Goal: Transaction & Acquisition: Subscribe to service/newsletter

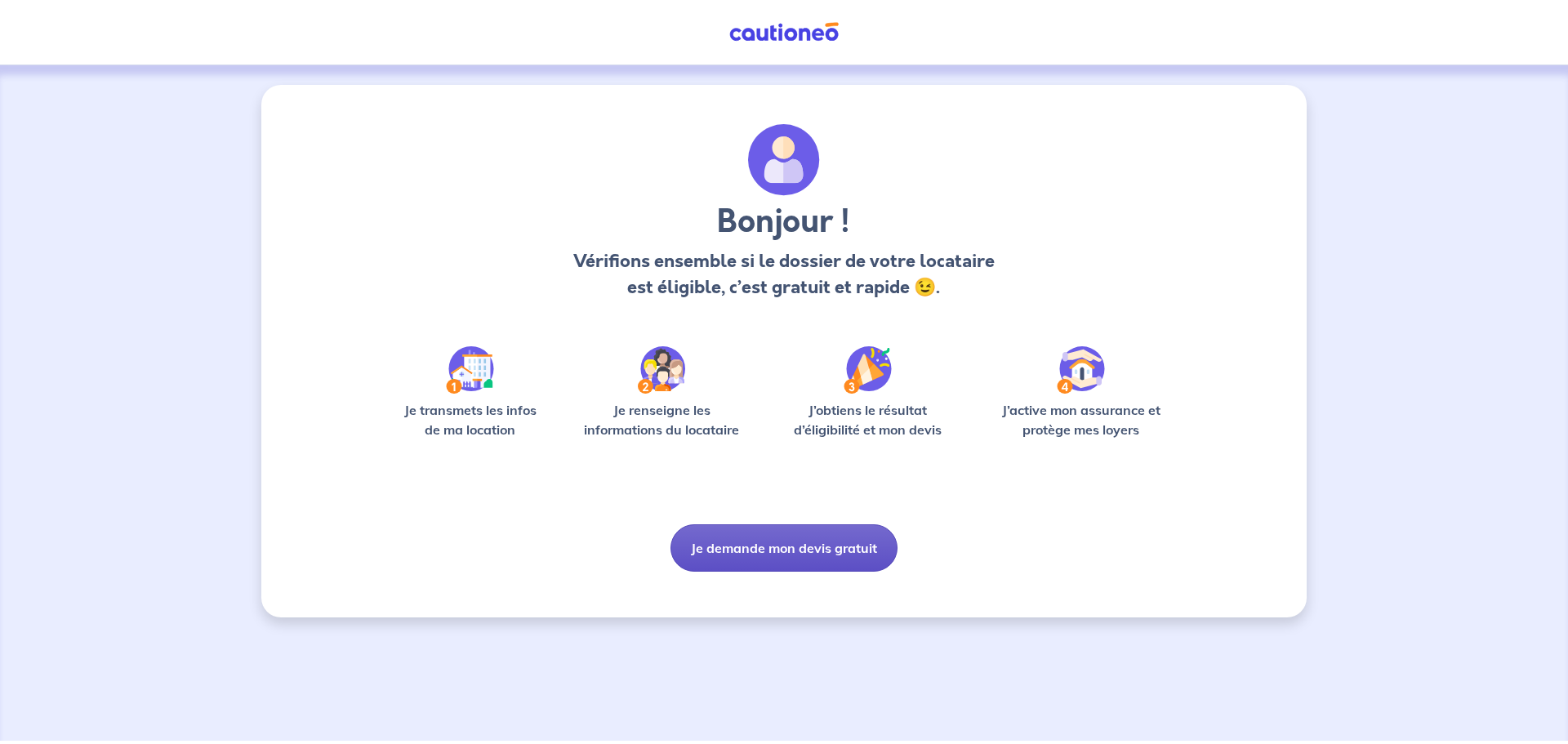
click at [778, 538] on button "Je demande mon devis gratuit" at bounding box center [784, 548] width 227 height 48
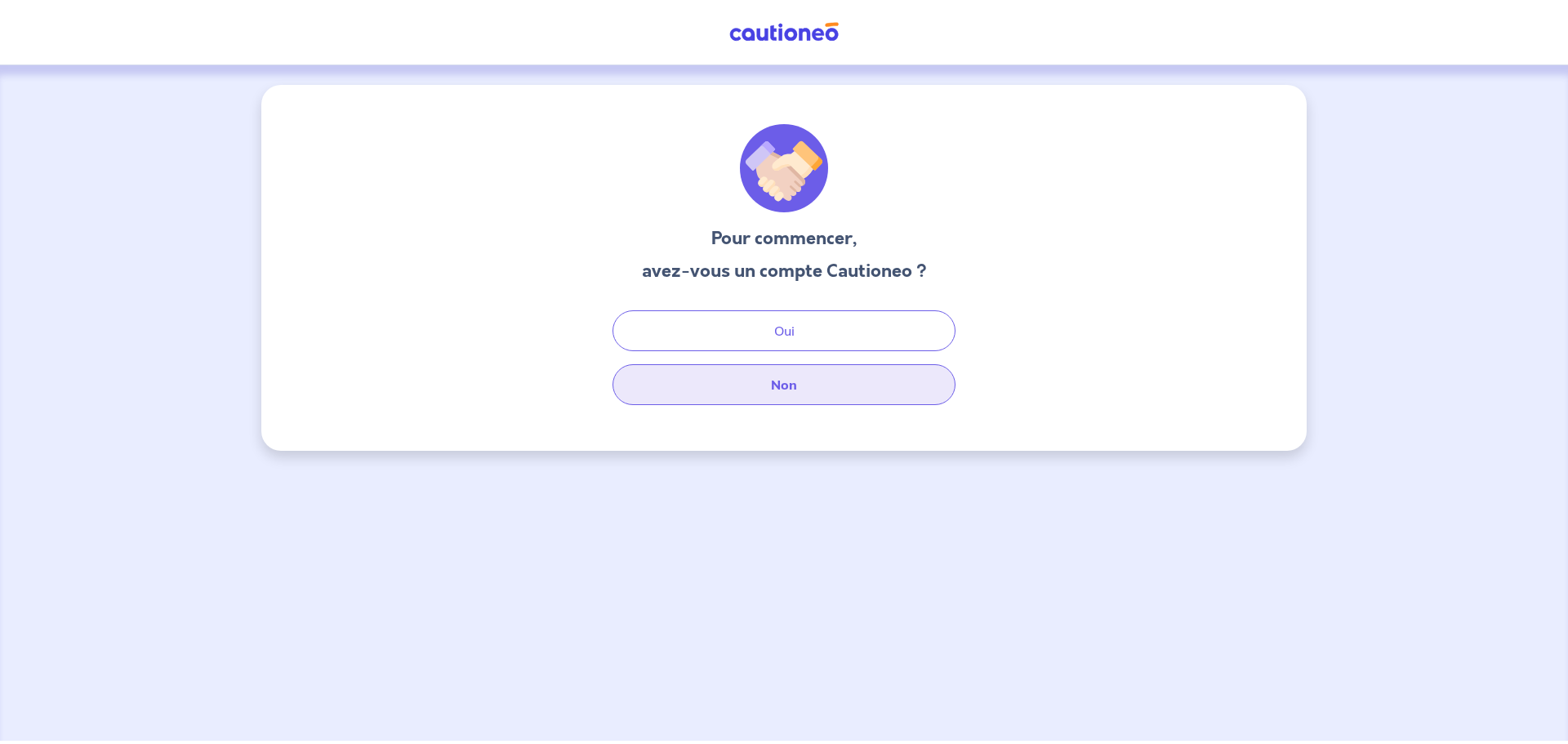
click at [799, 378] on button "Non" at bounding box center [784, 385] width 343 height 41
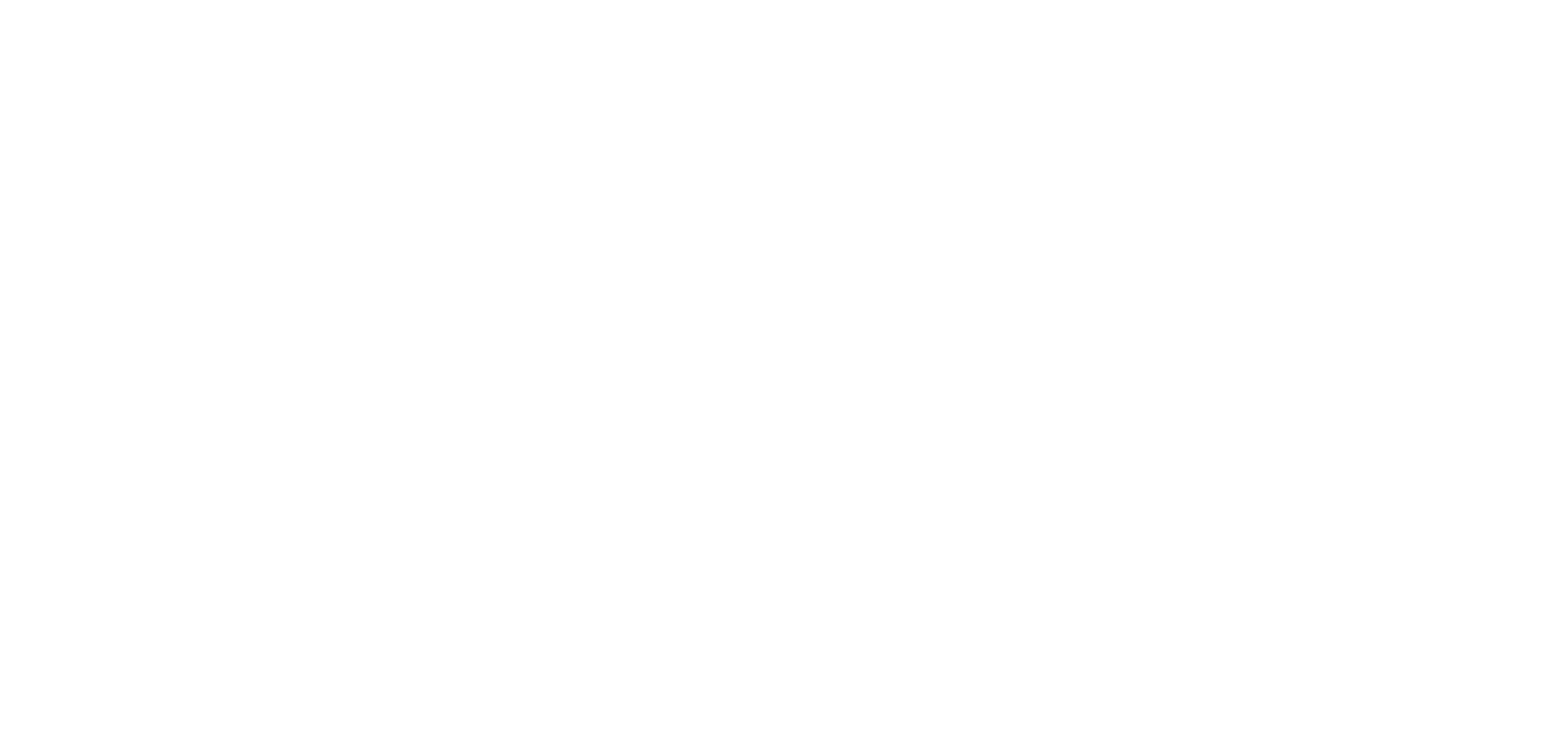
select select "FR"
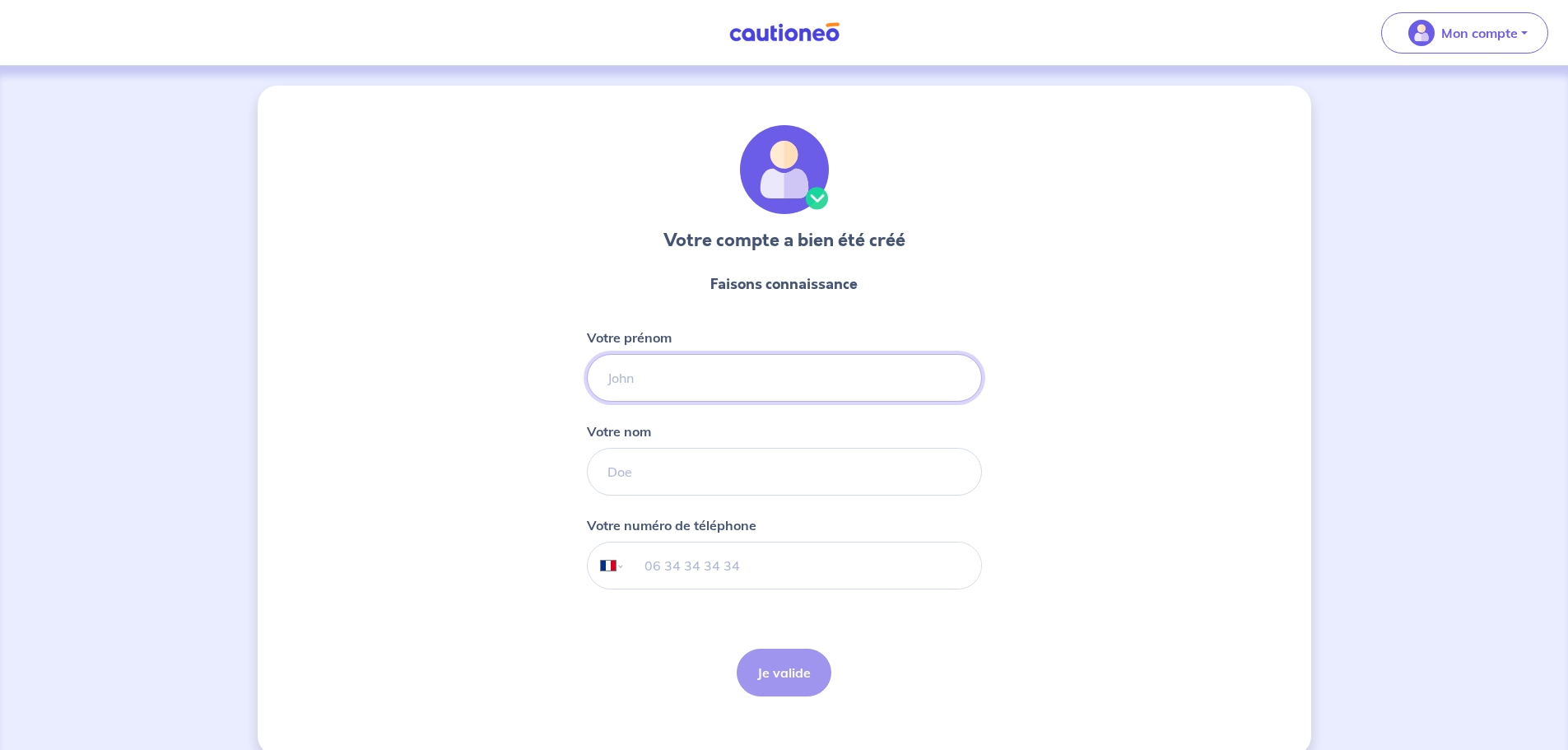
click at [746, 390] on input "Votre prénom" at bounding box center [784, 378] width 395 height 48
type input "Aurélie"
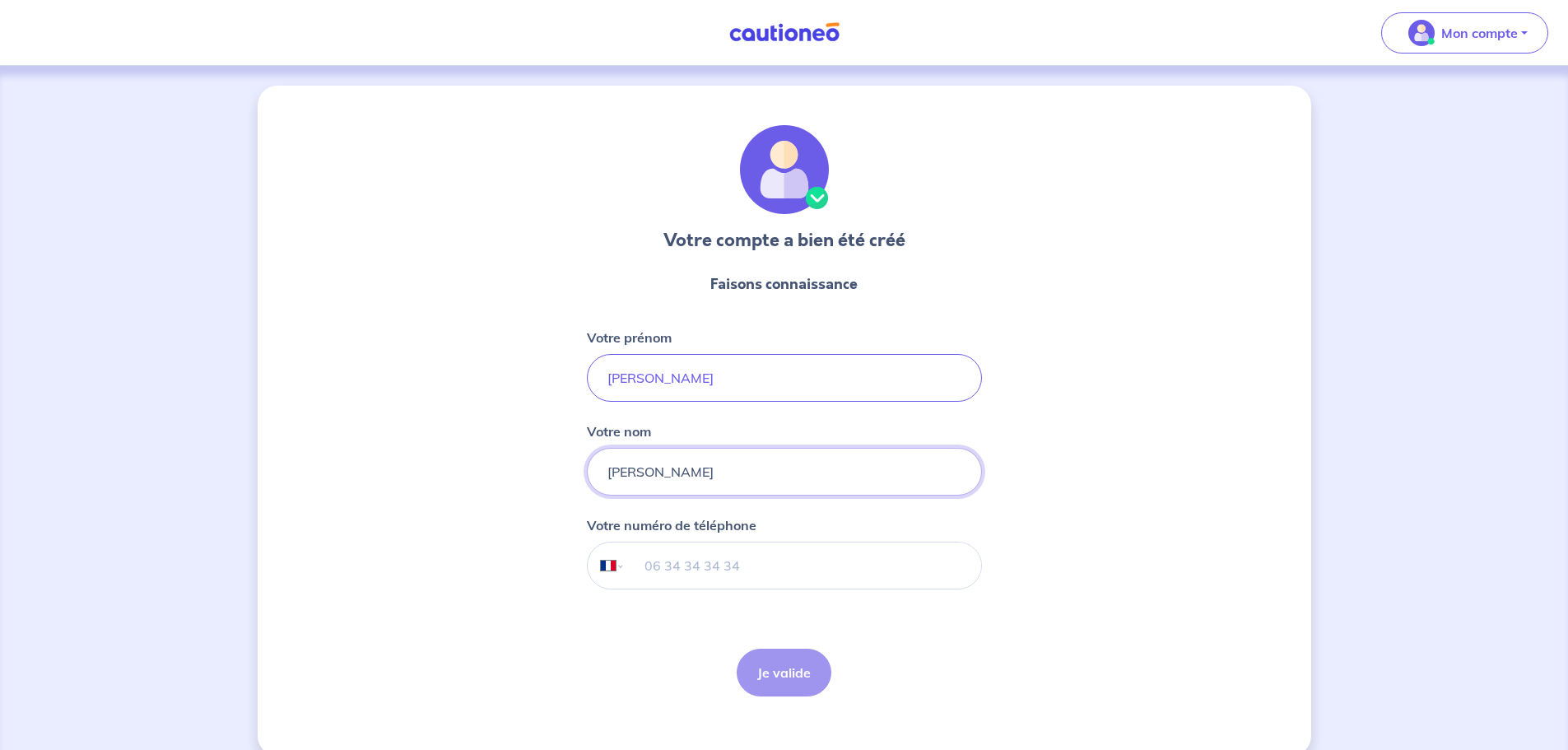
type input "Franceschetti"
type input "06 88 41 01 43"
click at [814, 675] on button "Je valide" at bounding box center [784, 673] width 94 height 48
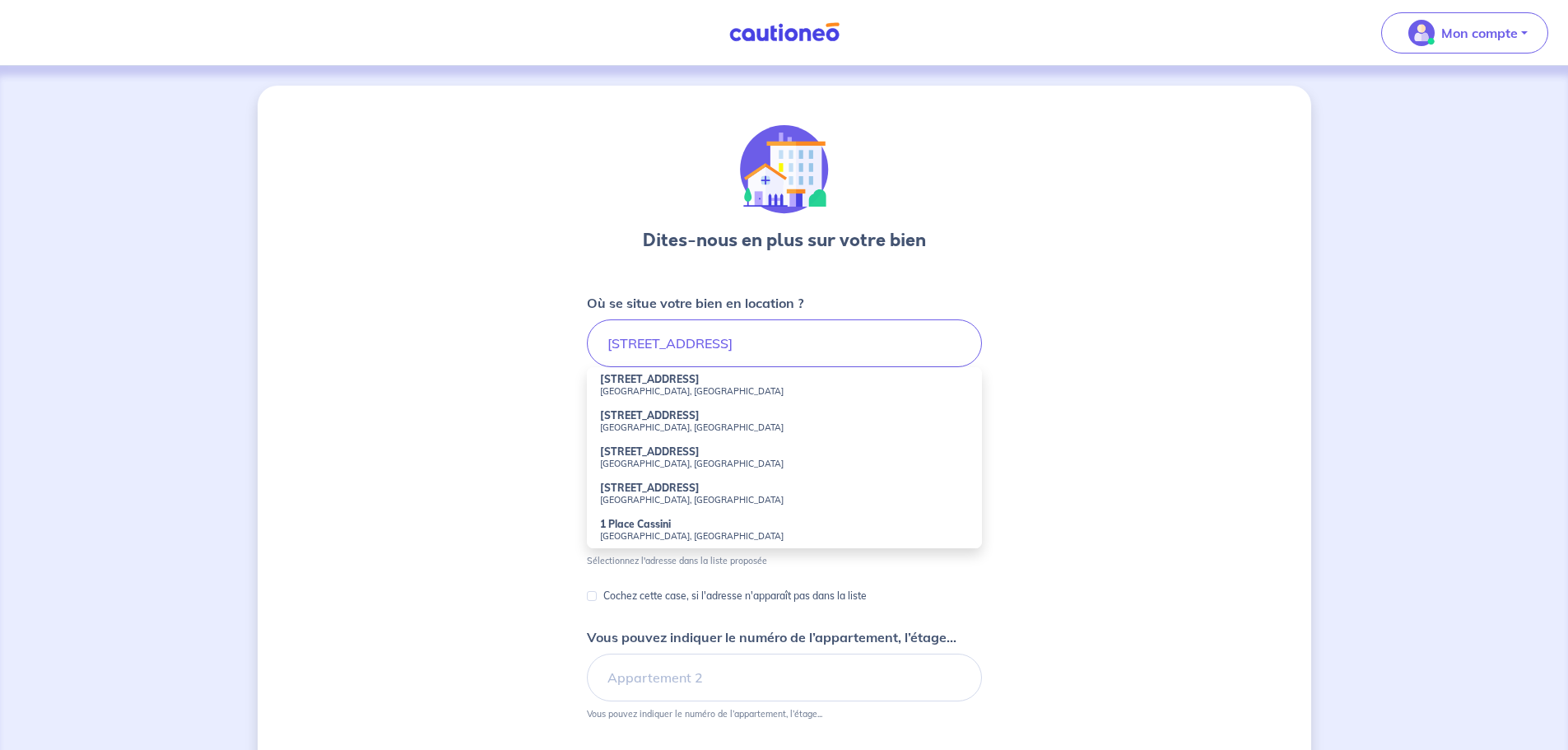
click at [697, 381] on li "1 Boulevard Cassini Marseille, France" at bounding box center [784, 385] width 395 height 36
type input "1 Boulevard Cassini, Marseille, France"
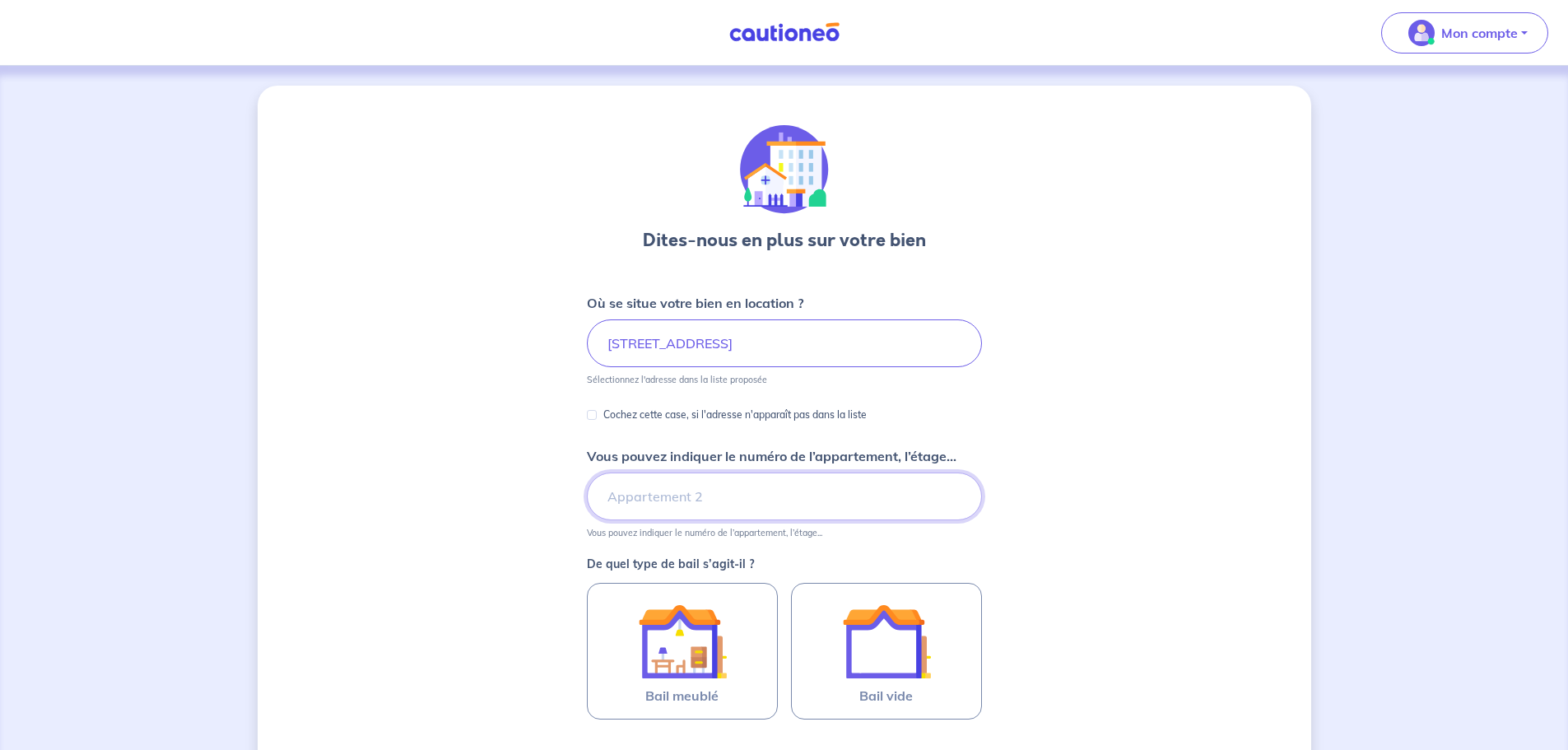
click at [967, 514] on input "Vous pouvez indiquer le numéro de l’appartement, l’étage..." at bounding box center [784, 496] width 395 height 48
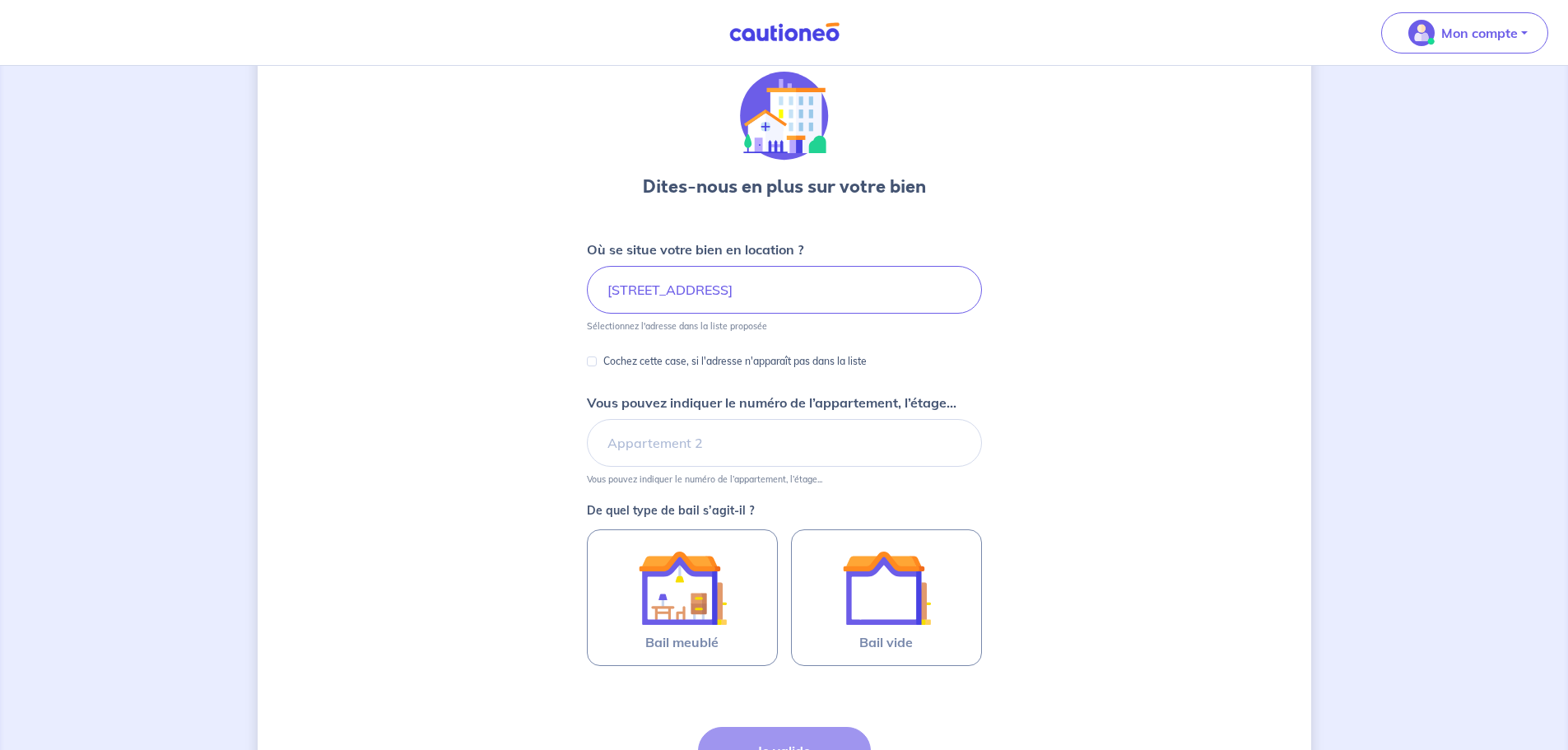
scroll to position [83, 0]
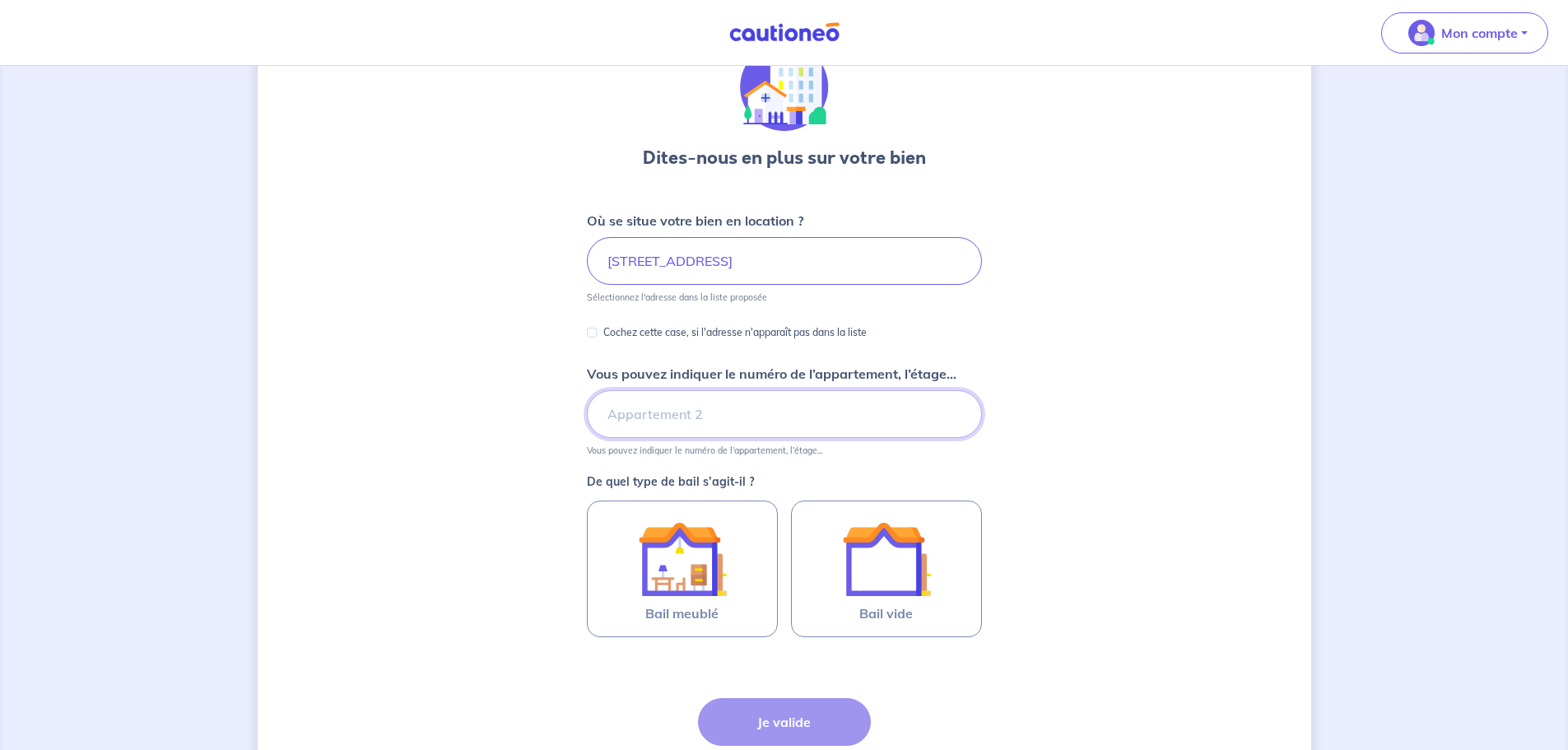
click at [758, 406] on input "Vous pouvez indiquer le numéro de l’appartement, l’étage..." at bounding box center [784, 415] width 395 height 48
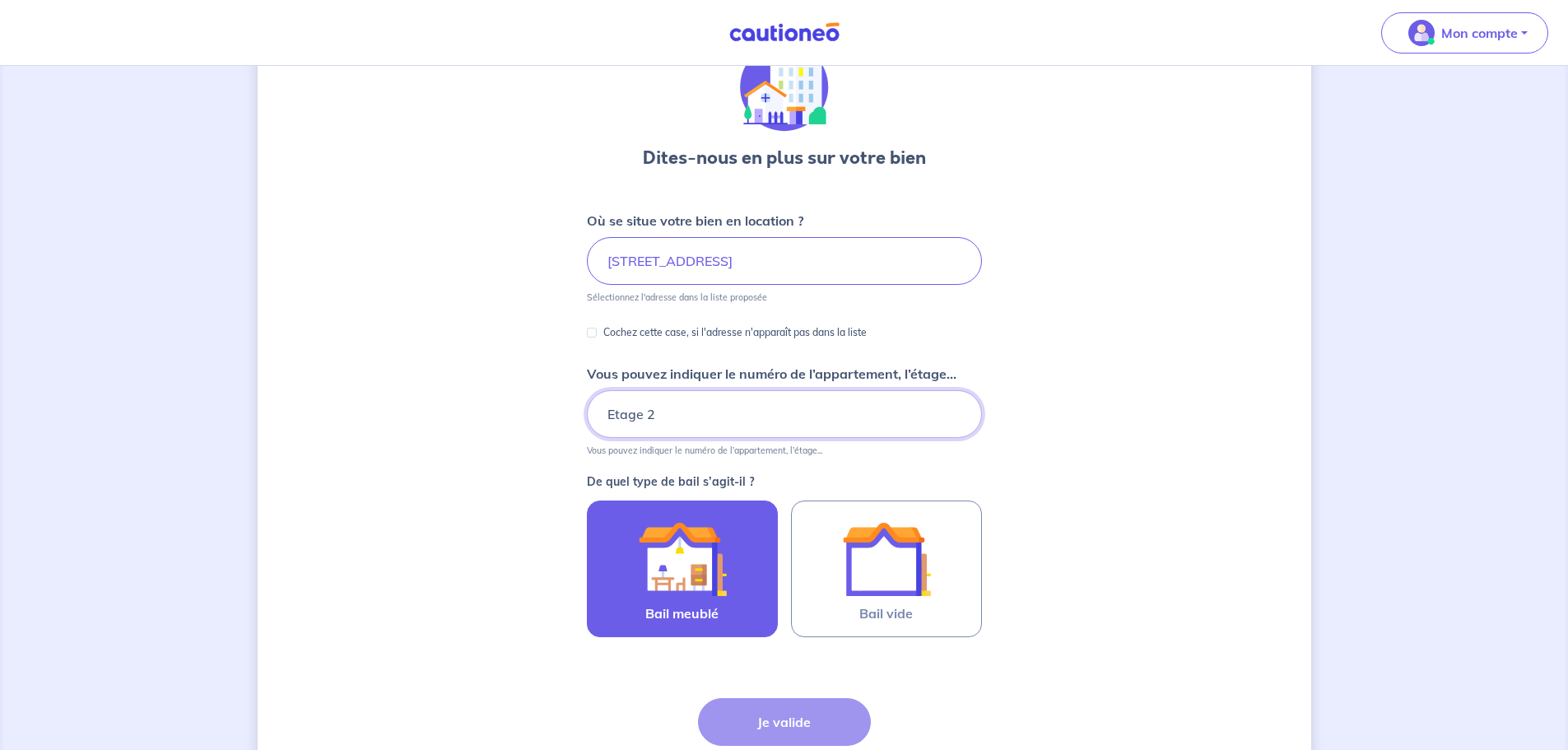
type input "Etage 2"
click at [729, 595] on label "Bail meublé" at bounding box center [682, 569] width 191 height 137
click at [0, 0] on input "Bail meublé" at bounding box center [0, 0] width 0 height 0
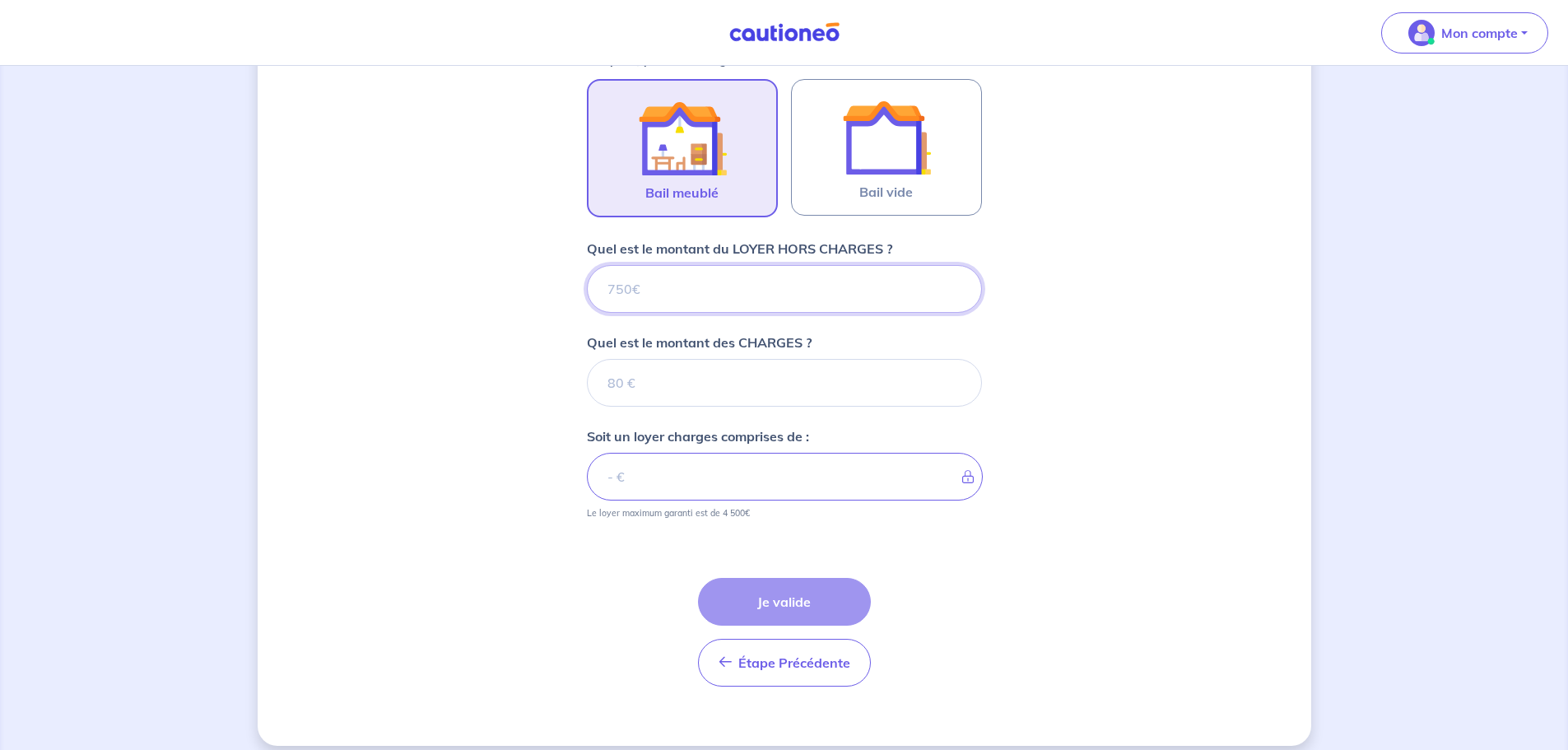
scroll to position [520, 0]
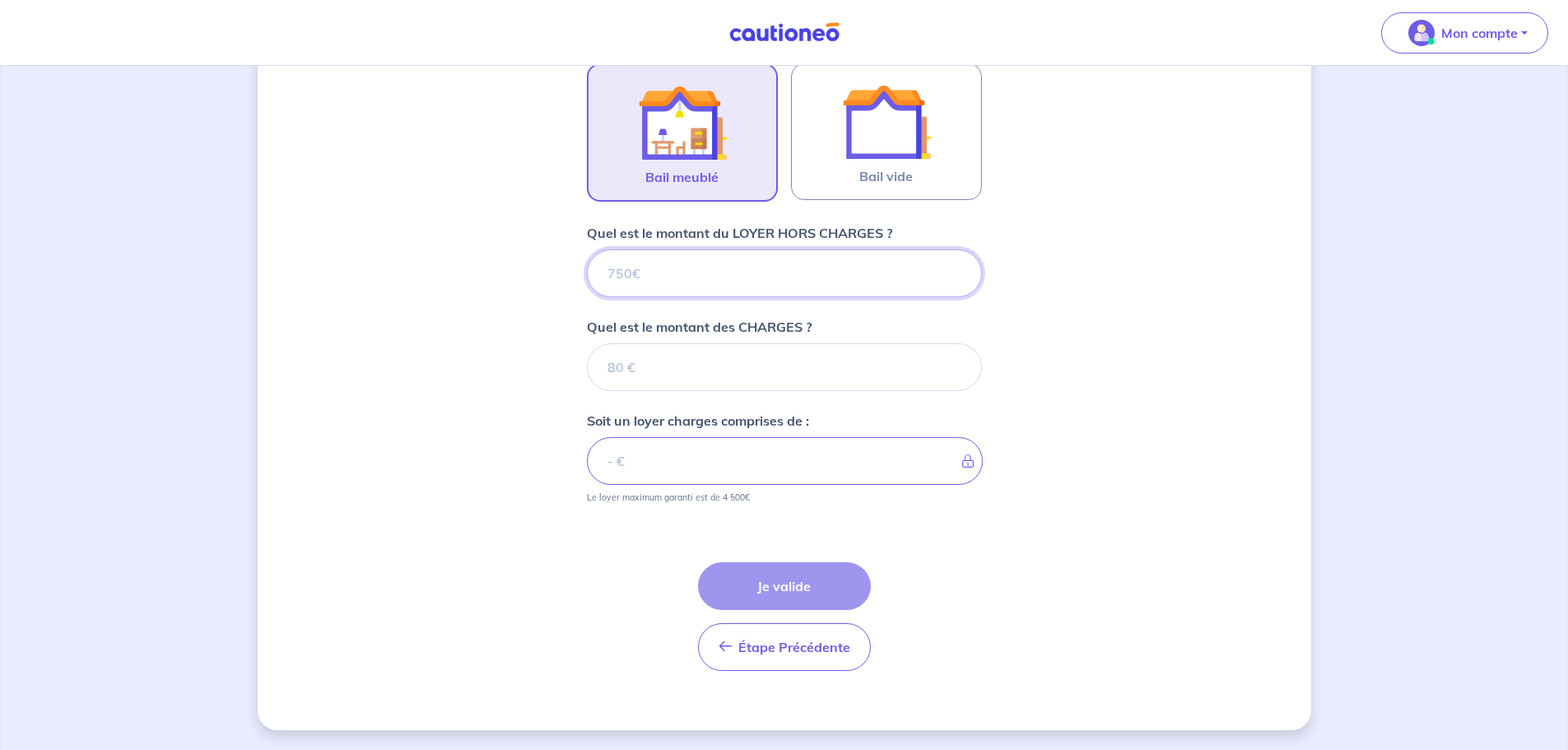
click at [831, 285] on input "Quel est le montant du LOYER HORS CHARGES ?" at bounding box center [784, 273] width 395 height 48
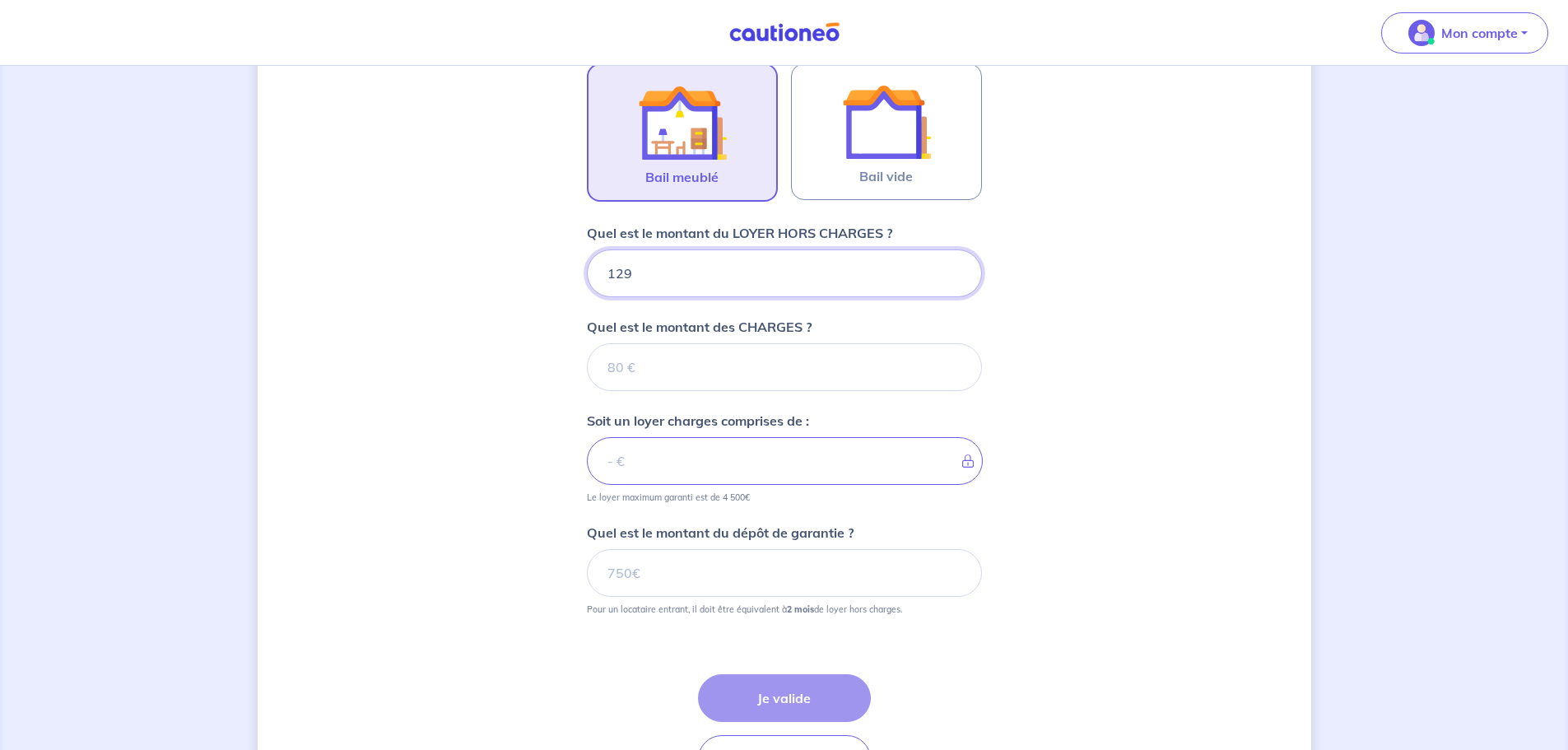
type input "1290"
click at [688, 369] on input "Quel est le montant des CHARGES ?" at bounding box center [784, 367] width 395 height 48
type input "65"
type input "1355"
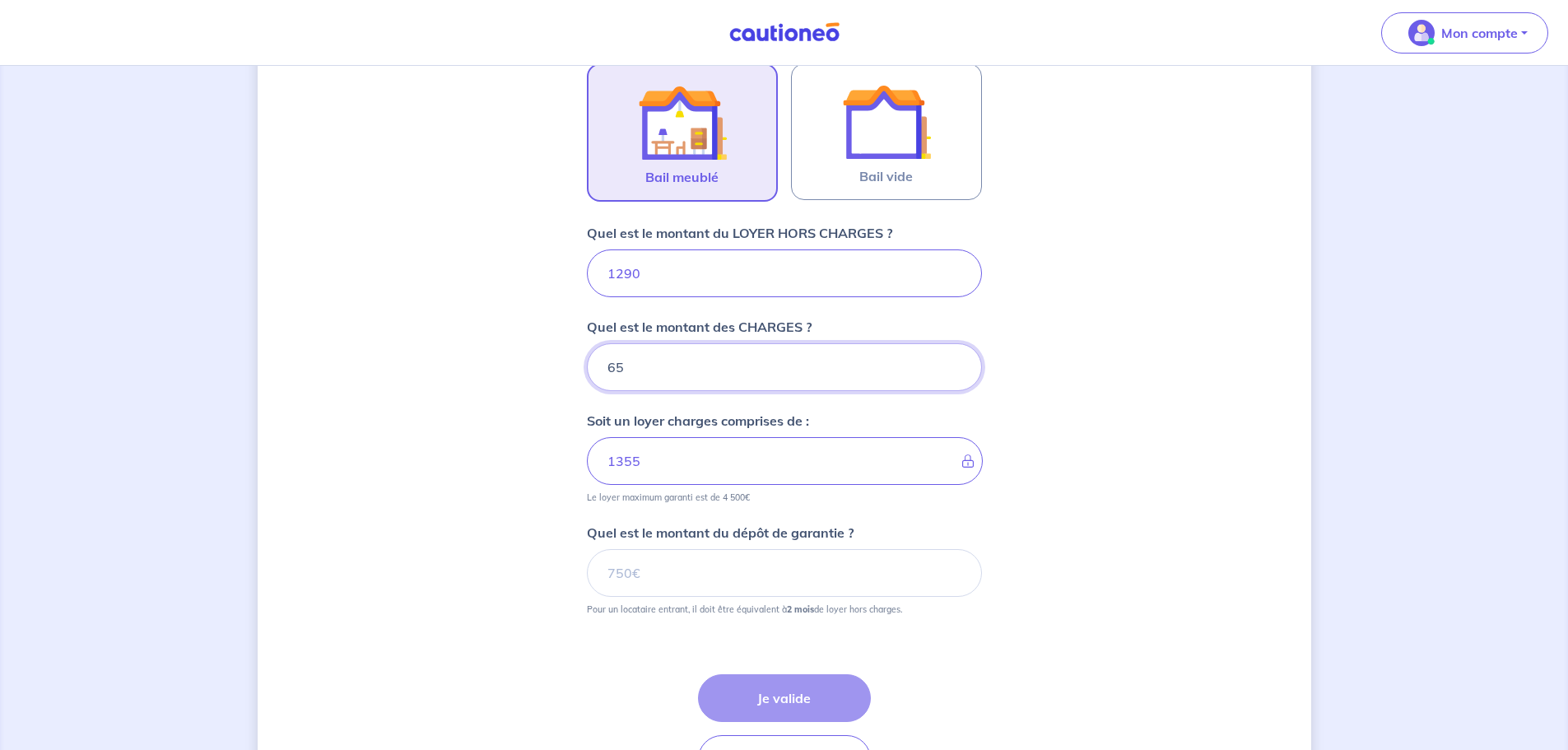
type input "65"
click at [687, 585] on input "Quel est le montant du dépôt de garantie ?" at bounding box center [784, 573] width 395 height 48
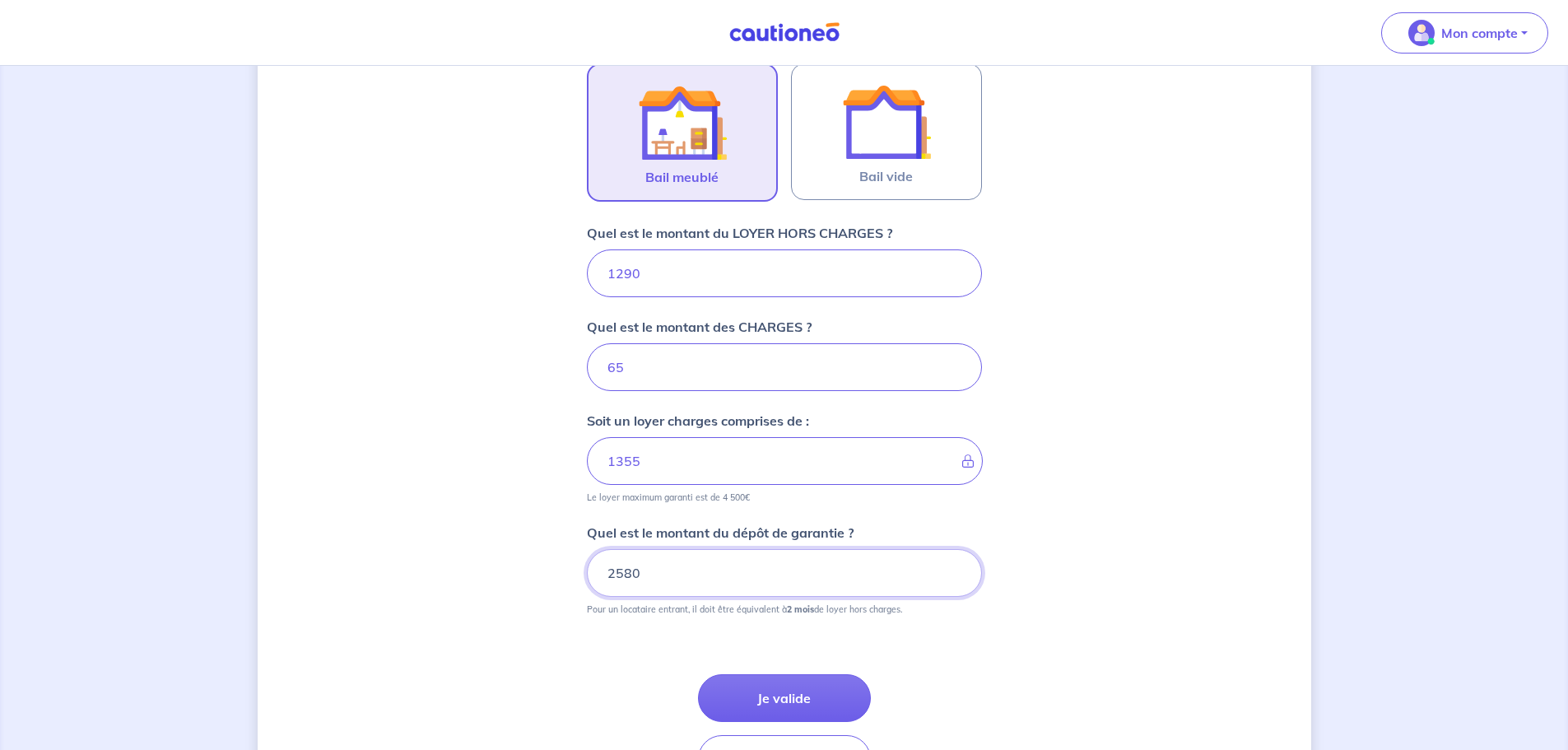
type input "2580"
click at [1130, 590] on div "Dites-nous en plus sur votre bien Où se situe votre bien en location ? 1 Boulev…" at bounding box center [784, 204] width 1053 height 1276
click at [786, 711] on button "Je valide" at bounding box center [784, 698] width 173 height 48
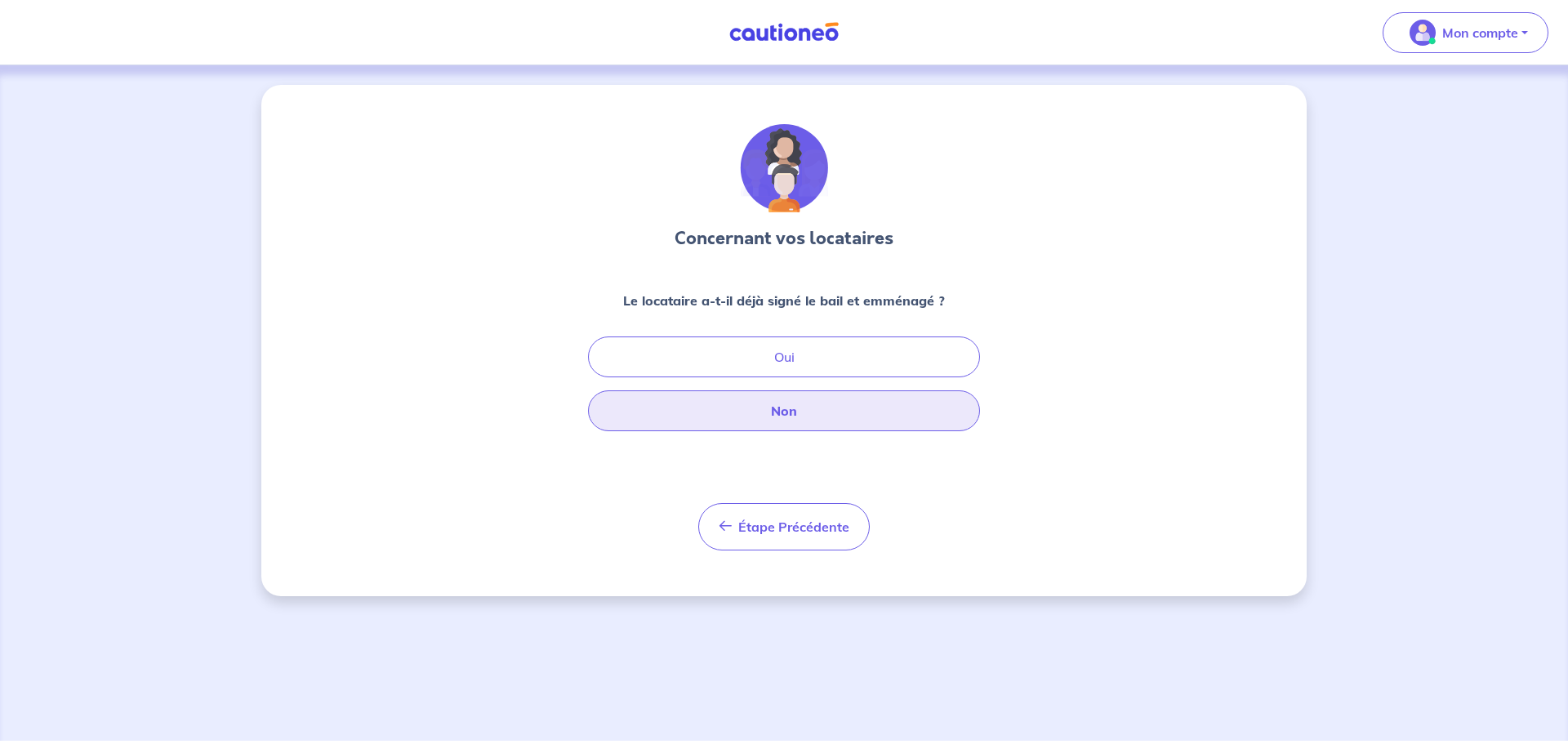
click at [767, 410] on button "Non" at bounding box center [784, 410] width 392 height 41
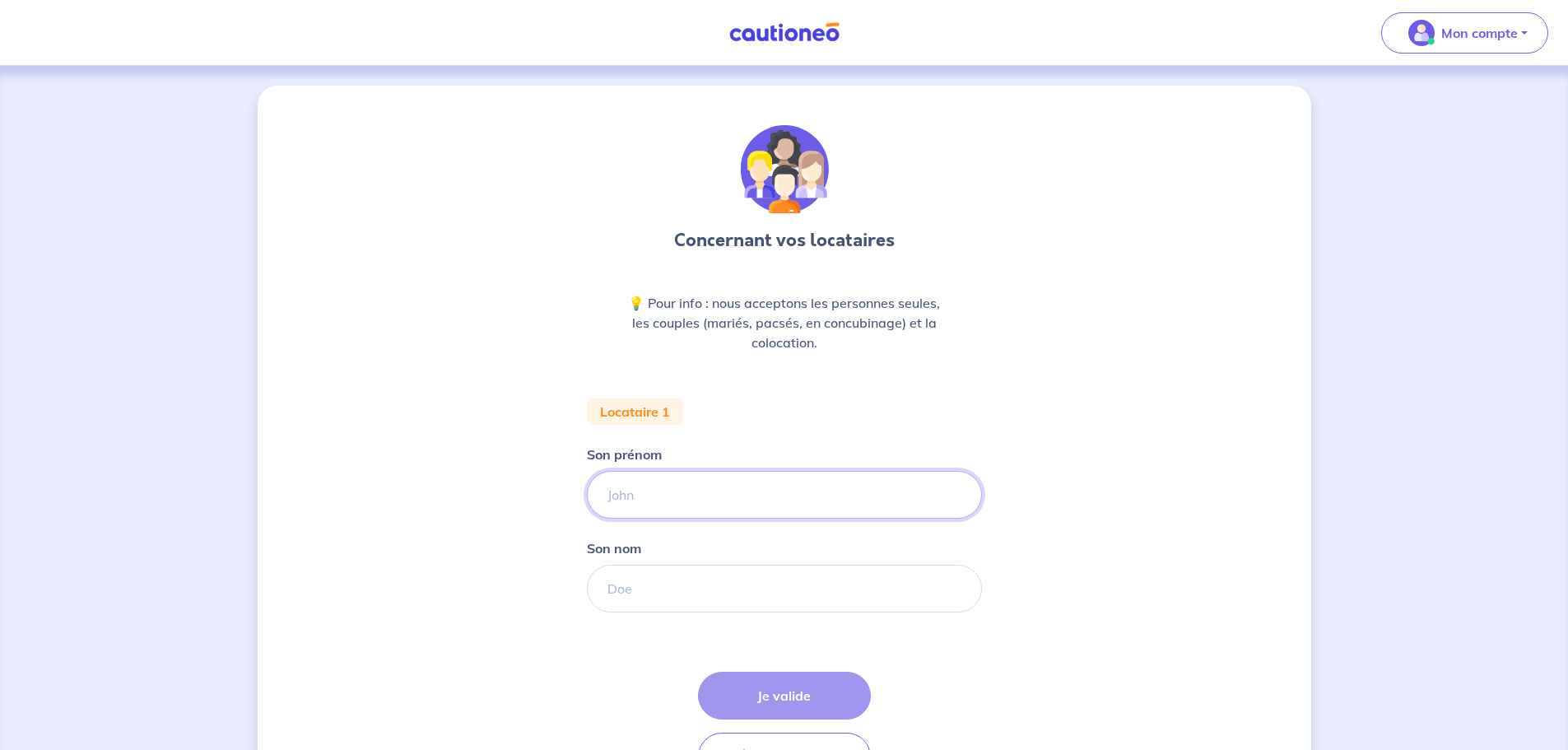
click at [774, 472] on input "Son prénom" at bounding box center [784, 495] width 395 height 48
type input "Inès"
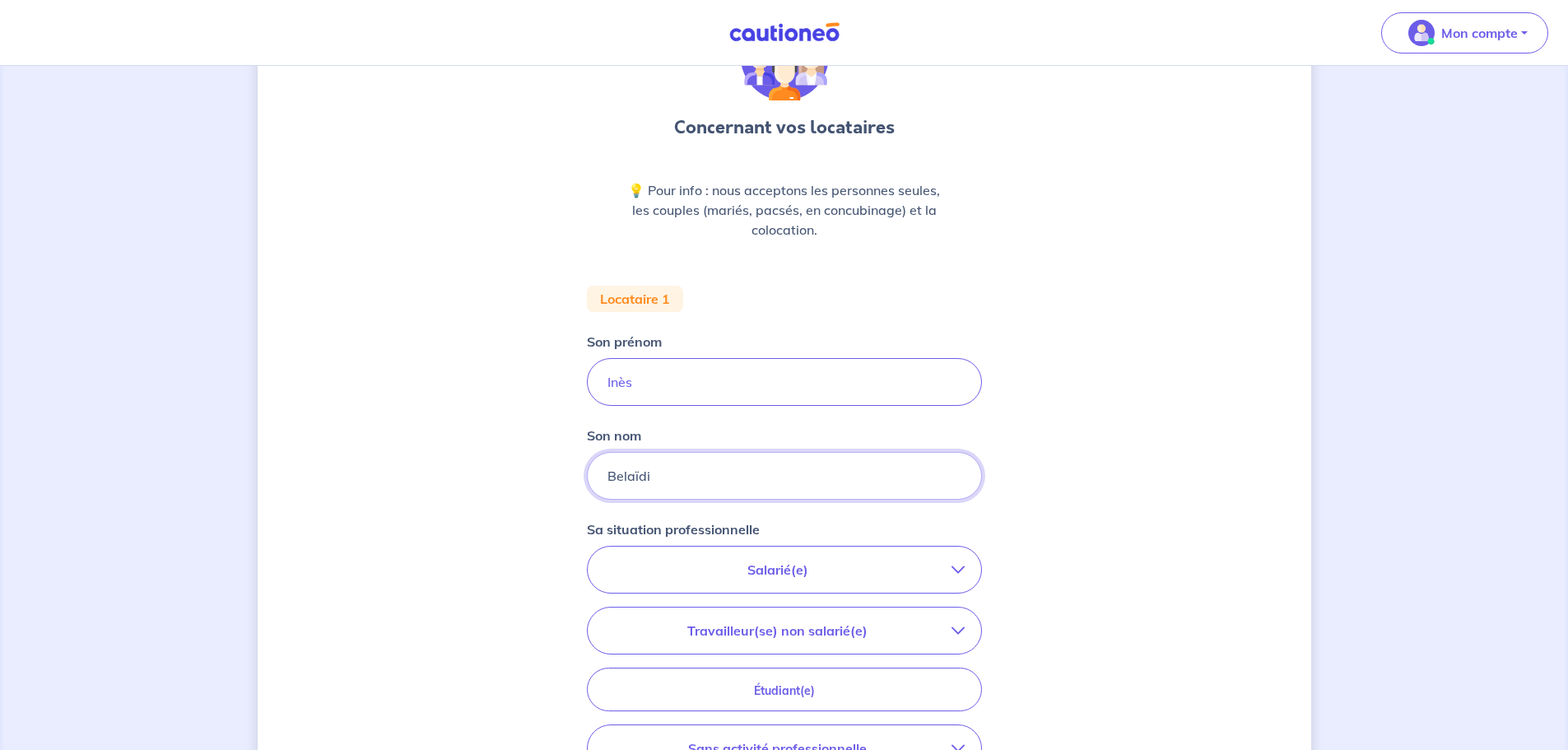
scroll to position [165, 0]
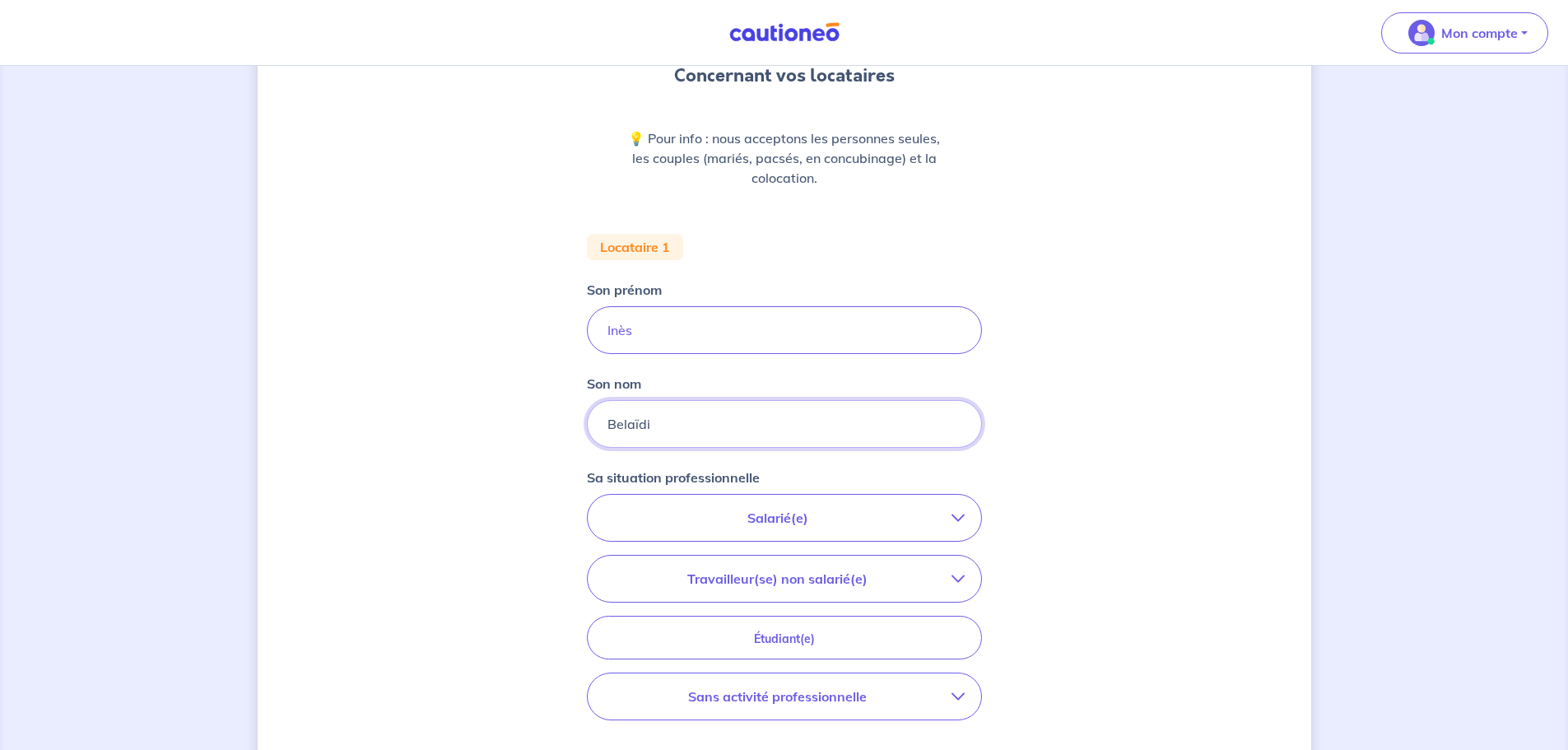
type input "Belaïdi"
click at [770, 522] on p "Salarié(e)" at bounding box center [777, 518] width 347 height 20
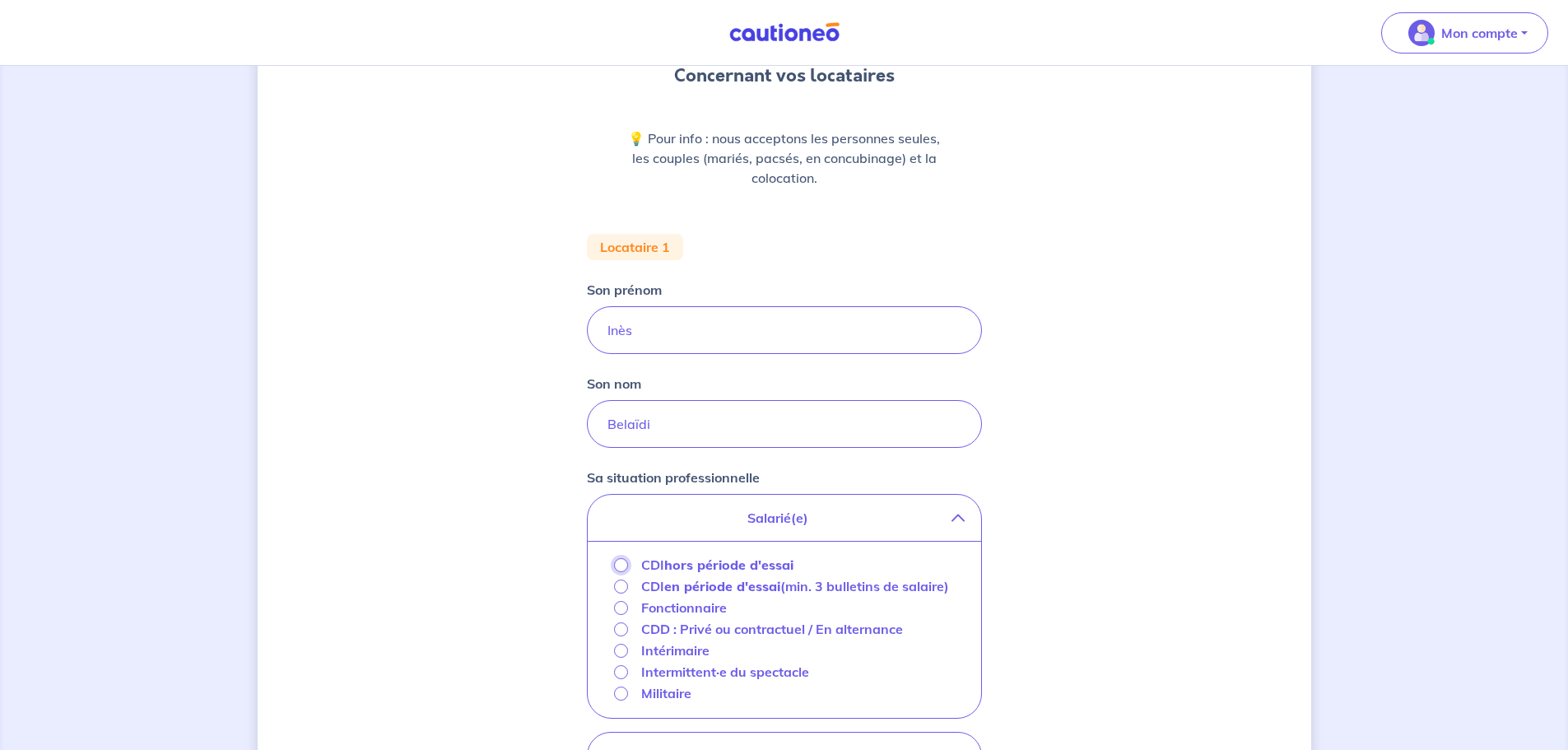
click at [622, 559] on input "CDI hors période d'essai" at bounding box center [621, 565] width 14 height 14
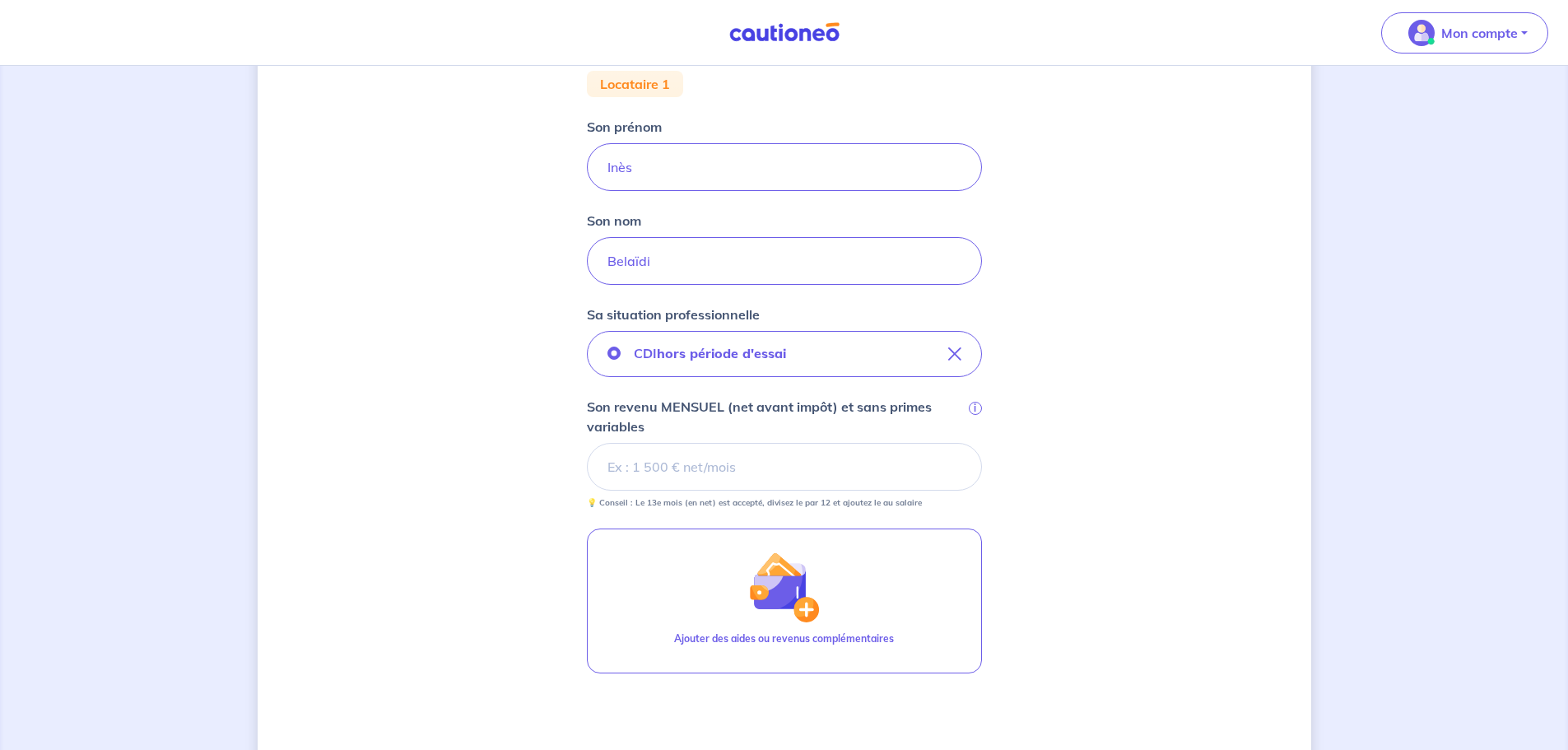
scroll to position [329, 0]
click at [709, 467] on input "Son revenu MENSUEL (net avant impôt) et sans primes variables i" at bounding box center [784, 465] width 395 height 48
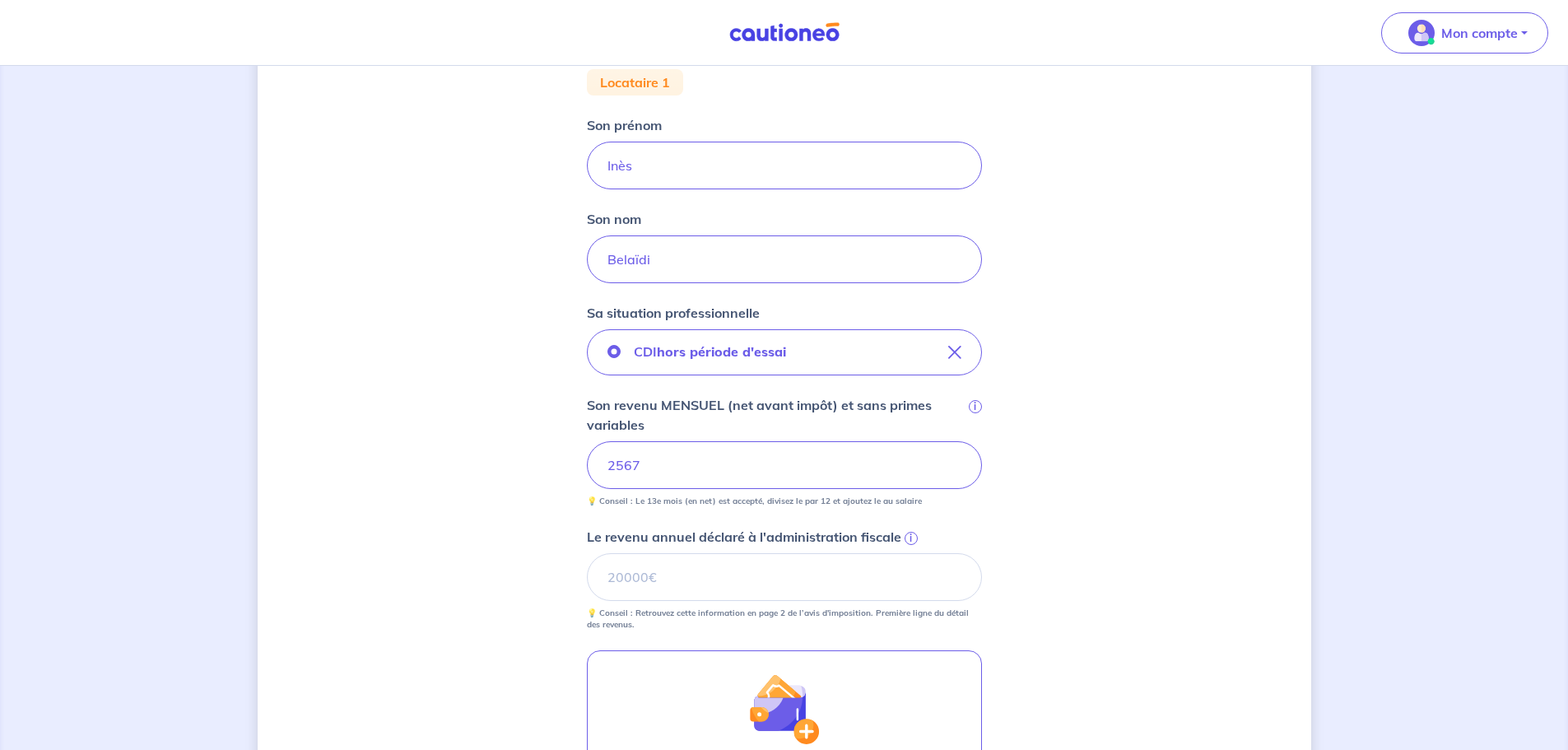
click at [1082, 501] on div "Concernant vos locataires 💡 Pour info : nous acceptons les personnes seules, le…" at bounding box center [784, 399] width 1053 height 1286
click at [1119, 559] on div "Concernant vos locataires 💡 Pour info : nous acceptons les personnes seules, le…" at bounding box center [784, 399] width 1053 height 1286
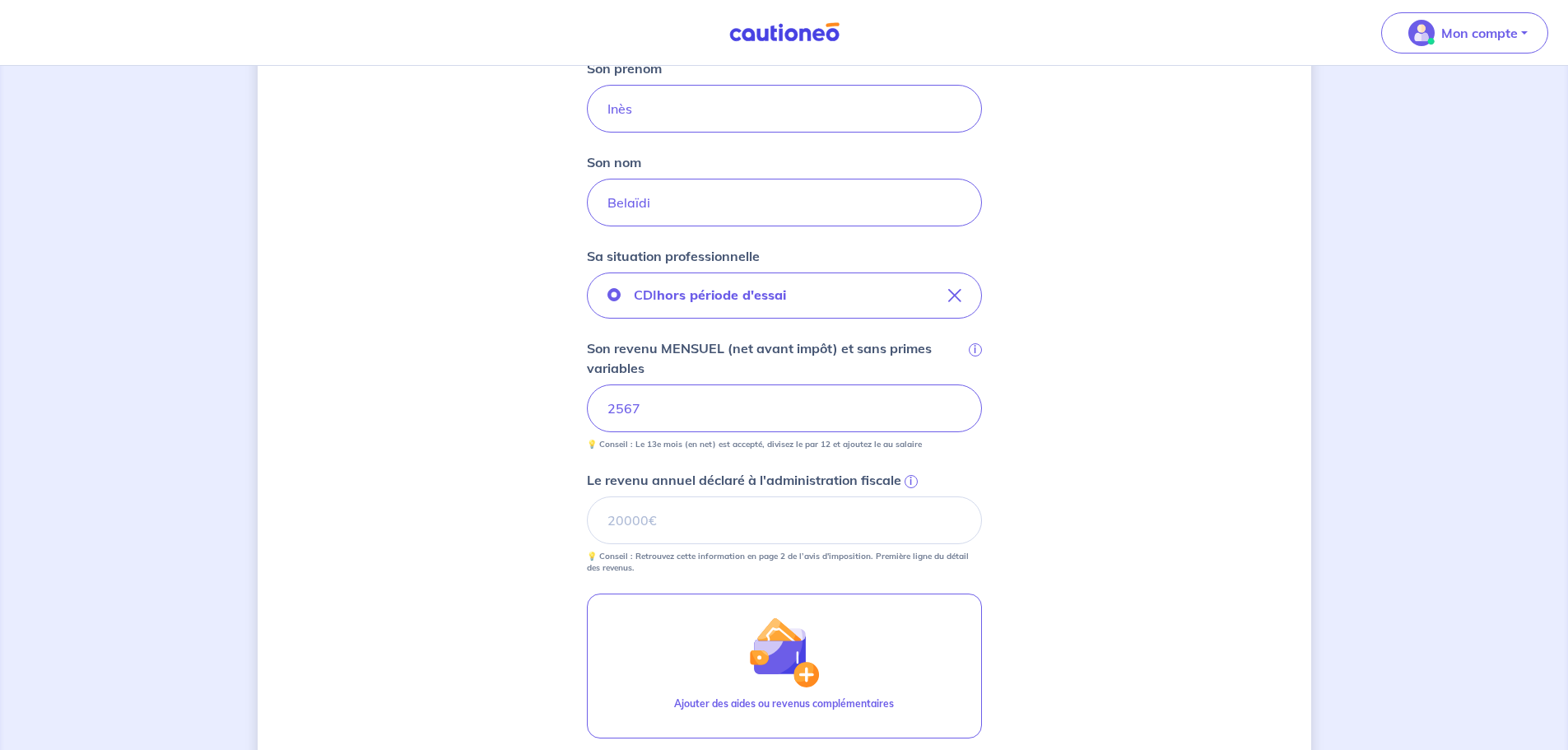
scroll to position [412, 0]
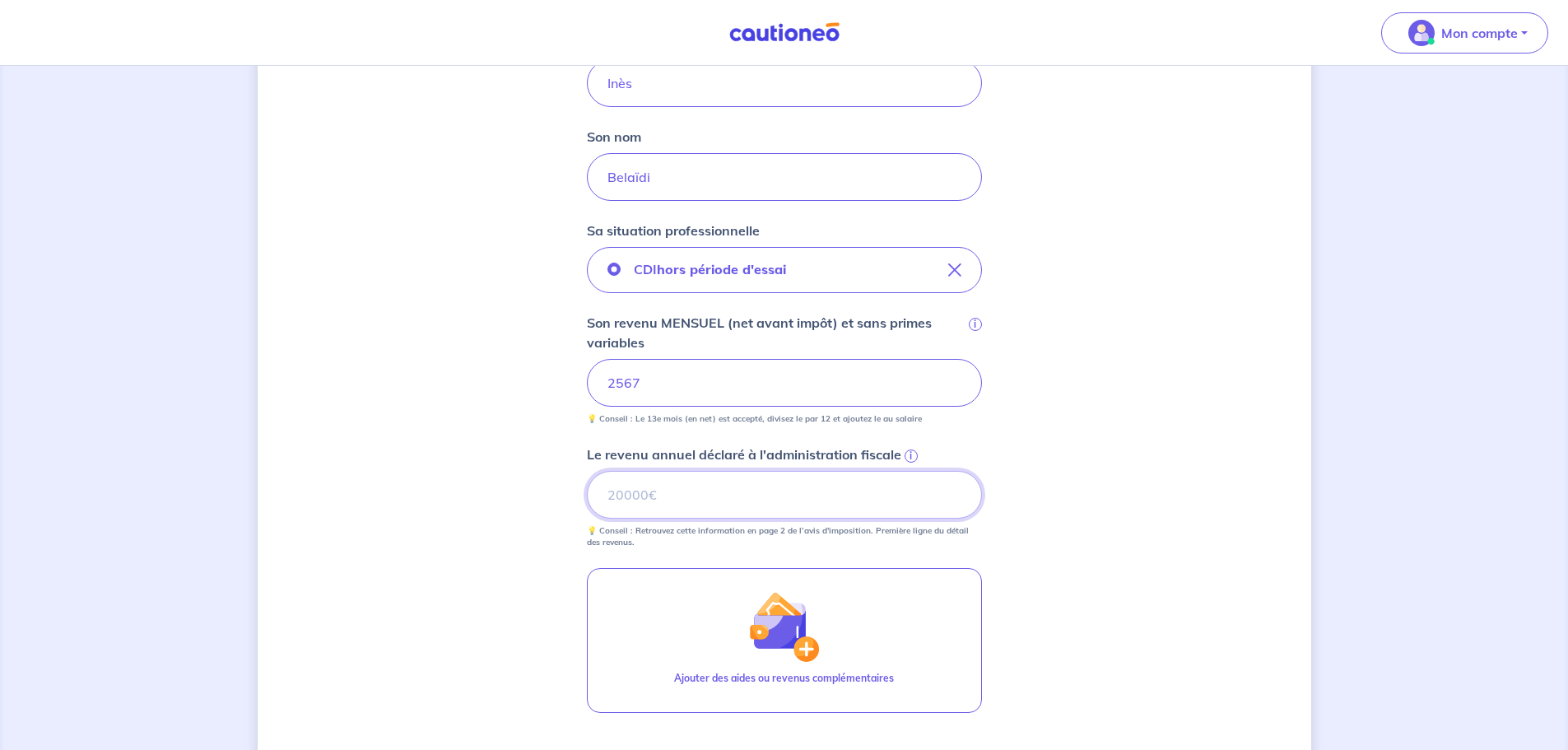
click at [855, 492] on input "Le revenu annuel déclaré à l'administration fiscale i" at bounding box center [784, 495] width 395 height 48
type input "30008"
click at [1070, 522] on div "Concernant vos locataires 💡 Pour info : nous acceptons les personnes seules, le…" at bounding box center [784, 317] width 1053 height 1286
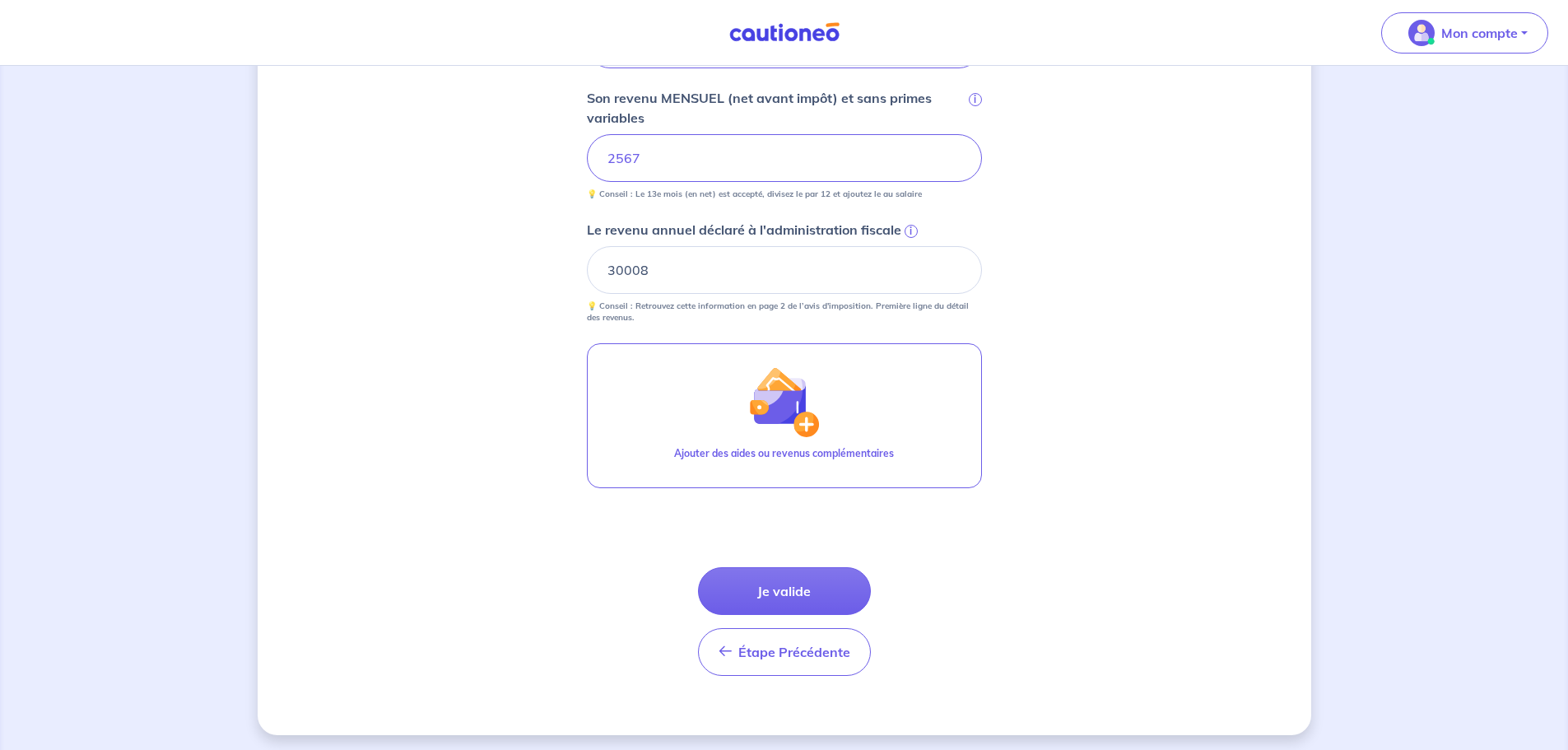
scroll to position [641, 0]
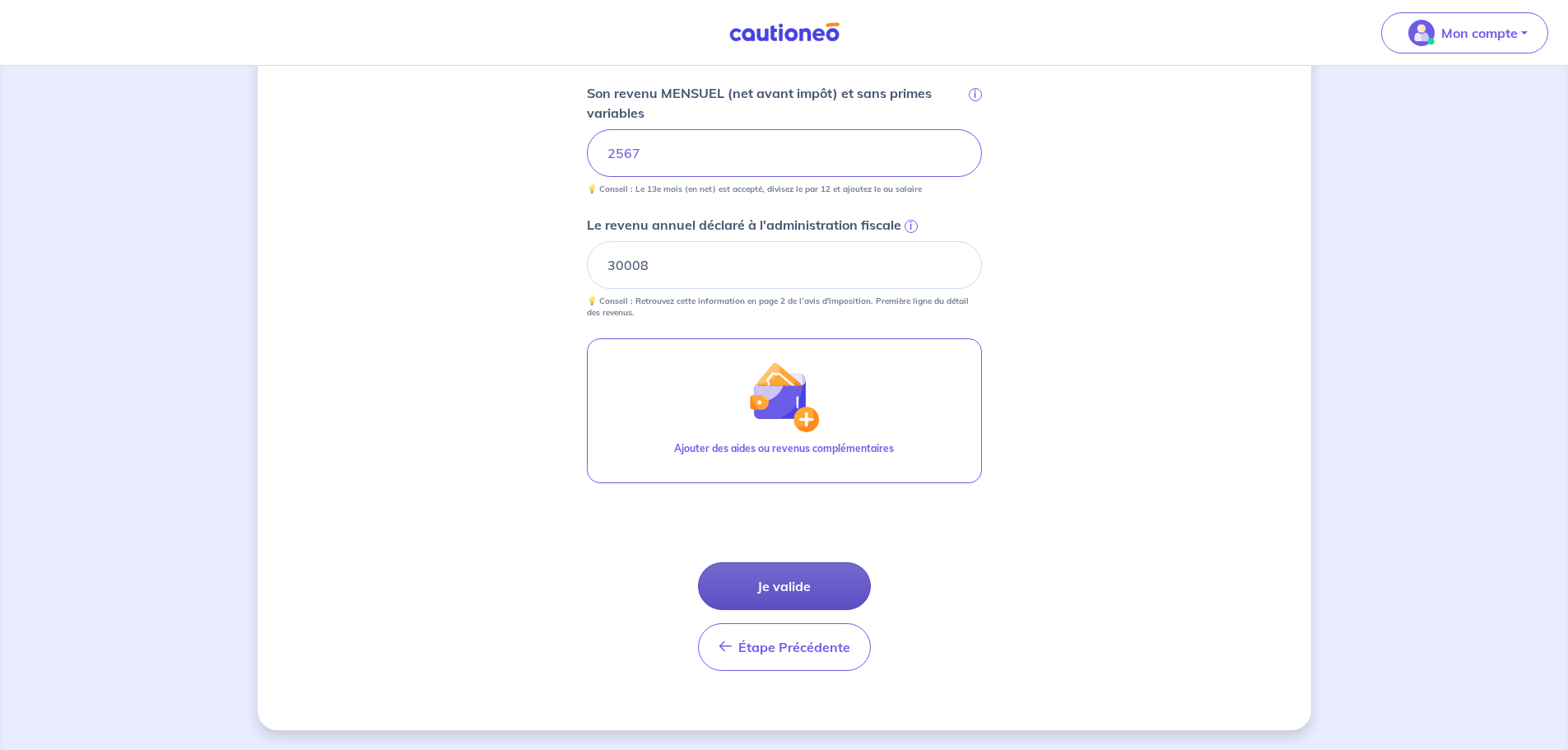
click at [788, 579] on button "Je valide" at bounding box center [784, 586] width 173 height 48
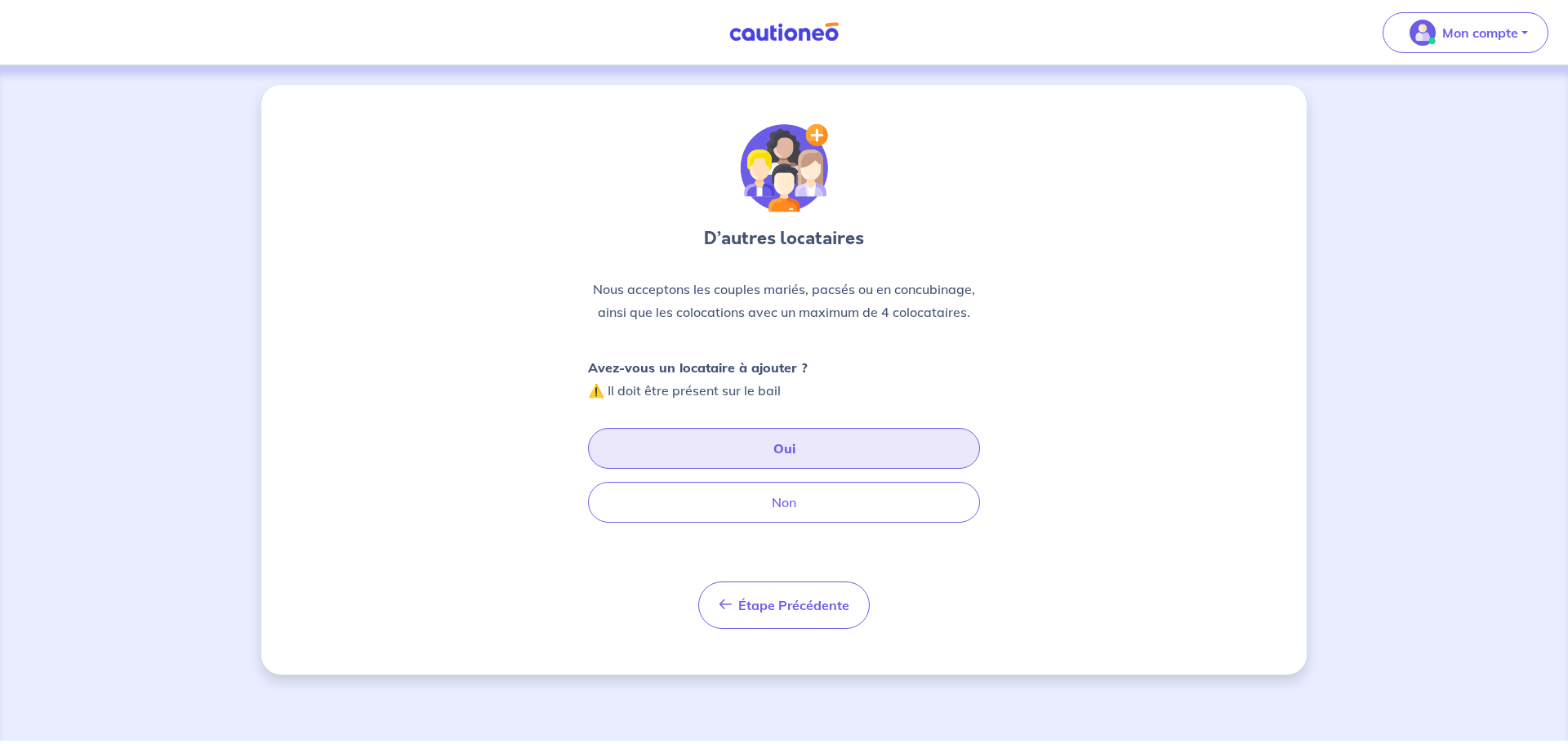
click at [805, 464] on button "Oui" at bounding box center [784, 448] width 392 height 41
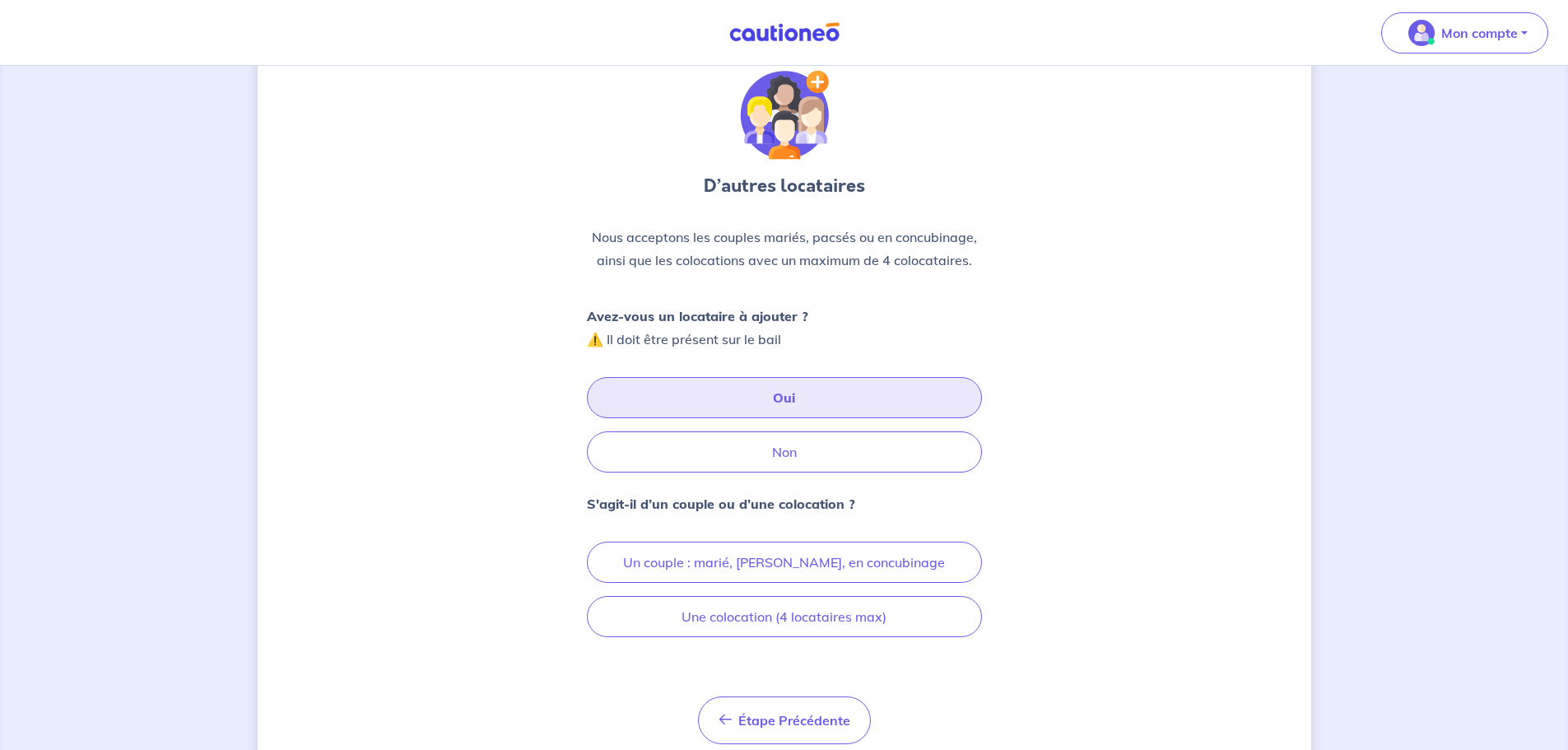
scroll to position [83, 0]
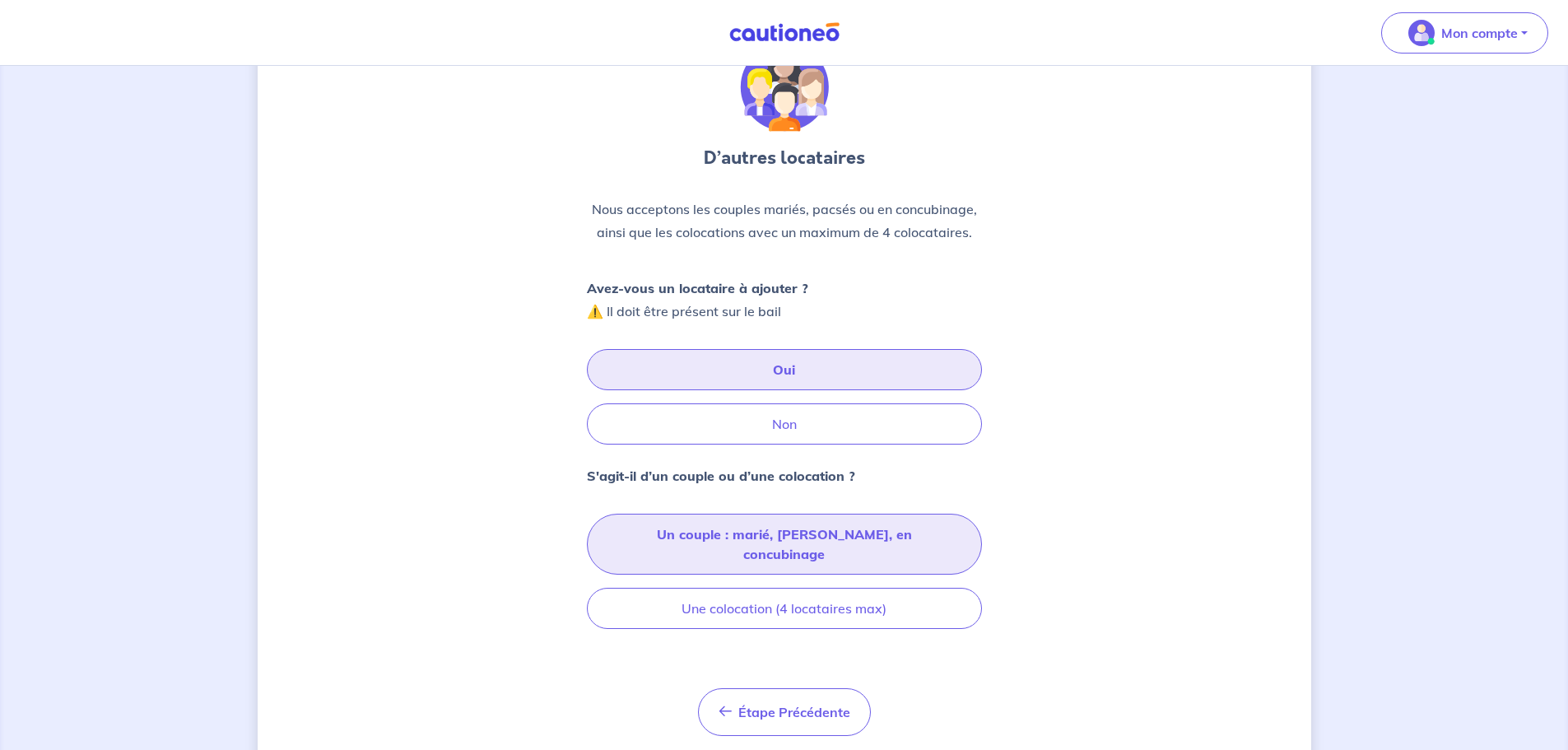
click at [757, 537] on button "Un couple : marié, pacsé, en concubinage" at bounding box center [784, 544] width 395 height 60
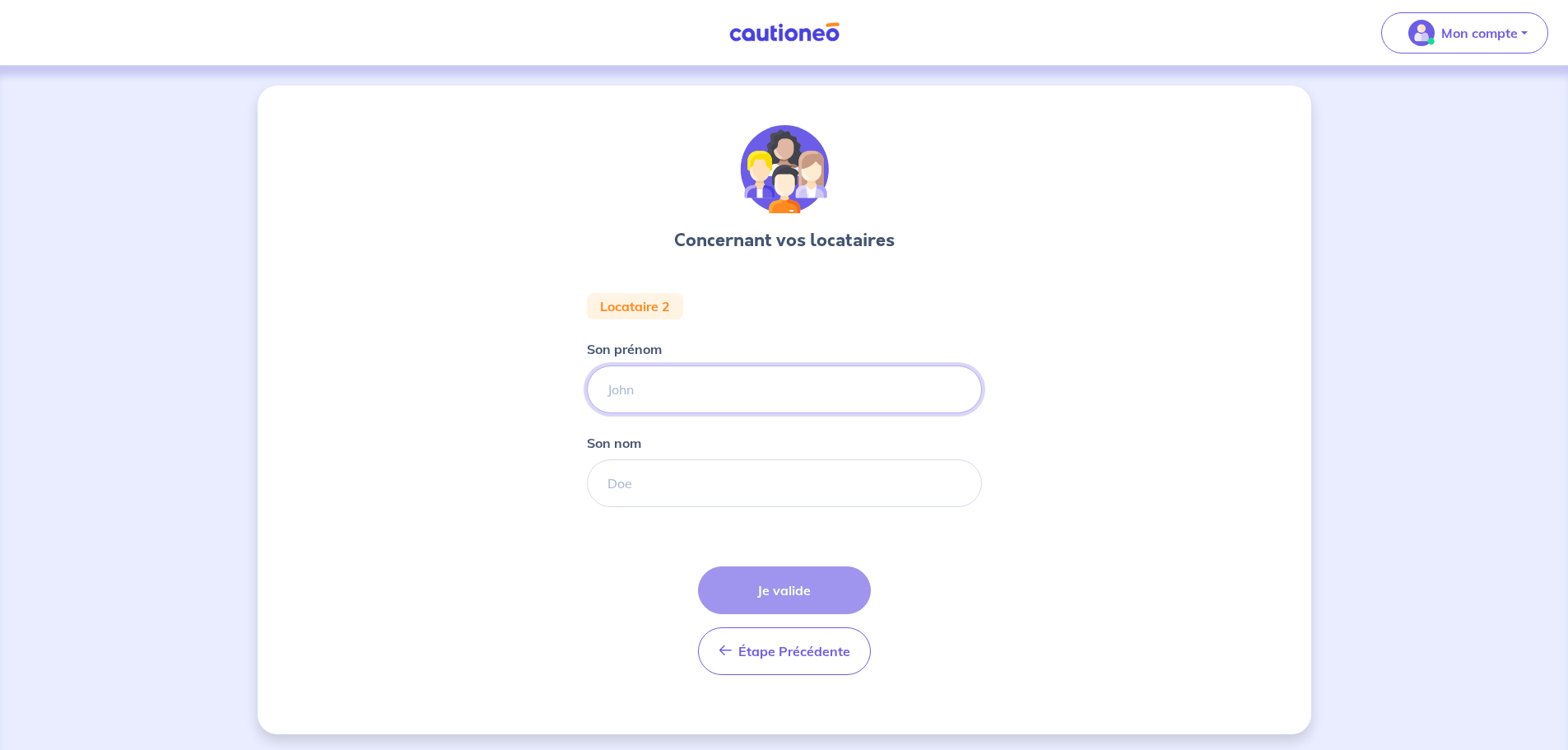
click at [646, 396] on input "Son prénom" at bounding box center [784, 390] width 395 height 48
type input "Othmane"
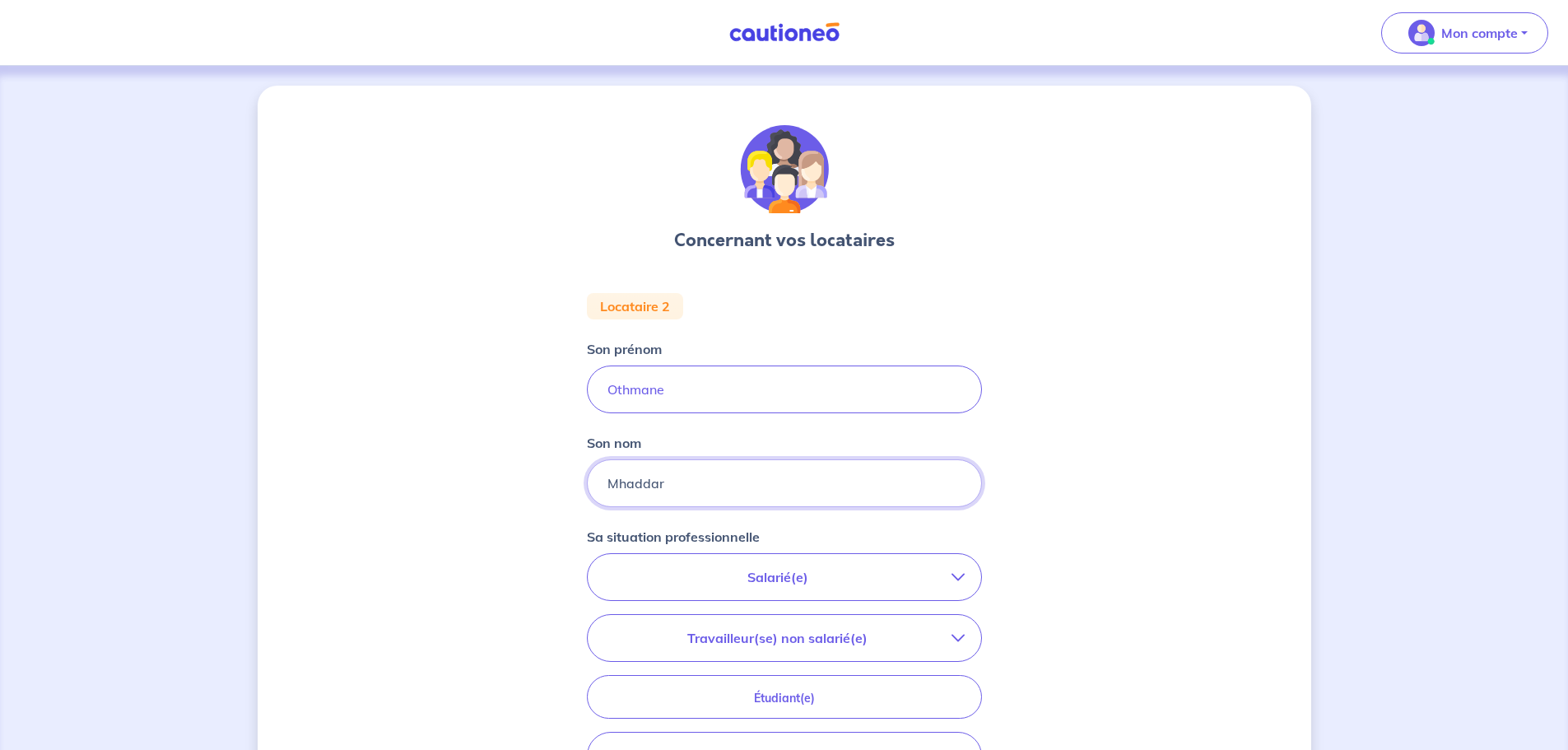
type input "Mhaddar"
click at [800, 586] on p "Salarié(e)" at bounding box center [777, 577] width 347 height 20
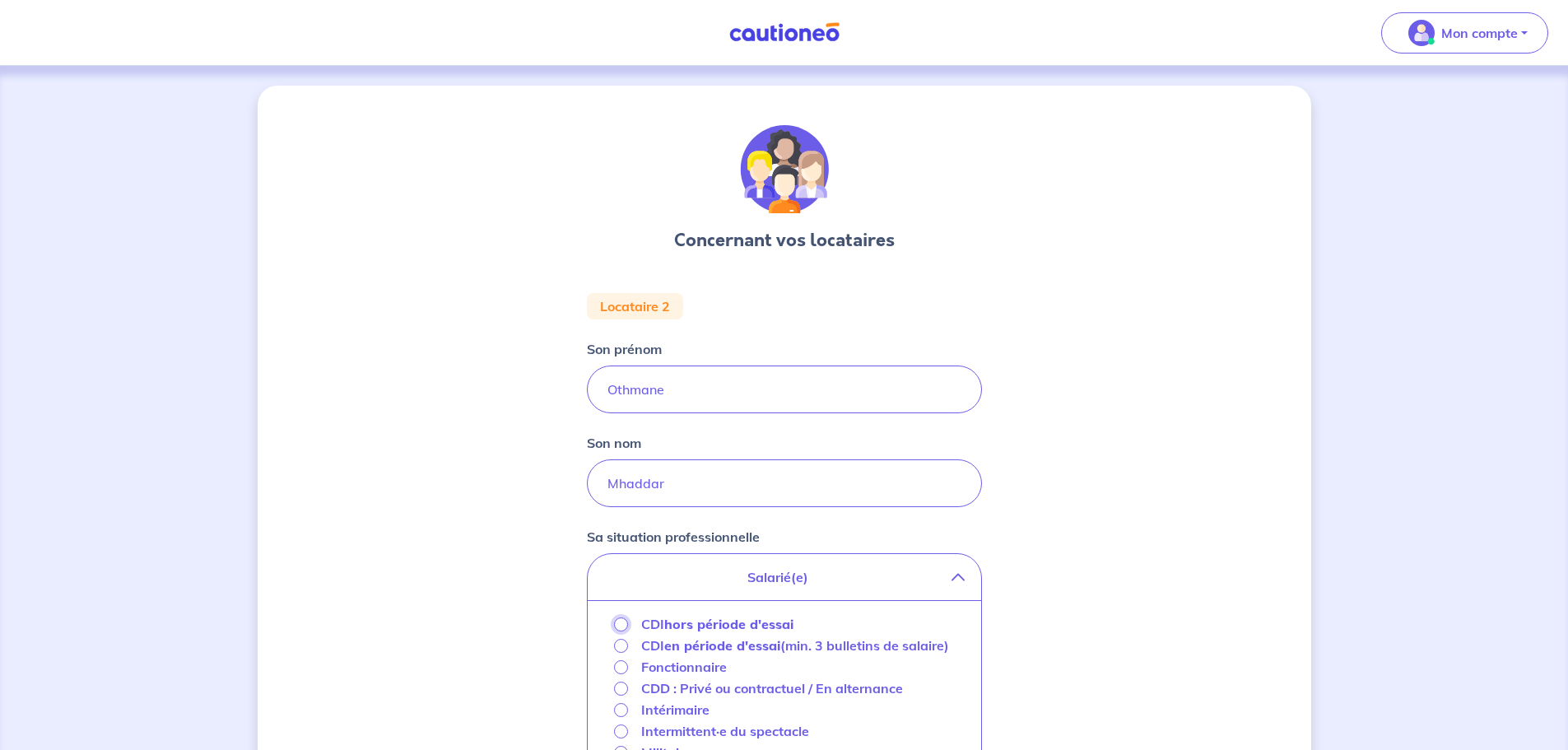
click at [621, 623] on input "CDI hors période d'essai" at bounding box center [621, 625] width 14 height 14
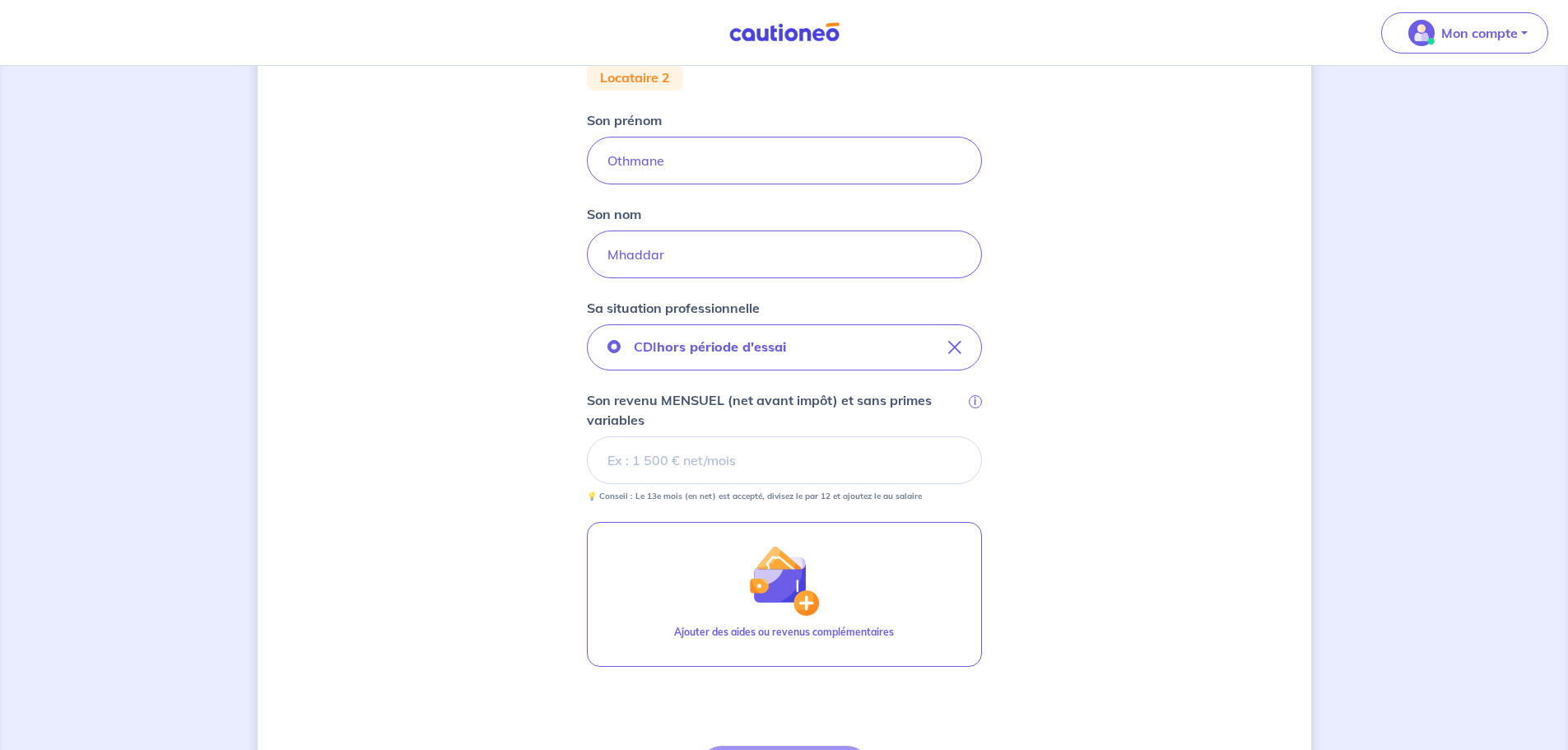
scroll to position [247, 0]
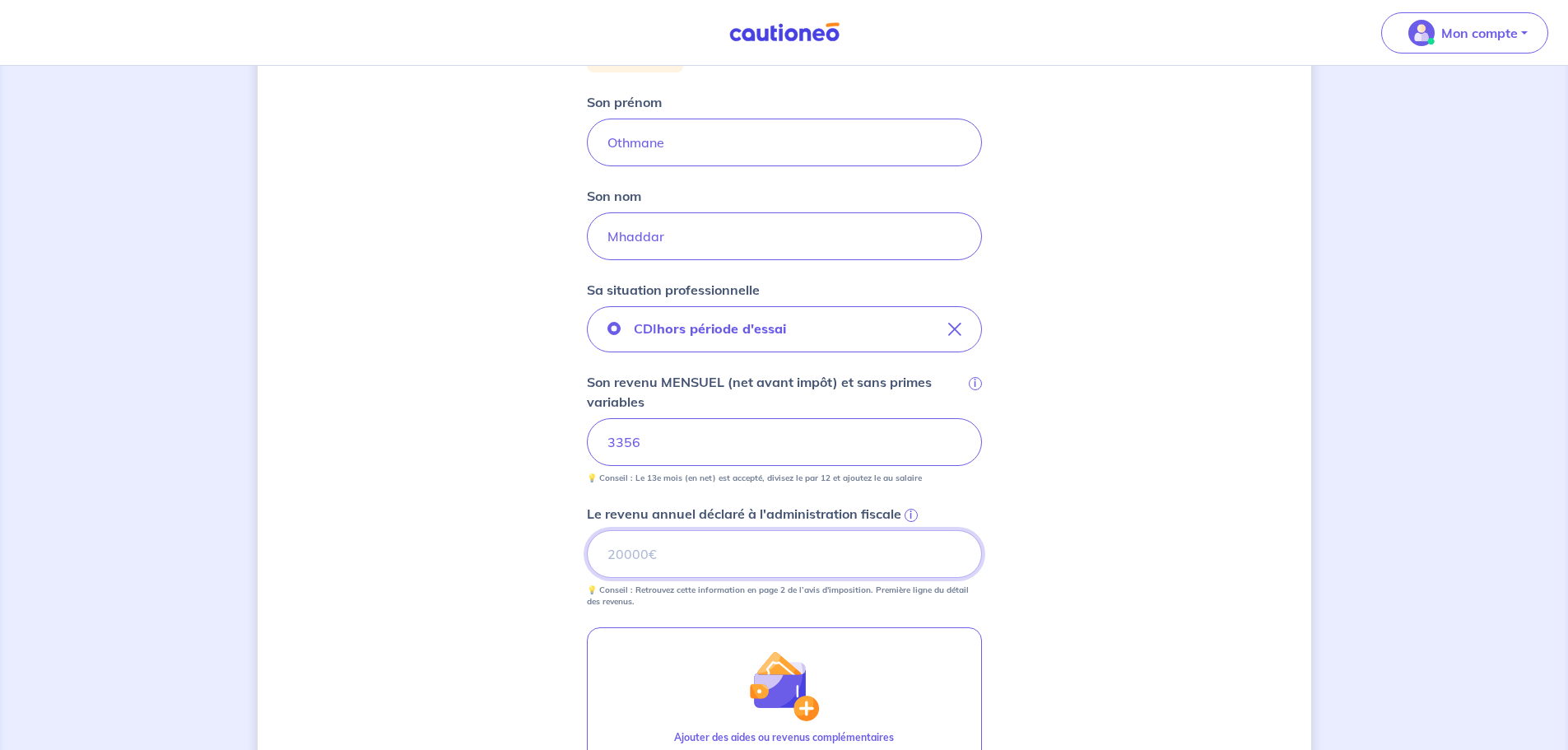
click at [661, 561] on input "Le revenu annuel déclaré à l'administration fiscale i" at bounding box center [784, 554] width 395 height 48
type input "44217"
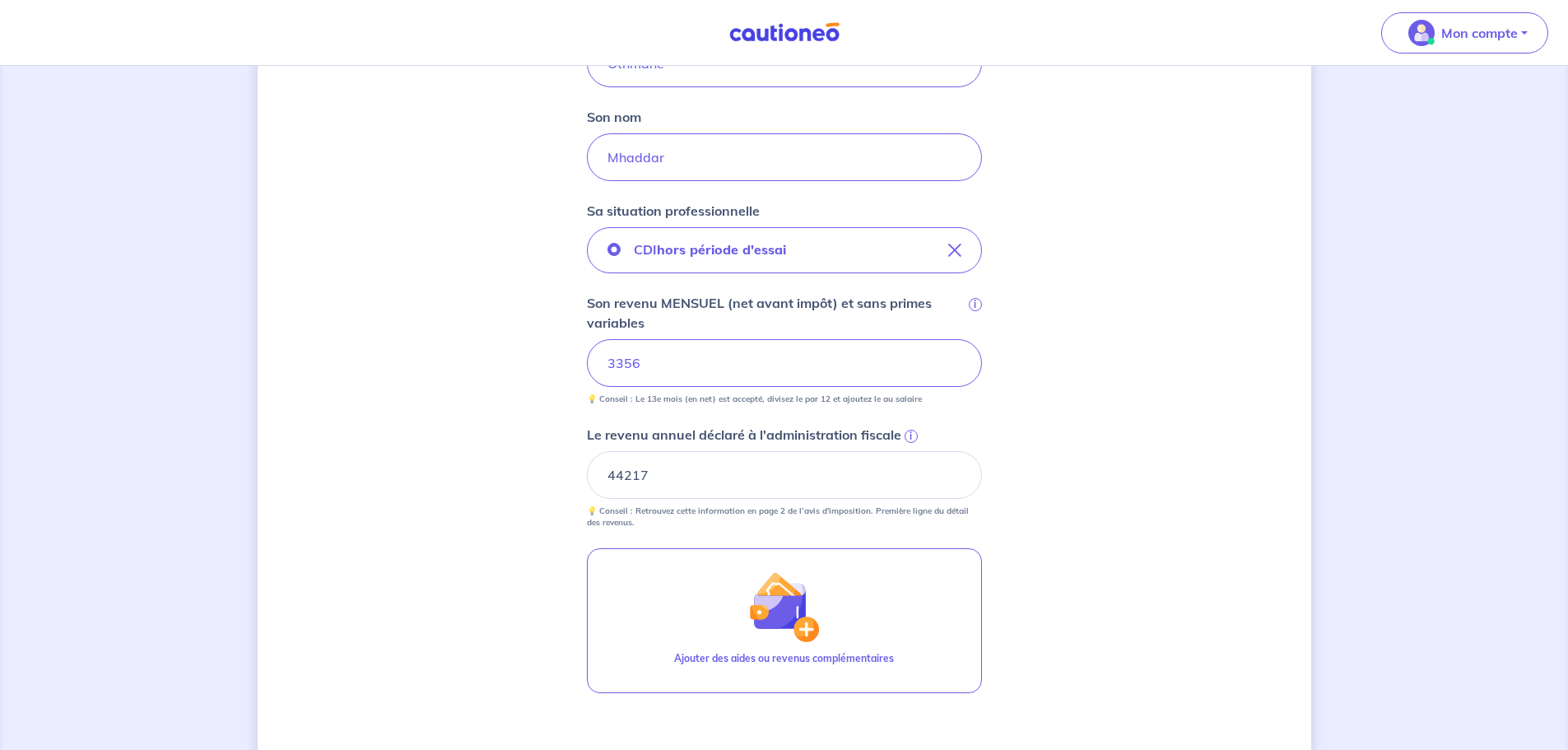
scroll to position [412, 0]
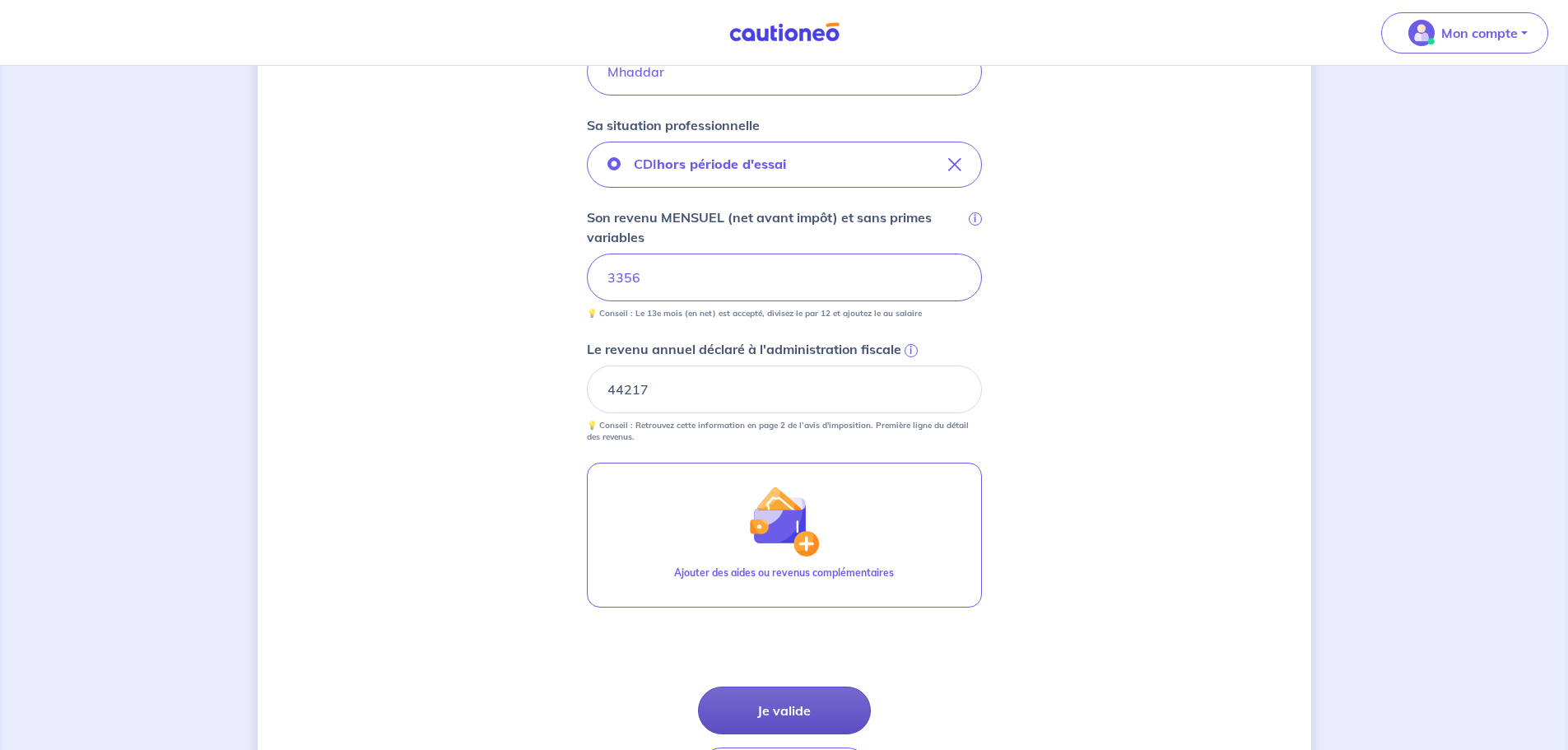
click at [787, 706] on button "Je valide" at bounding box center [784, 711] width 173 height 48
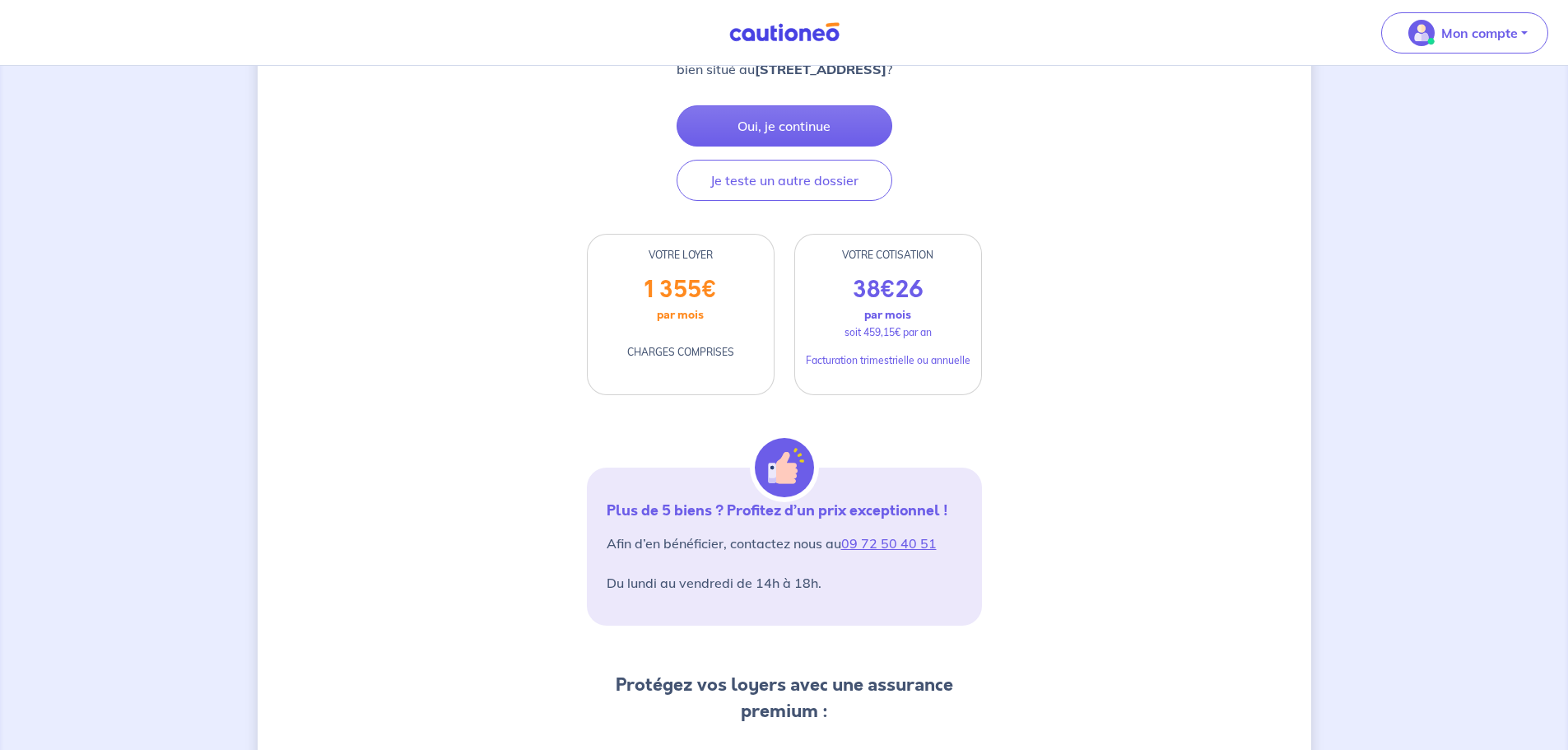
scroll to position [247, 0]
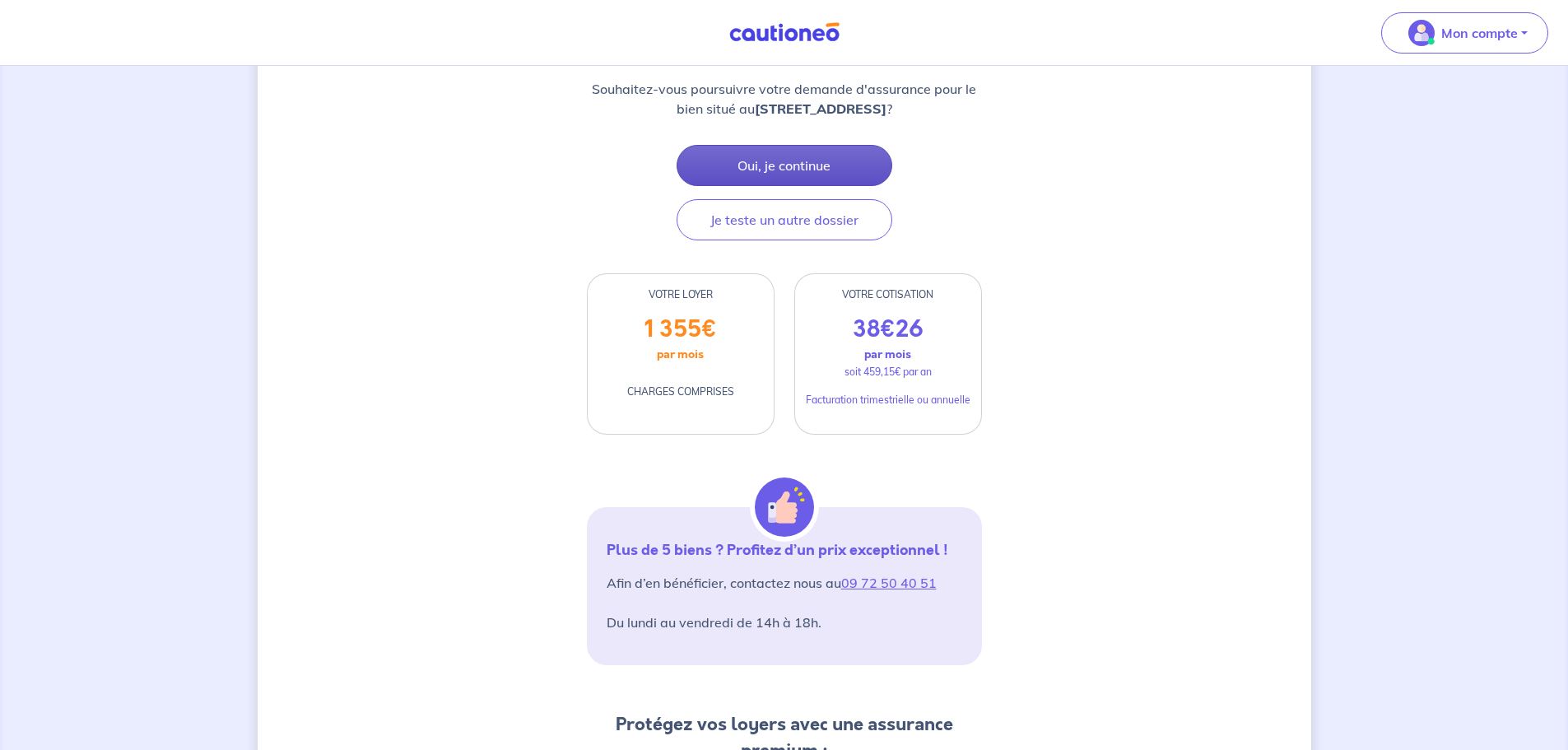
click at [796, 176] on button "Oui, je continue" at bounding box center [784, 165] width 215 height 41
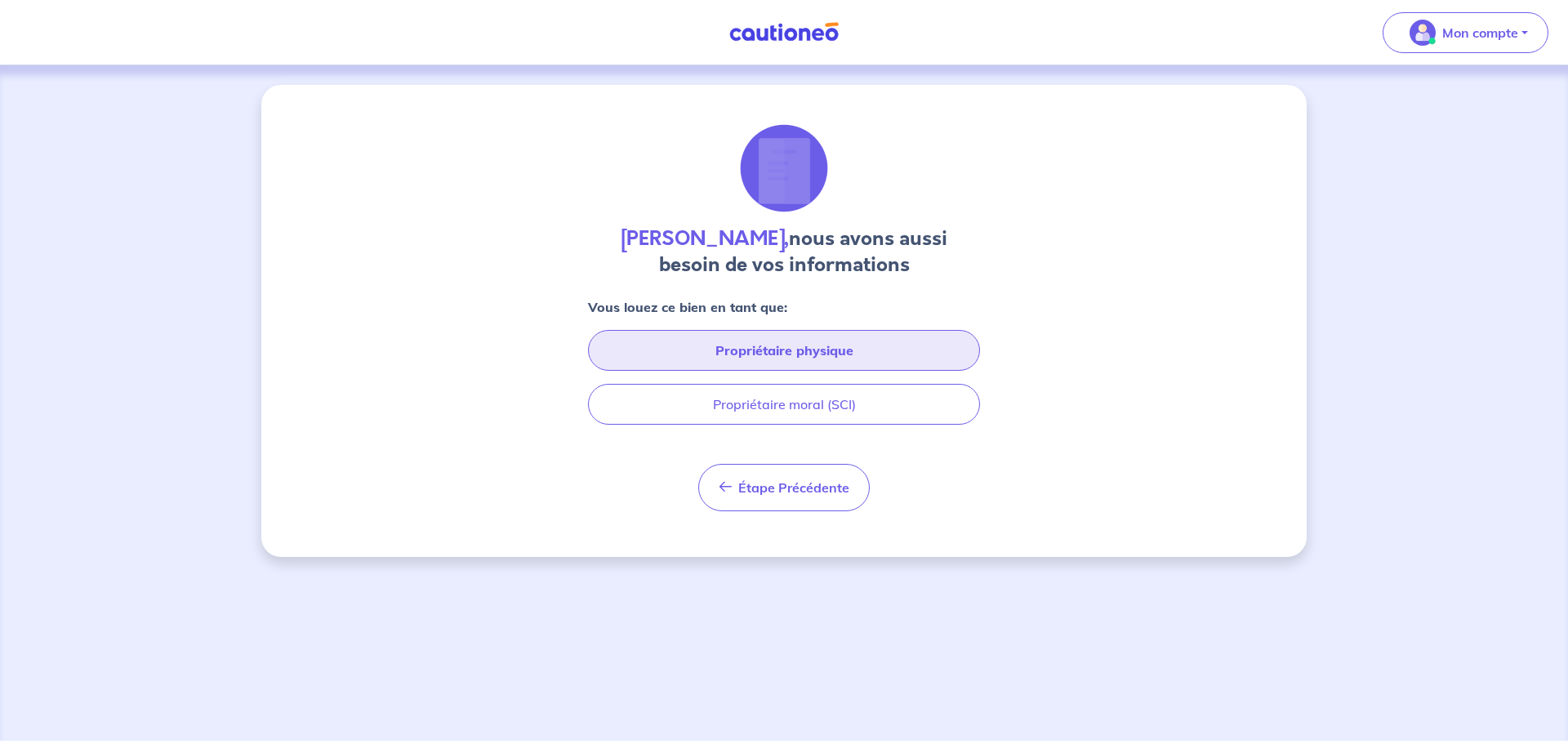
click at [761, 349] on button "Propriétaire physique" at bounding box center [784, 350] width 392 height 41
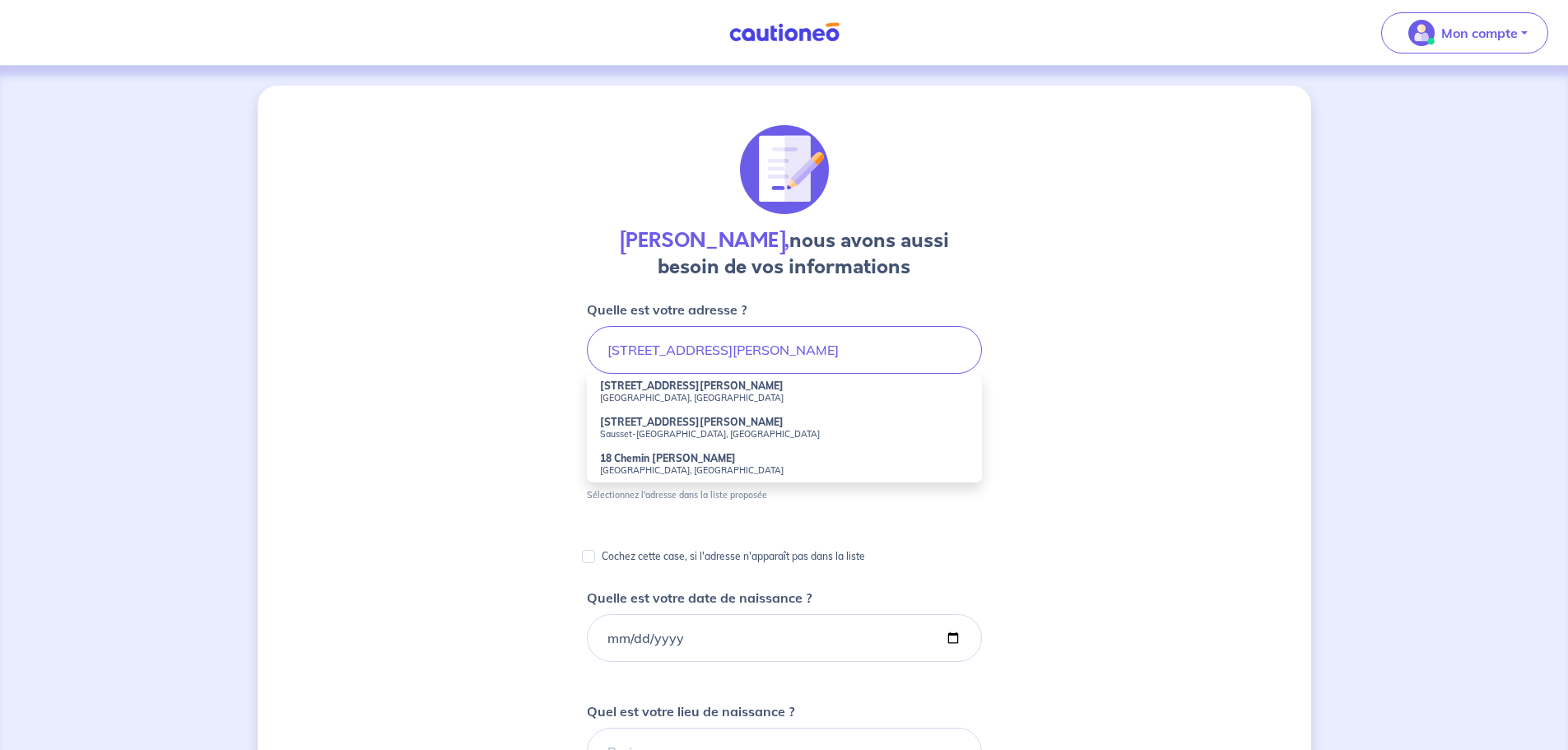
click at [739, 402] on small "Marseille, France" at bounding box center [784, 397] width 369 height 12
type input "18 Rue Jules Moulet, Marseille, France"
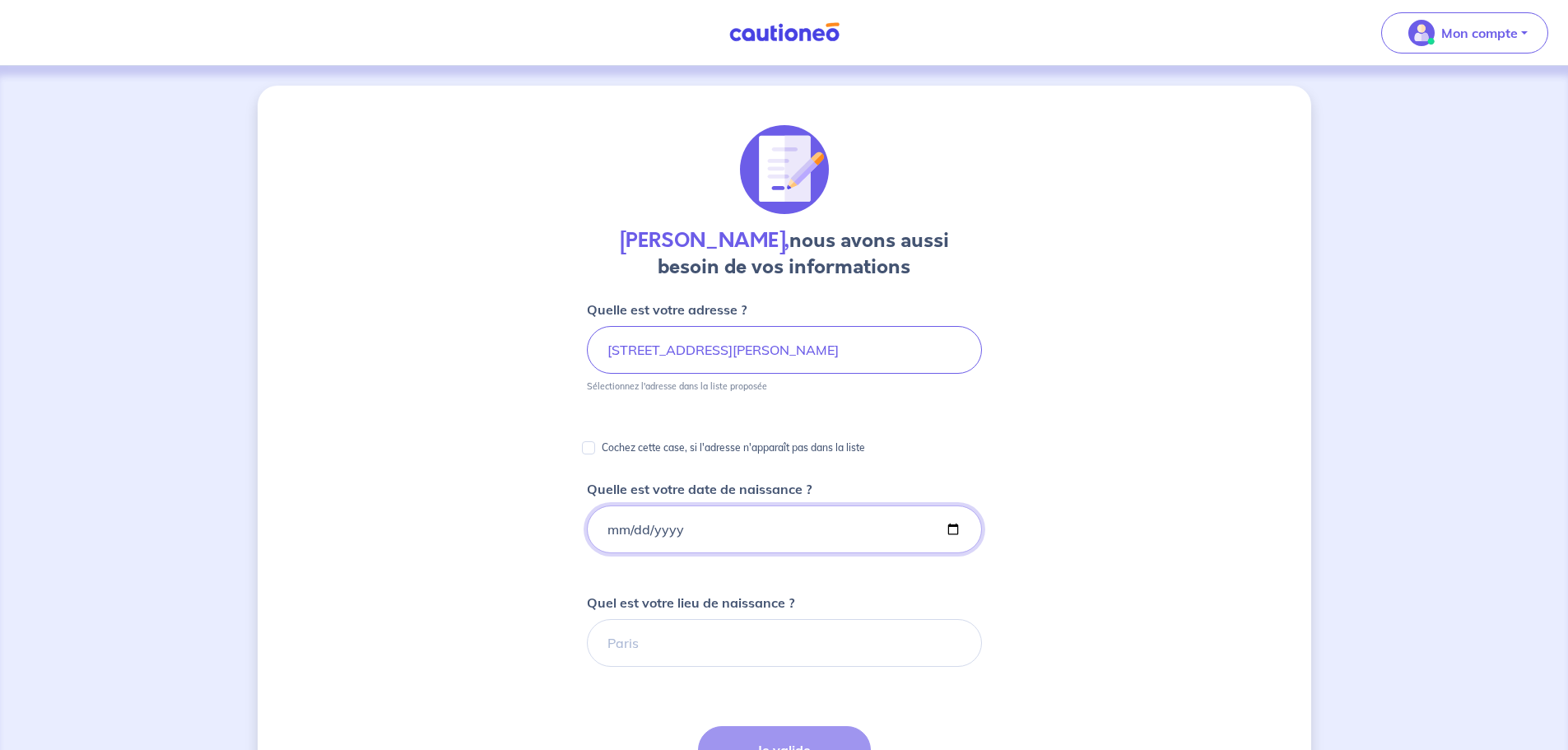
click at [756, 535] on input "Quelle est votre date de naissance ?" at bounding box center [784, 529] width 395 height 48
type input "1987-03-26"
click at [784, 651] on input "Quel est votre lieu de naissance ?" at bounding box center [784, 643] width 395 height 48
type input "La Seyne-Sur-Mer"
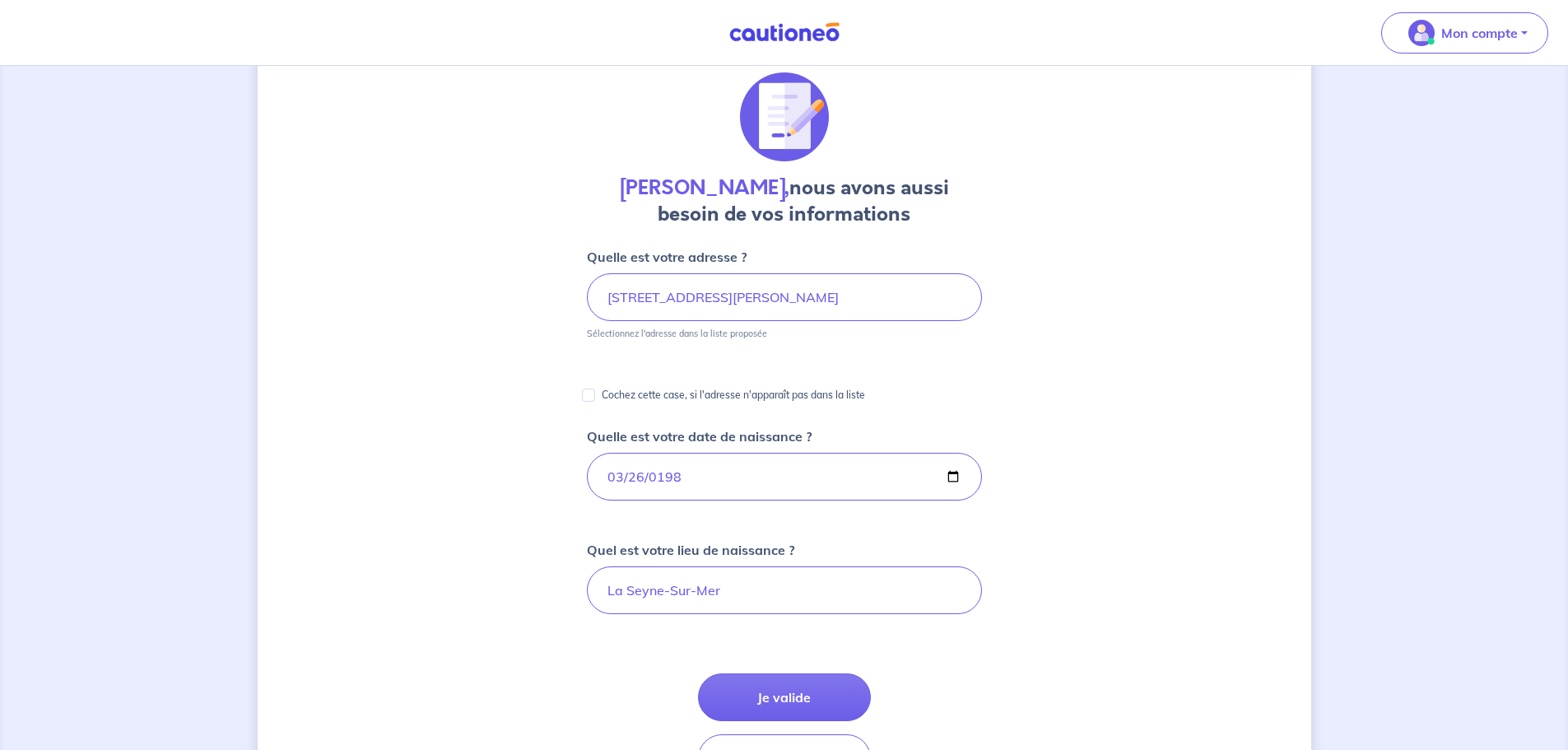
scroll to position [83, 0]
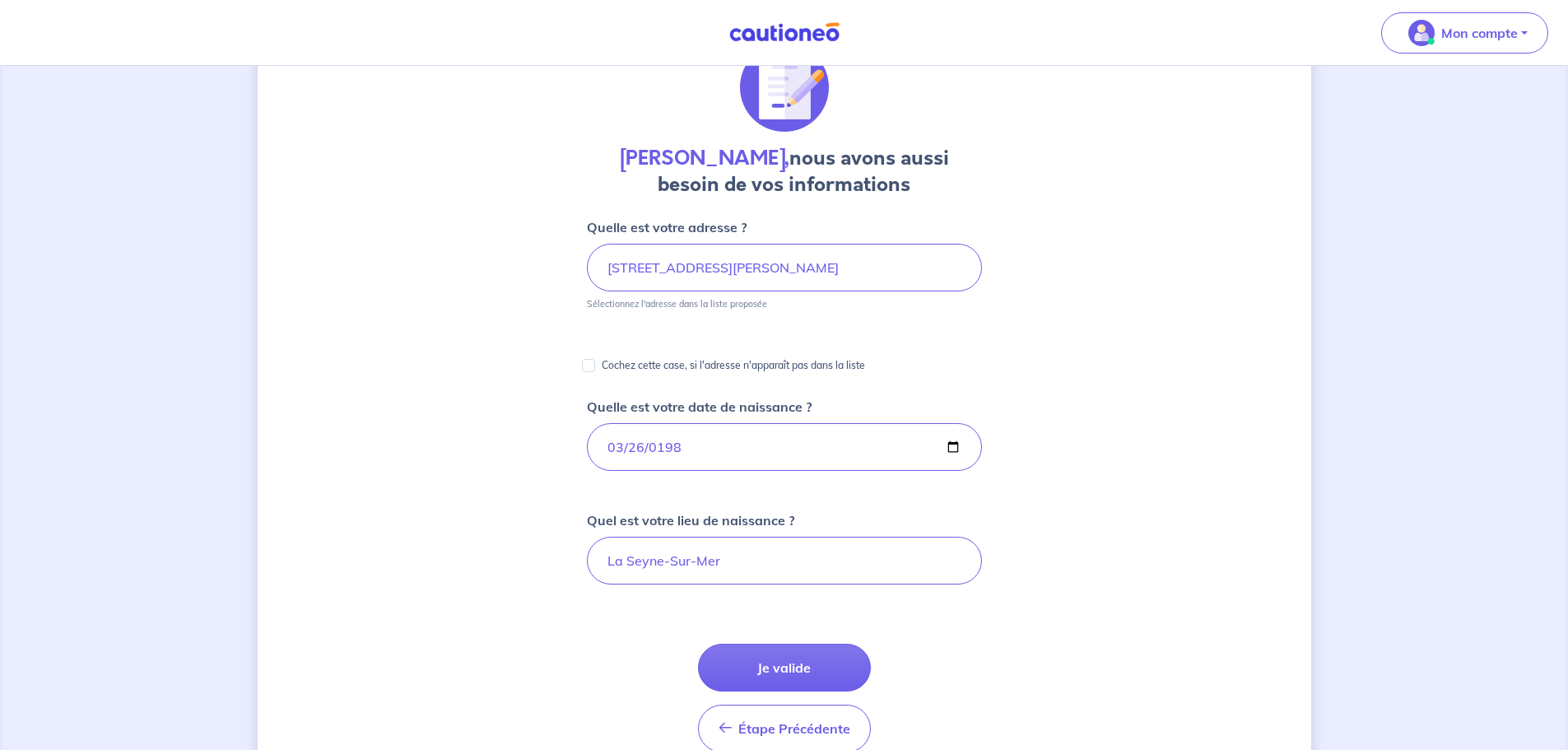
click at [777, 651] on button "Je valide" at bounding box center [784, 668] width 173 height 48
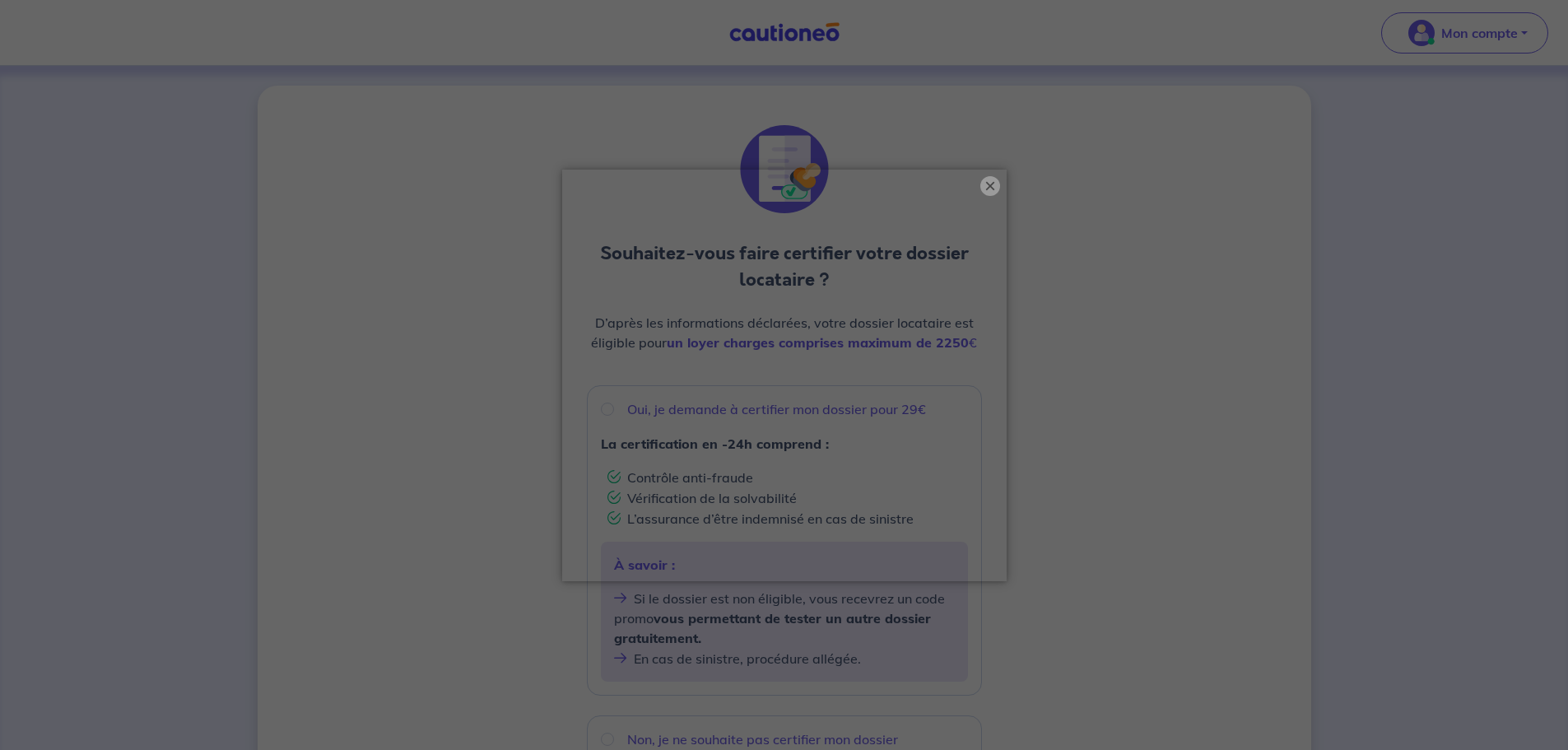
click at [993, 191] on button "×" at bounding box center [990, 186] width 20 height 20
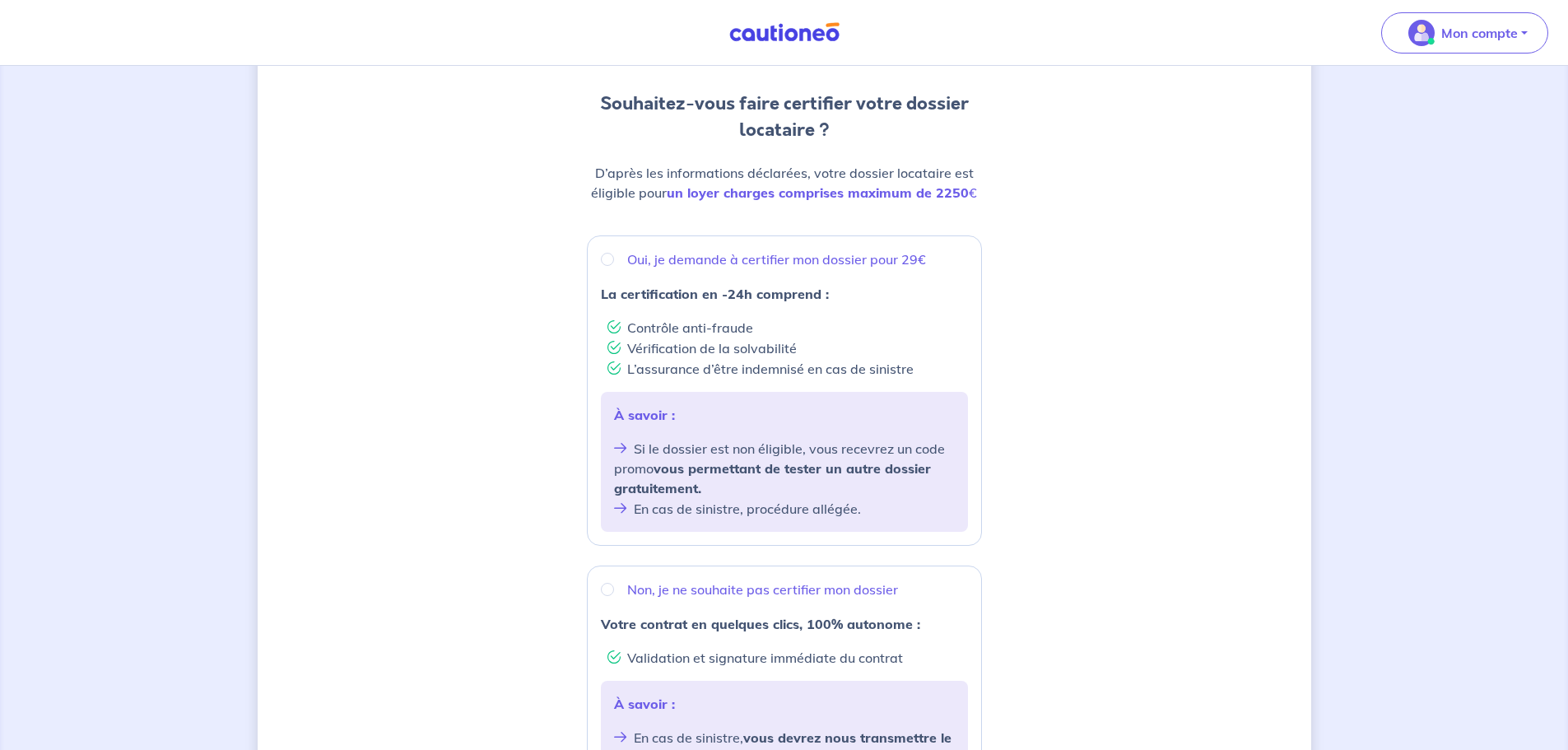
scroll to position [247, 0]
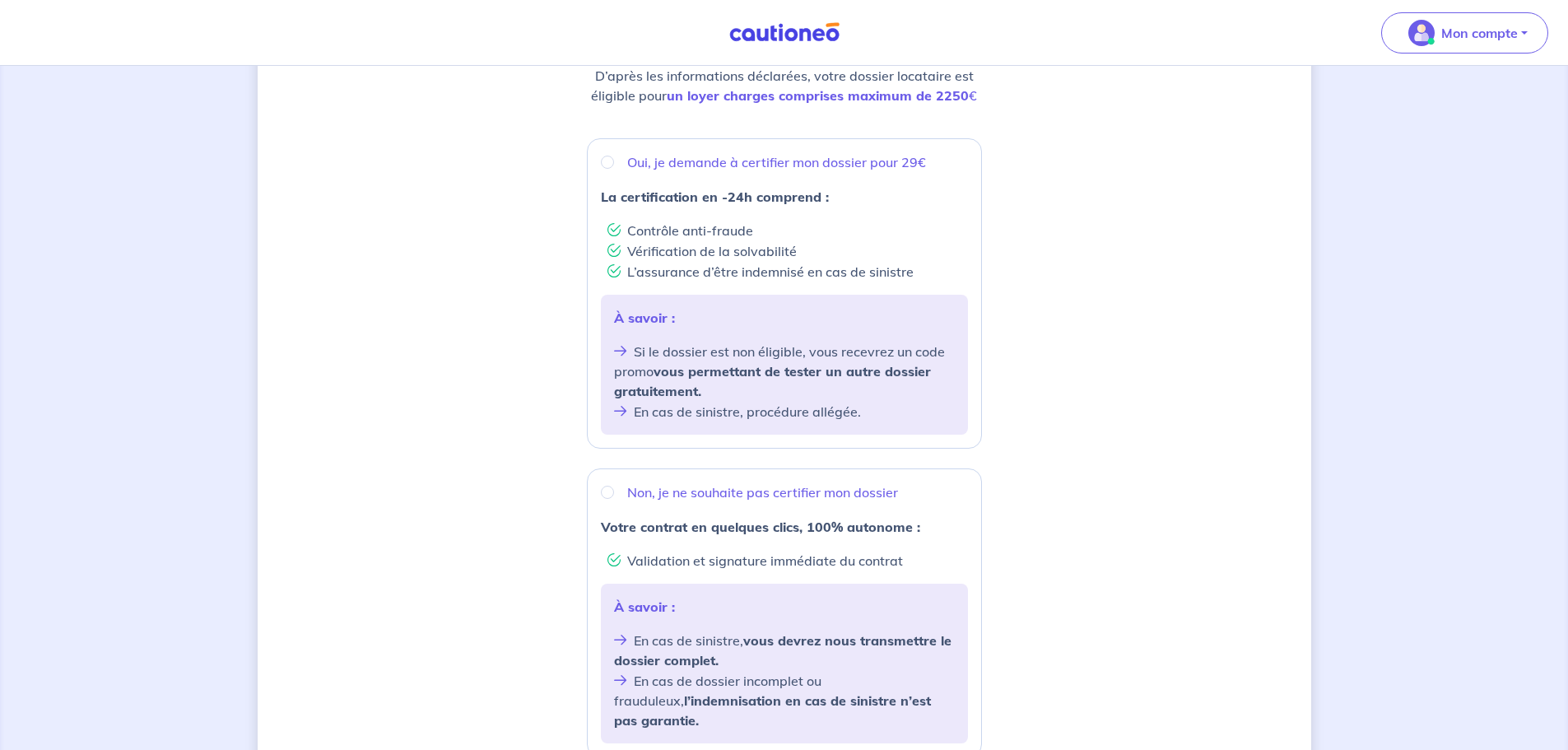
click at [620, 489] on div "Non, je ne souhaite pas certifier mon dossier" at bounding box center [784, 492] width 367 height 20
radio input "true"
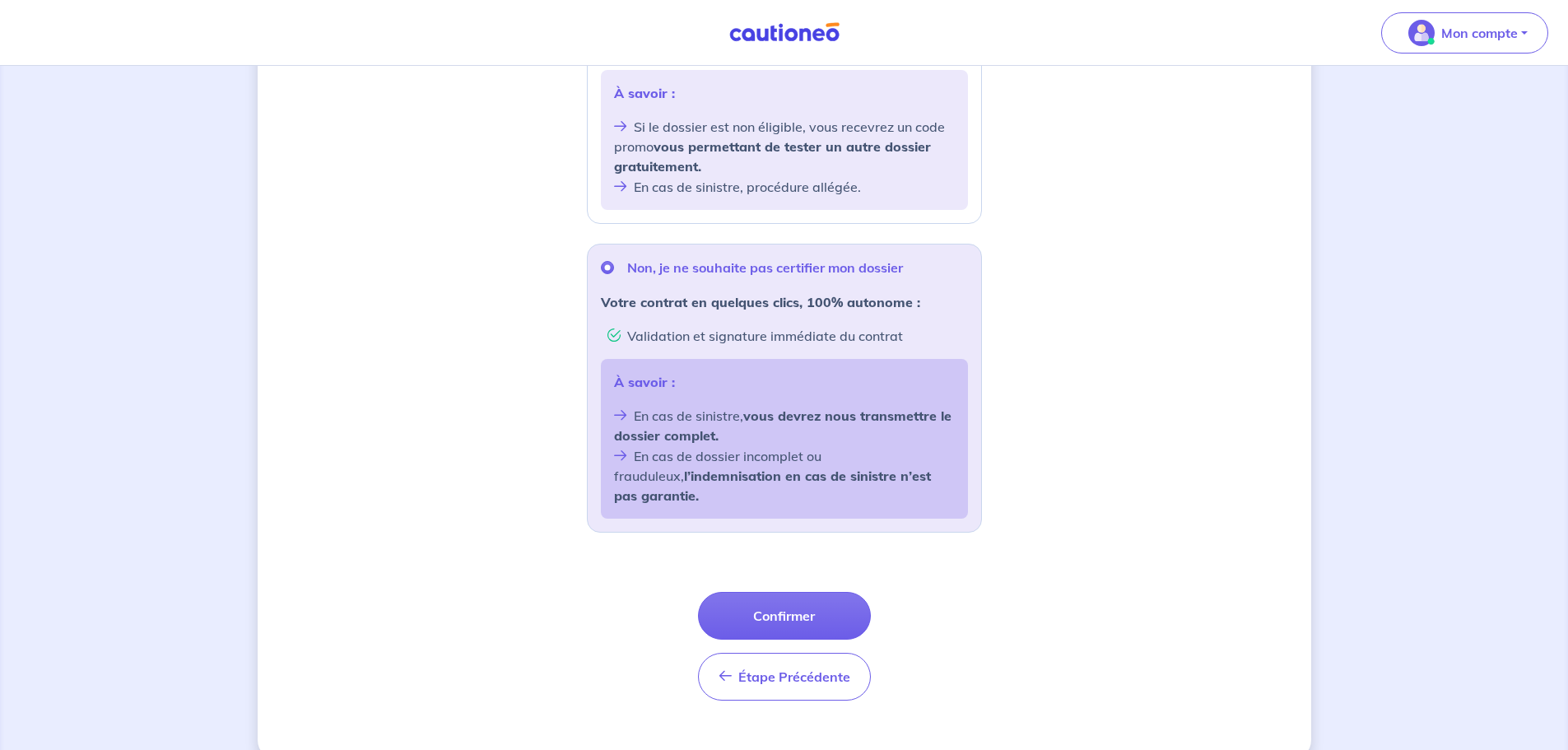
scroll to position [481, 0]
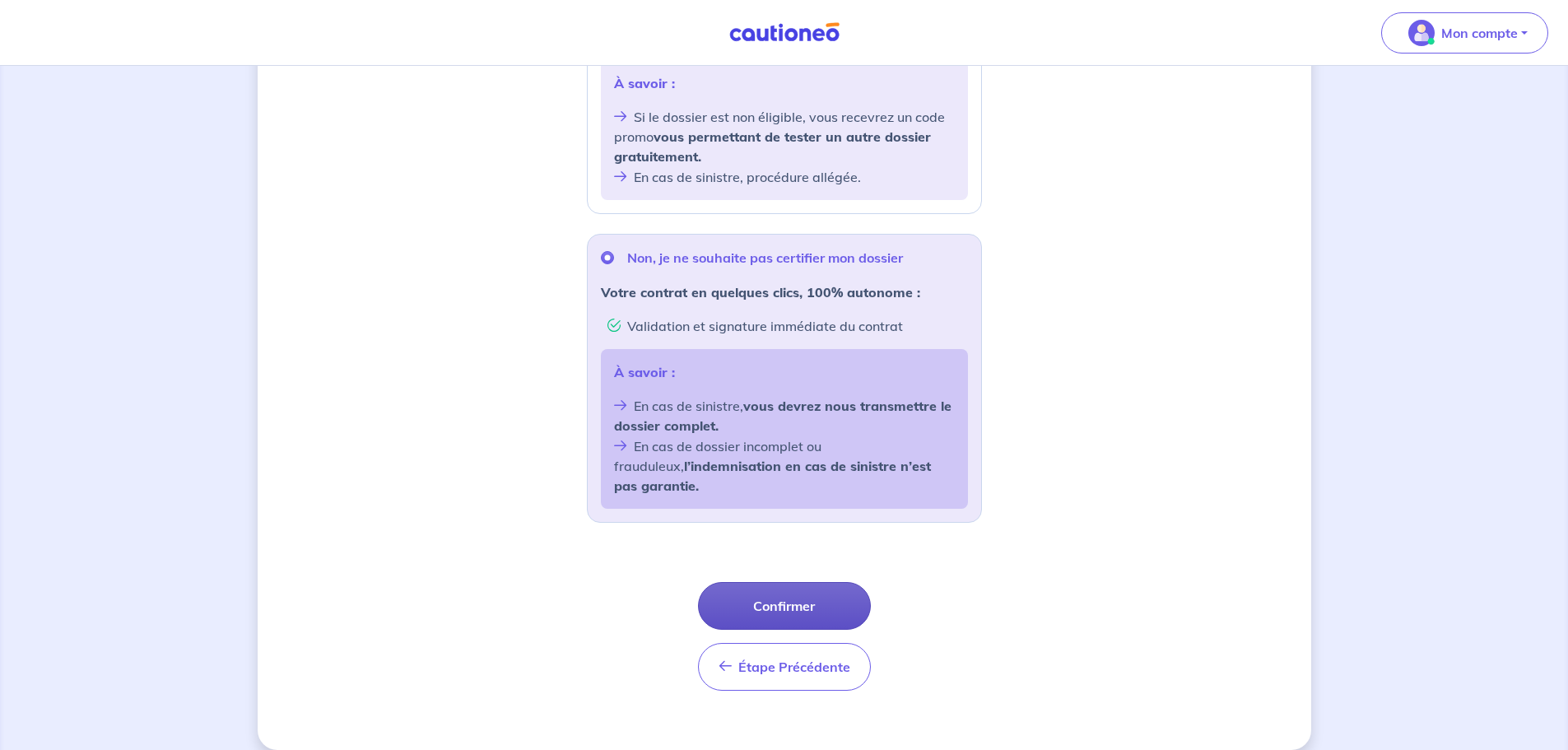
click at [790, 582] on button "Confirmer" at bounding box center [784, 606] width 173 height 48
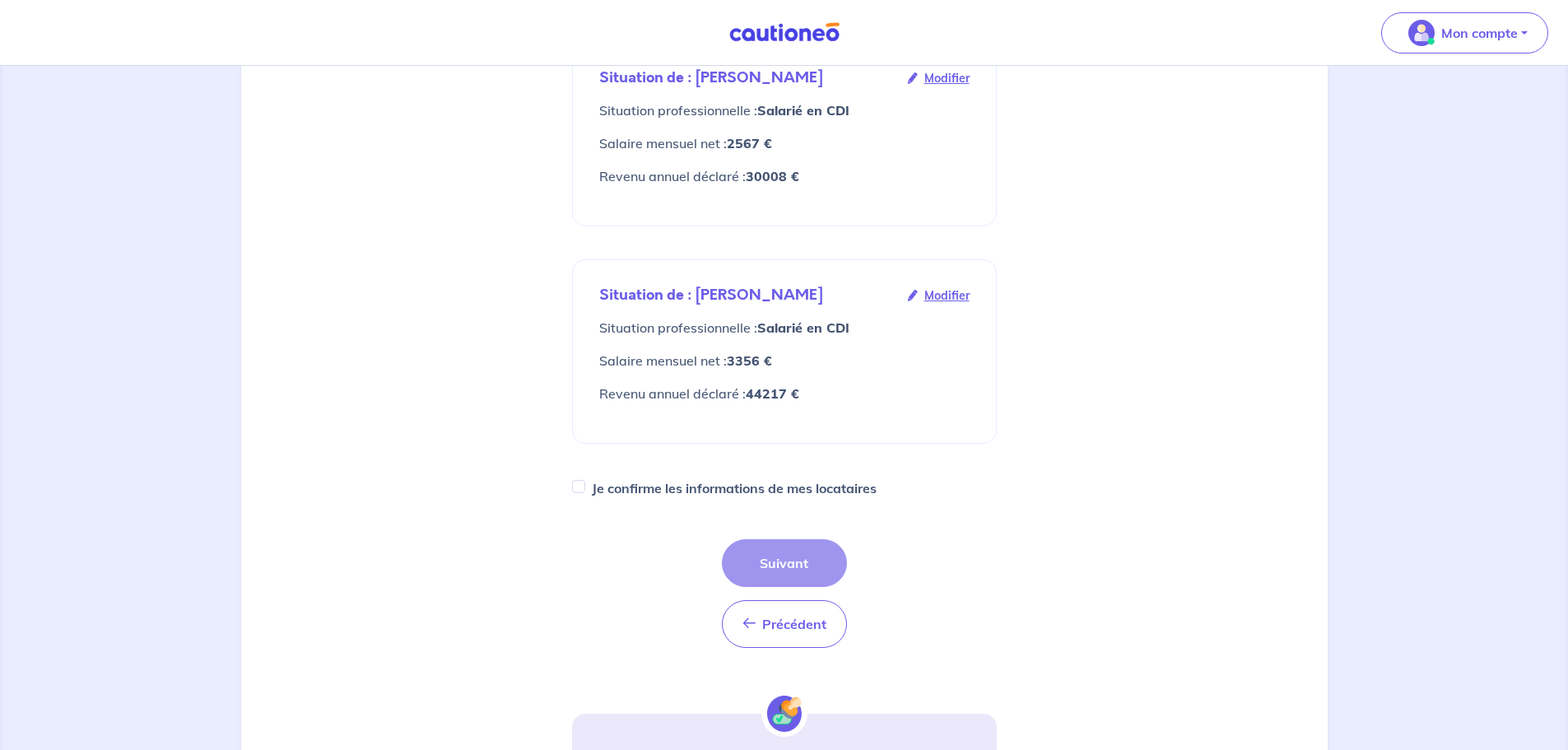
scroll to position [329, 0]
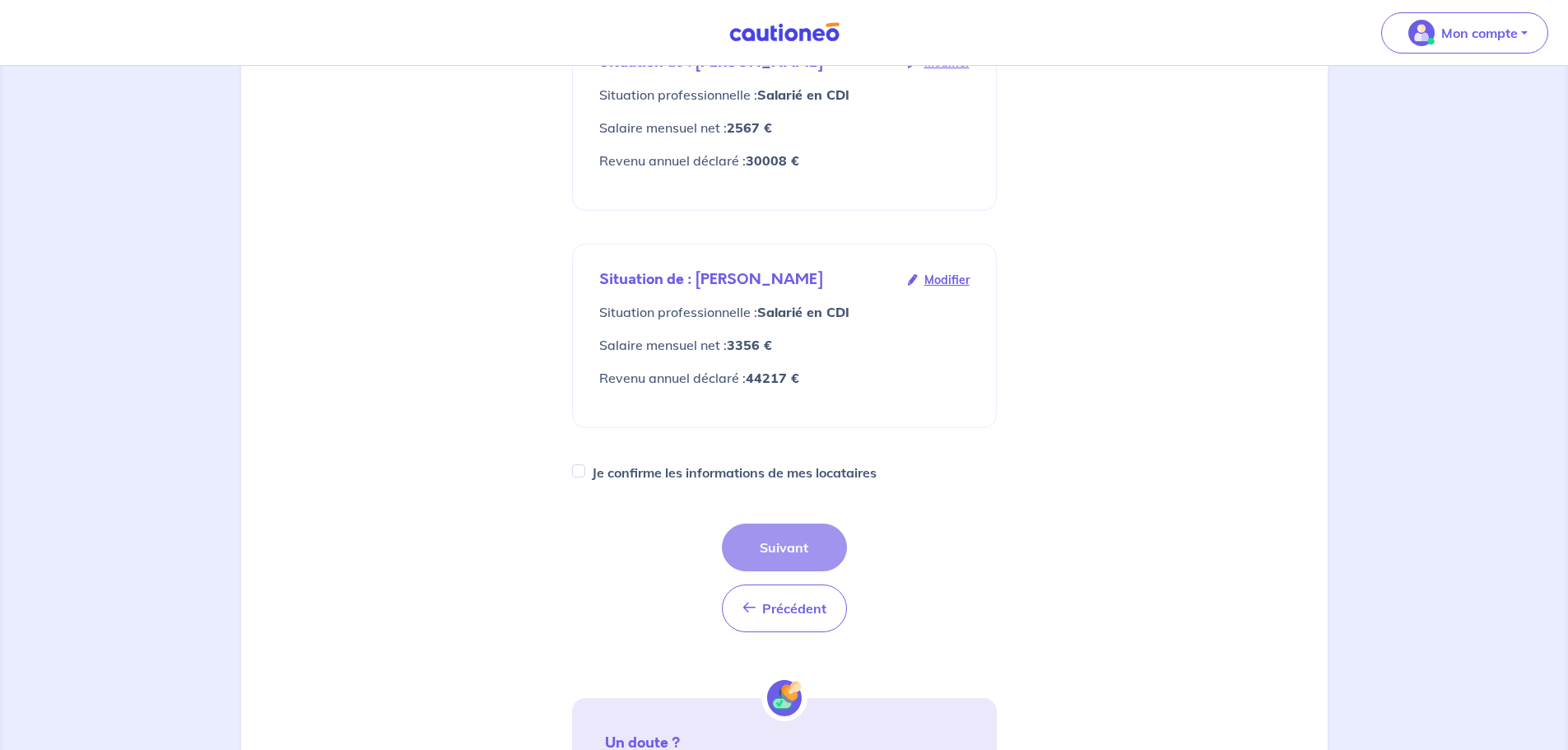
click at [584, 461] on div "Je confirme les informations de mes locataires" at bounding box center [784, 472] width 424 height 23
drag, startPoint x: 576, startPoint y: 444, endPoint x: 588, endPoint y: 461, distance: 20.8
click at [575, 464] on input "Je confirme les informations de mes locataires" at bounding box center [578, 471] width 13 height 13
checkbox input "true"
click at [805, 524] on button "Suivant" at bounding box center [784, 548] width 125 height 48
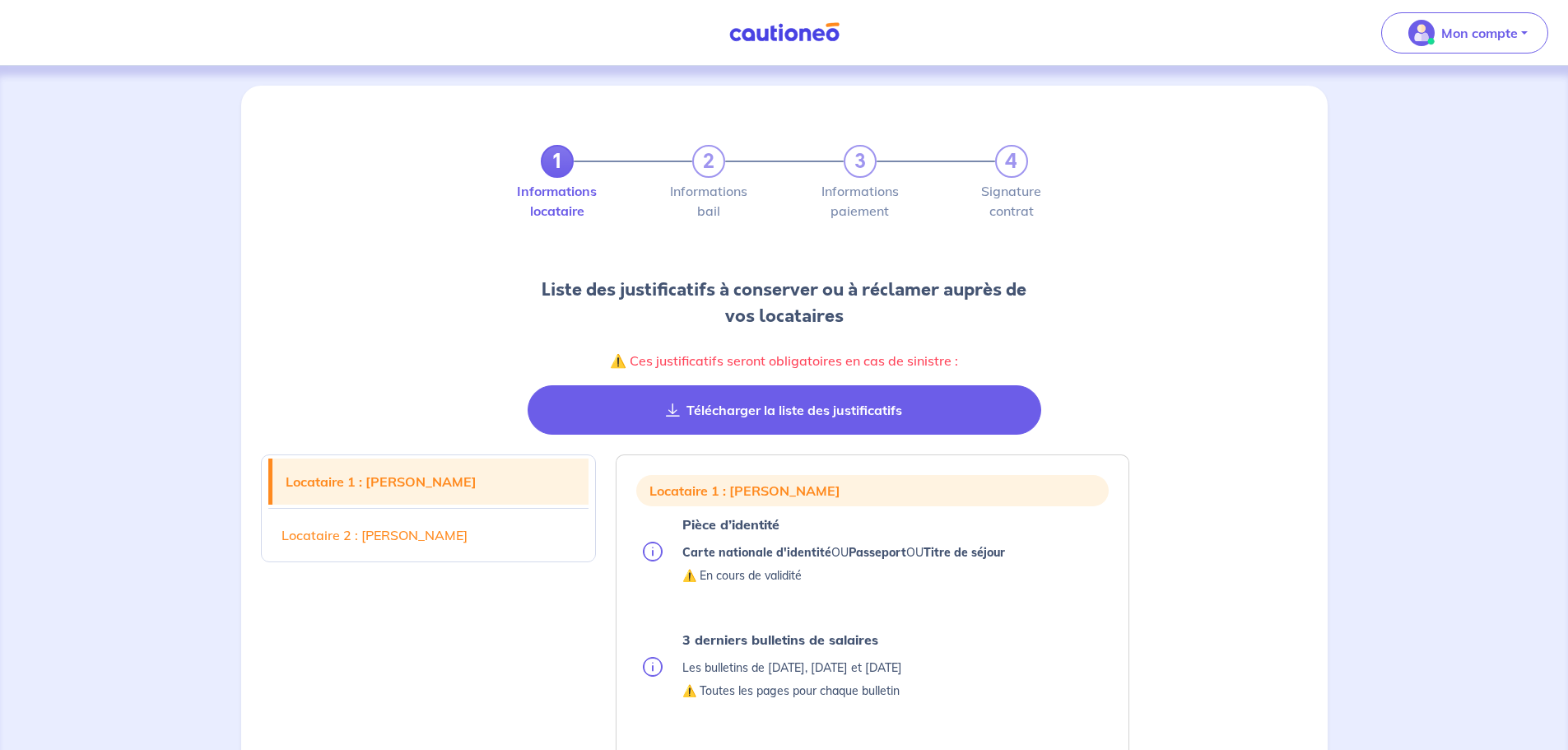
click at [794, 431] on button "Télécharger la liste des justificatifs" at bounding box center [784, 410] width 513 height 50
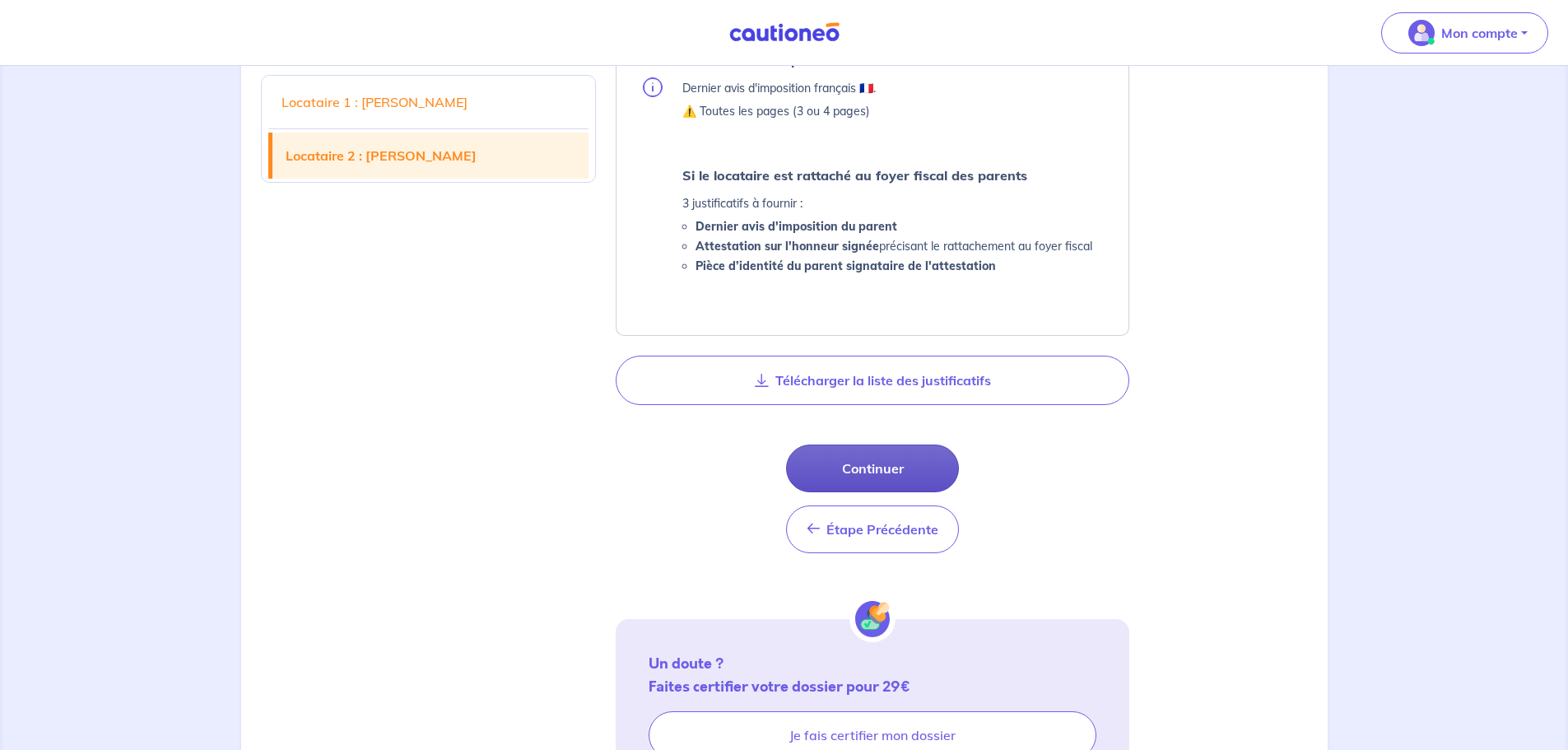
scroll to position [1747, 0]
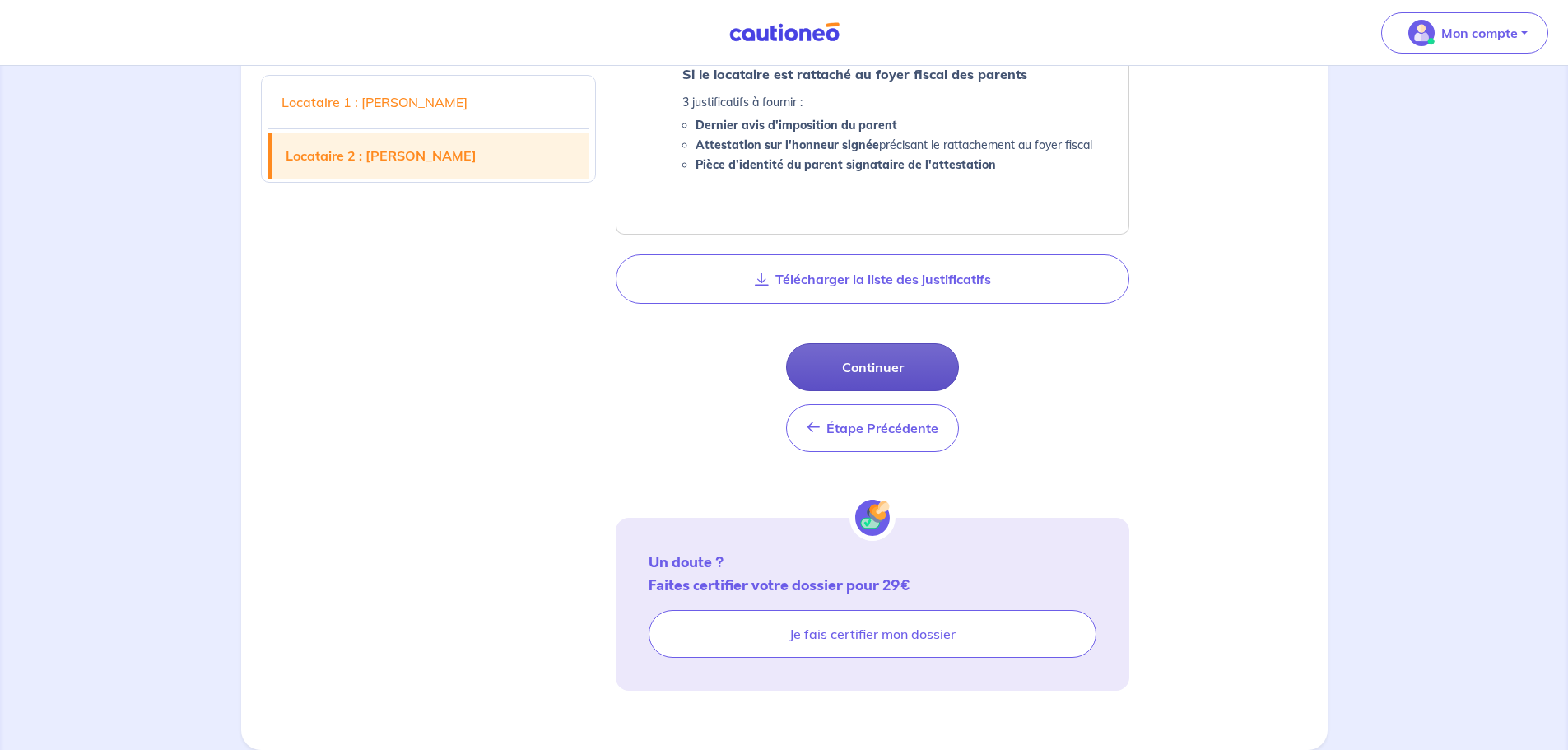
click at [937, 370] on button "Continuer" at bounding box center [872, 367] width 173 height 48
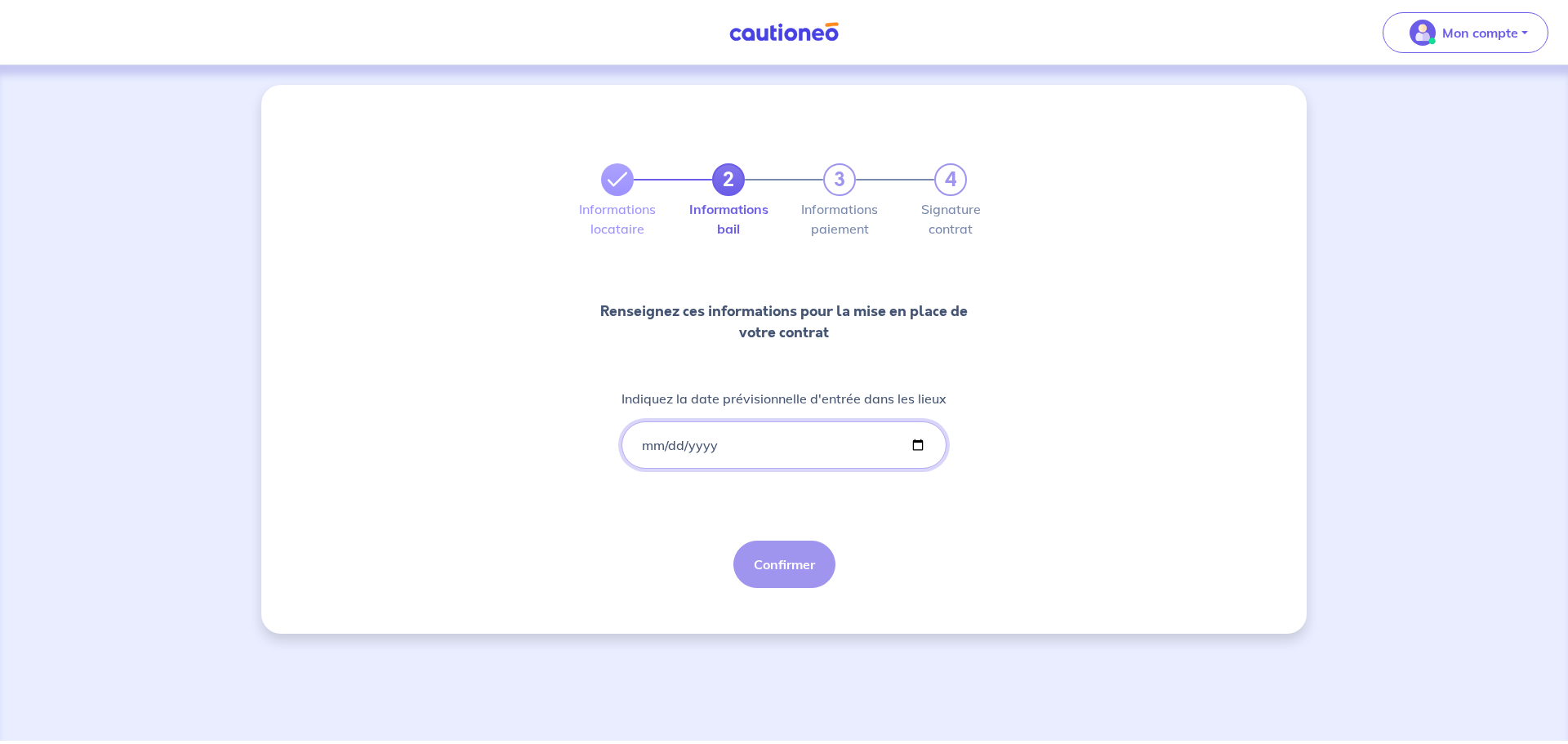
click at [782, 445] on input "Indiquez la date prévisionnelle d'entrée dans les lieux" at bounding box center [784, 445] width 325 height 48
click at [910, 441] on input "Indiquez la date prévisionnelle d'entrée dans les lieux" at bounding box center [784, 445] width 325 height 48
type input "2025-10-02"
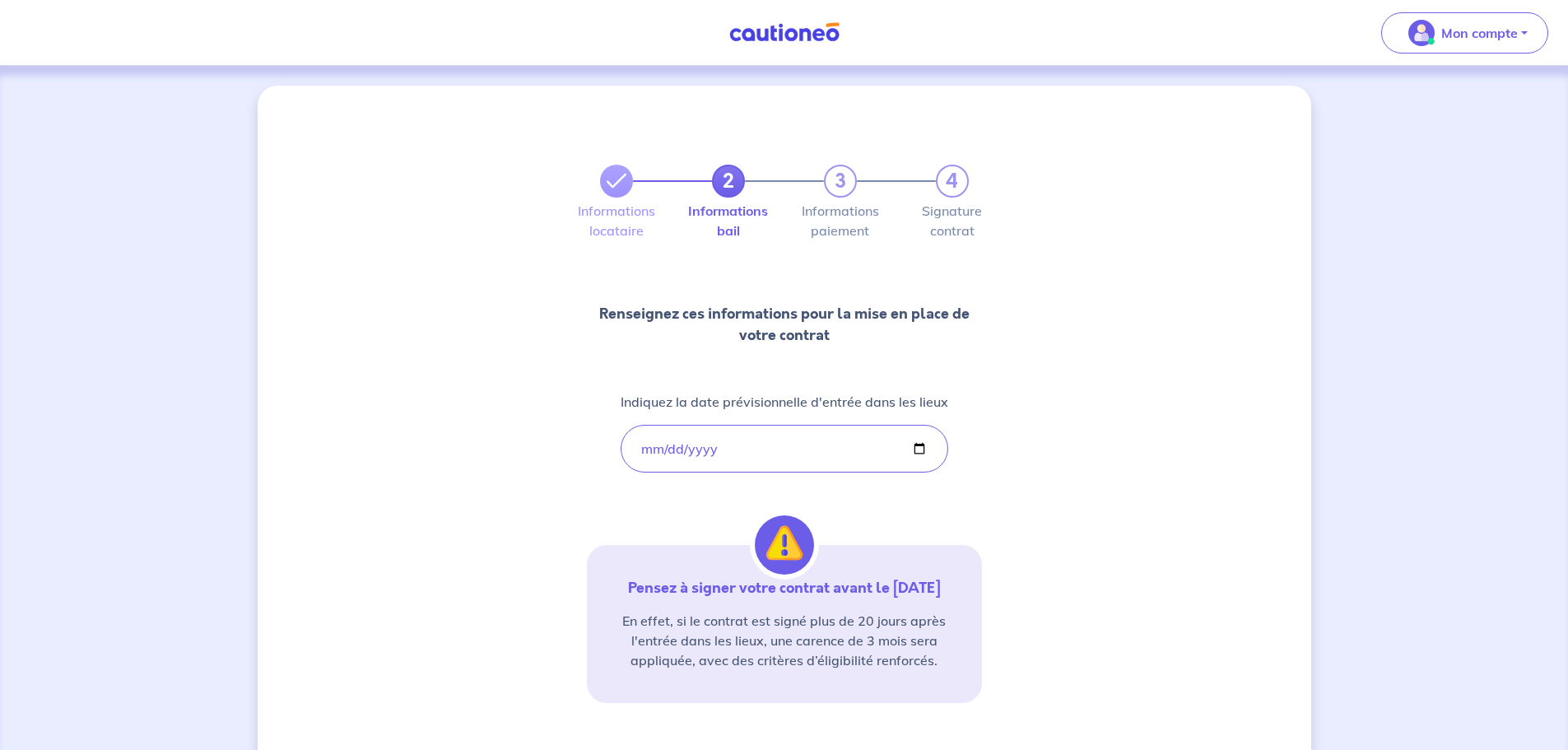
click at [1136, 577] on div "2 3 4 Informations locataire Informations bail Informations paiement Signature …" at bounding box center [784, 484] width 1053 height 797
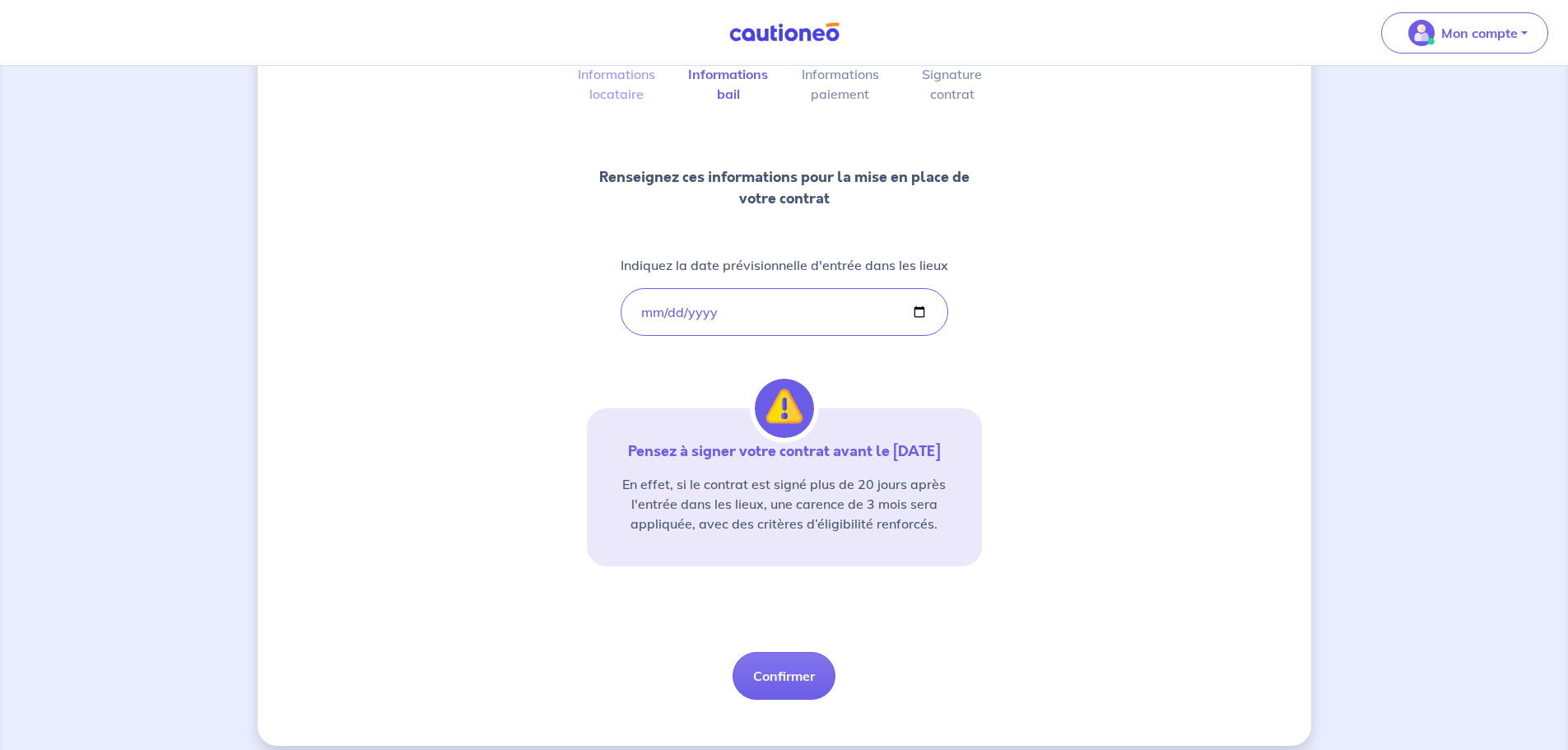
scroll to position [152, 0]
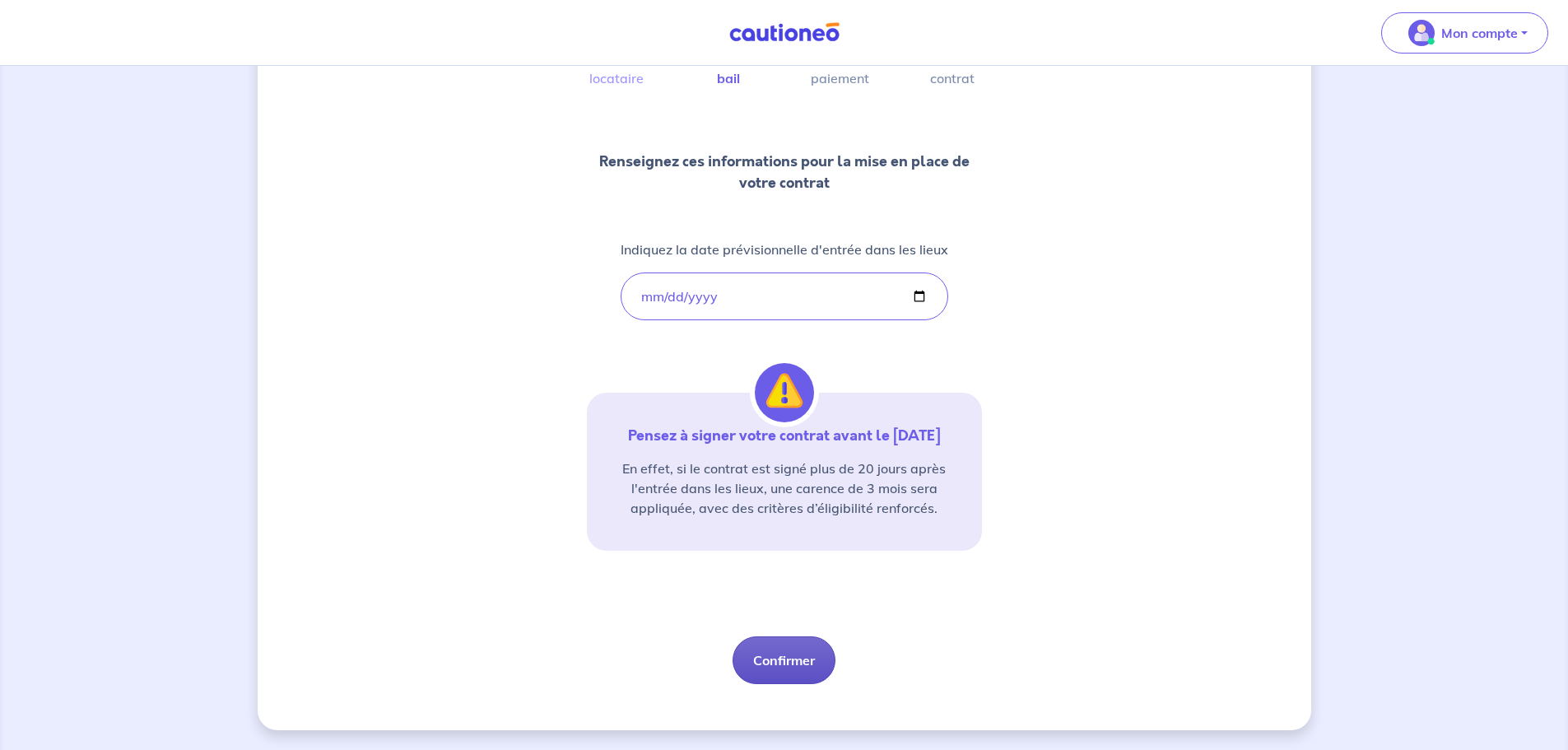
drag, startPoint x: 798, startPoint y: 662, endPoint x: 832, endPoint y: 647, distance: 37.2
click at [799, 662] on button "Confirmer" at bounding box center [784, 660] width 103 height 48
select select "FR"
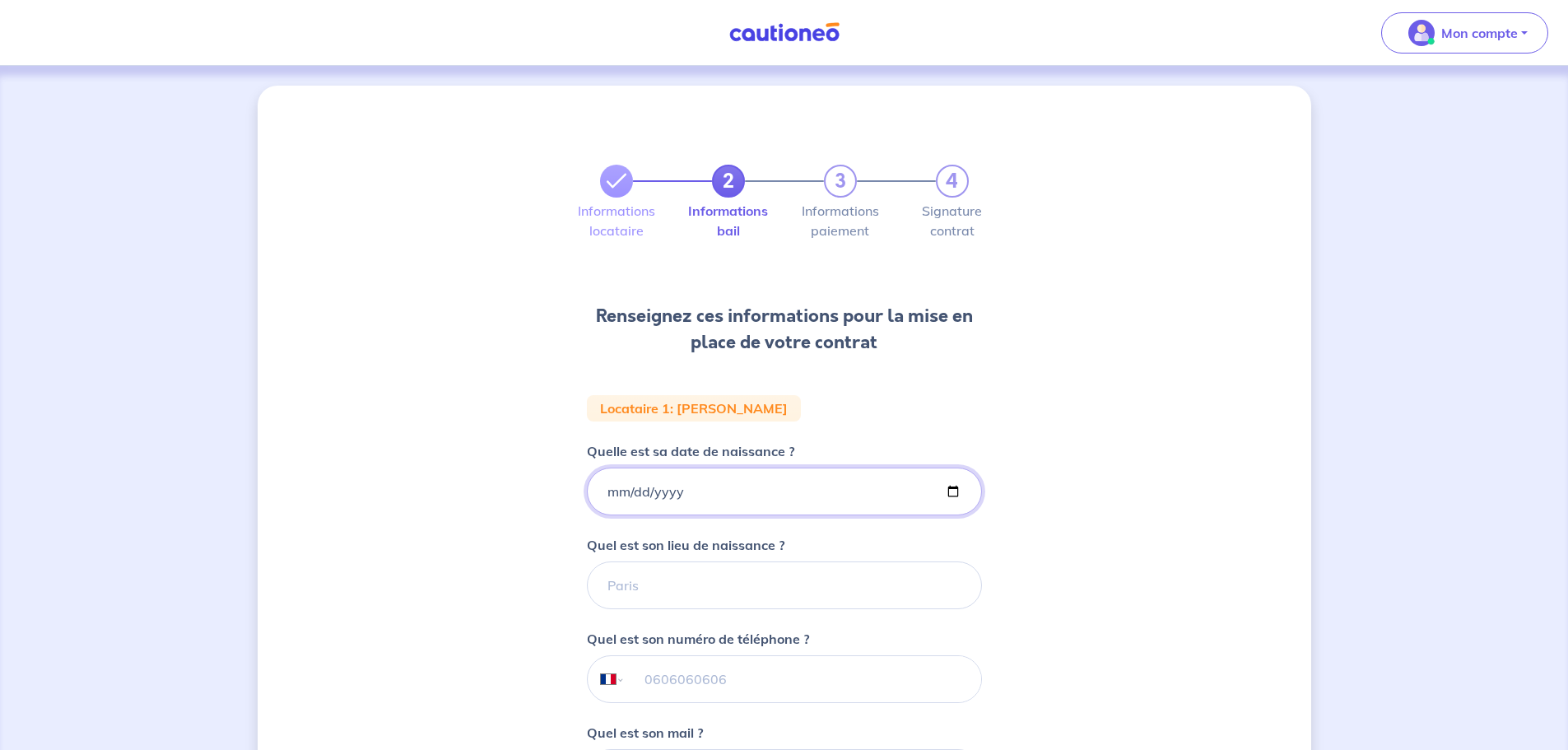
click at [748, 506] on input "Quelle est sa date de naissance ?" at bounding box center [784, 492] width 395 height 48
type input "1993-08-09"
click at [736, 590] on input "Quel est son lieu de naissance ?" at bounding box center [784, 585] width 395 height 48
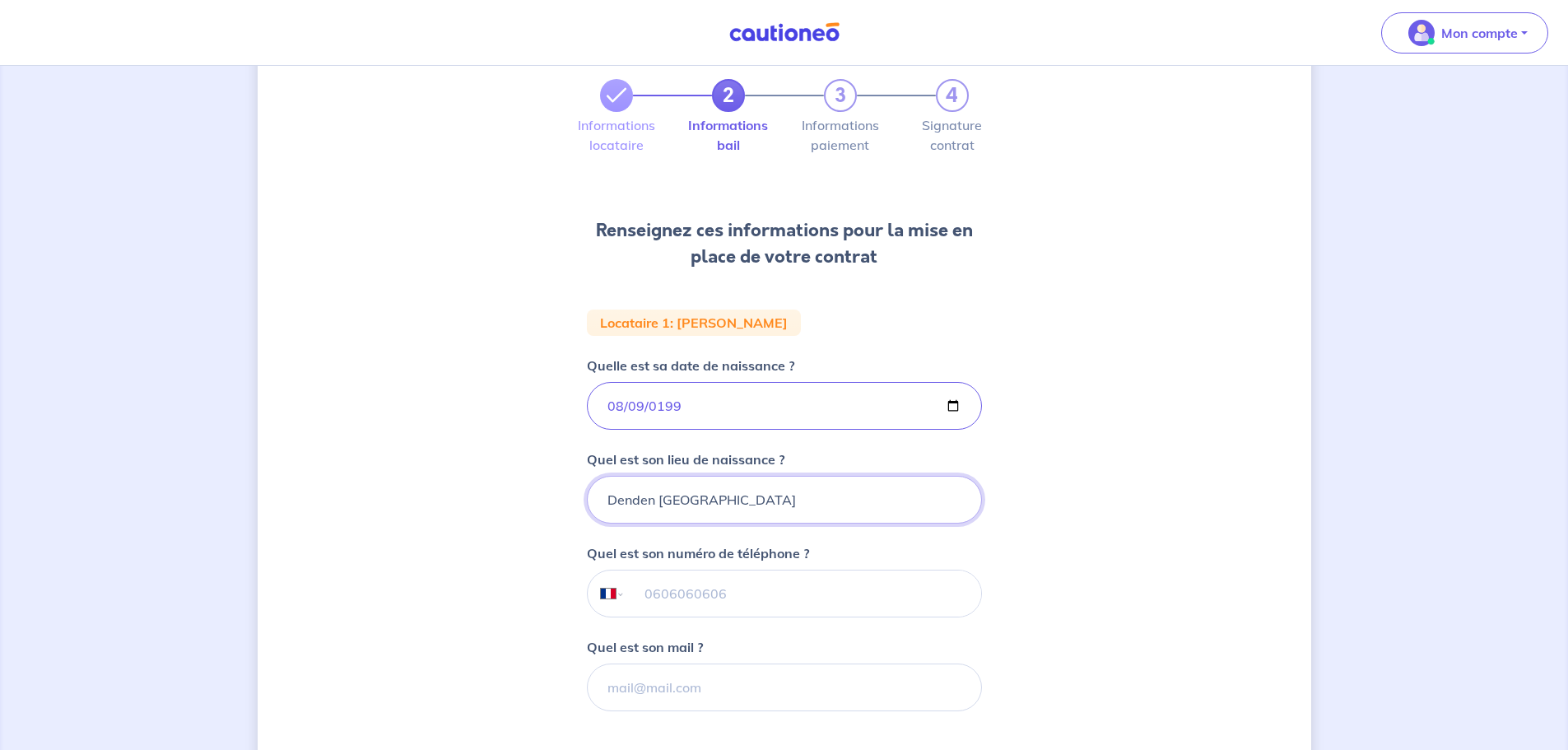
scroll to position [165, 0]
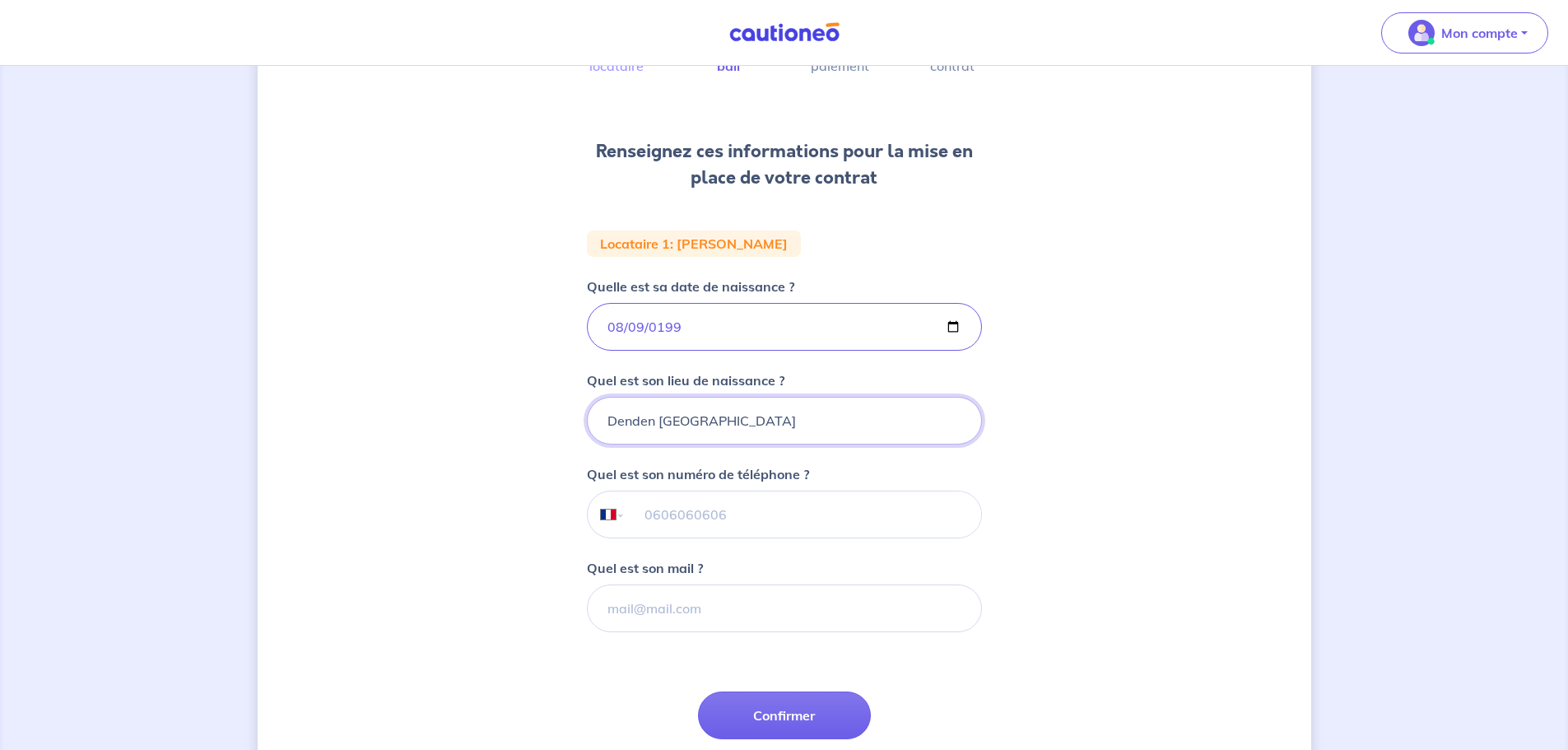
type input "Denden Tunis"
click at [664, 503] on input "tel" at bounding box center [802, 514] width 356 height 46
type input "06 46 79 08 93"
click at [687, 611] on input "Quel est son mail ?" at bounding box center [784, 609] width 395 height 48
click at [759, 705] on button "Confirmer" at bounding box center [784, 715] width 173 height 48
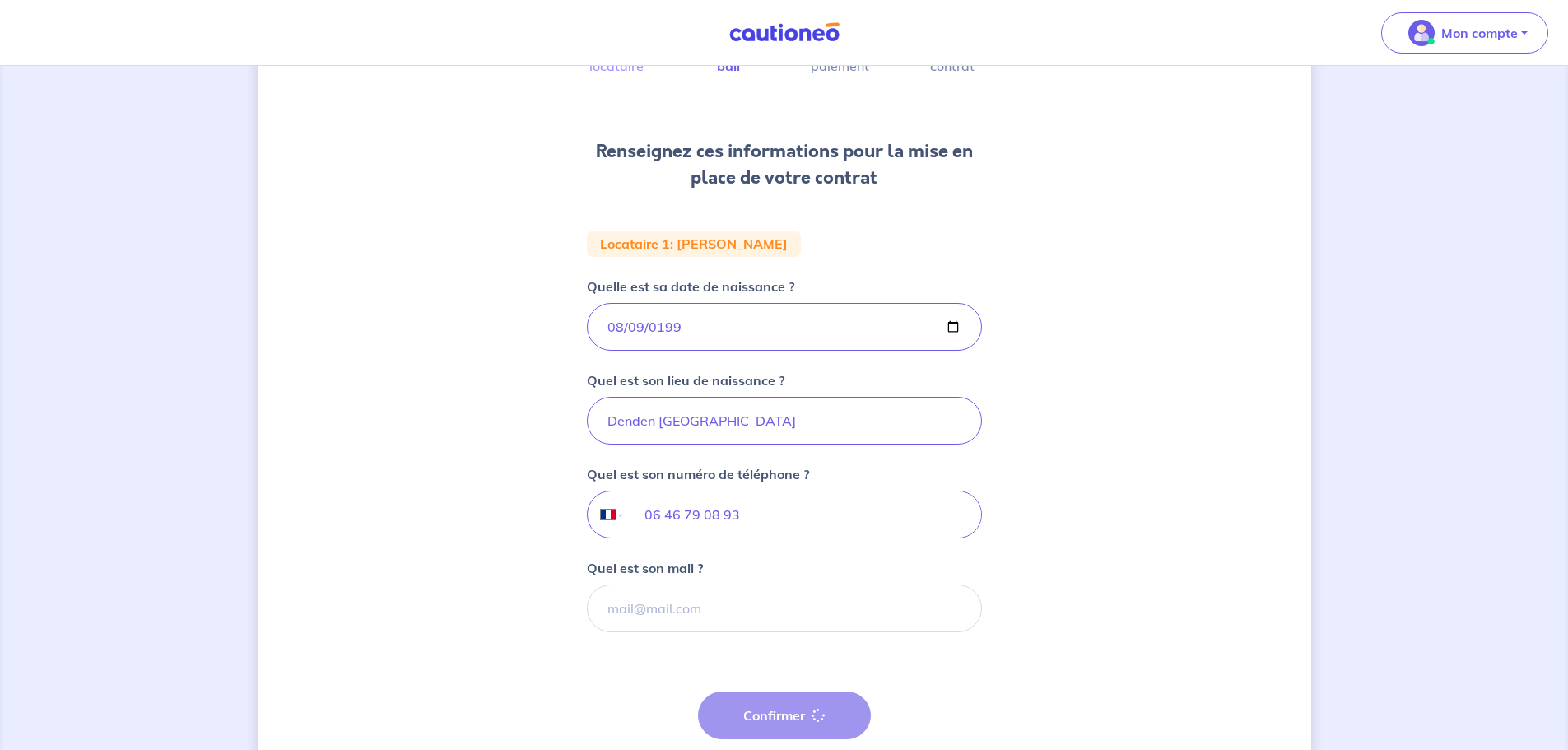
select select "FR"
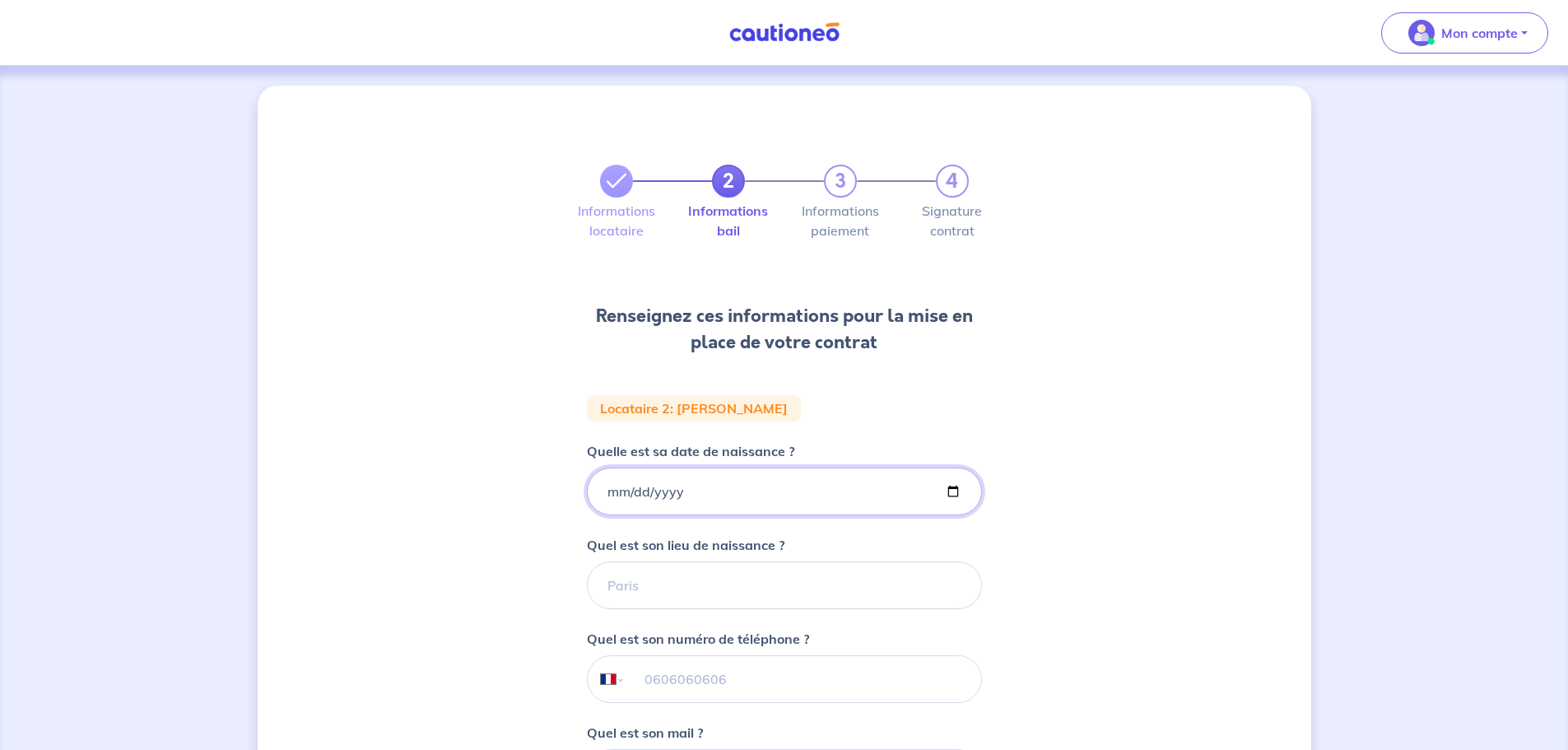
click at [743, 491] on input "Quelle est sa date de naissance ?" at bounding box center [784, 492] width 395 height 48
type input "1995-09-20"
click at [714, 597] on input "Quel est son lieu de naissance ?" at bounding box center [784, 585] width 395 height 48
type input "C"
type input "Sidi Bernoussi"
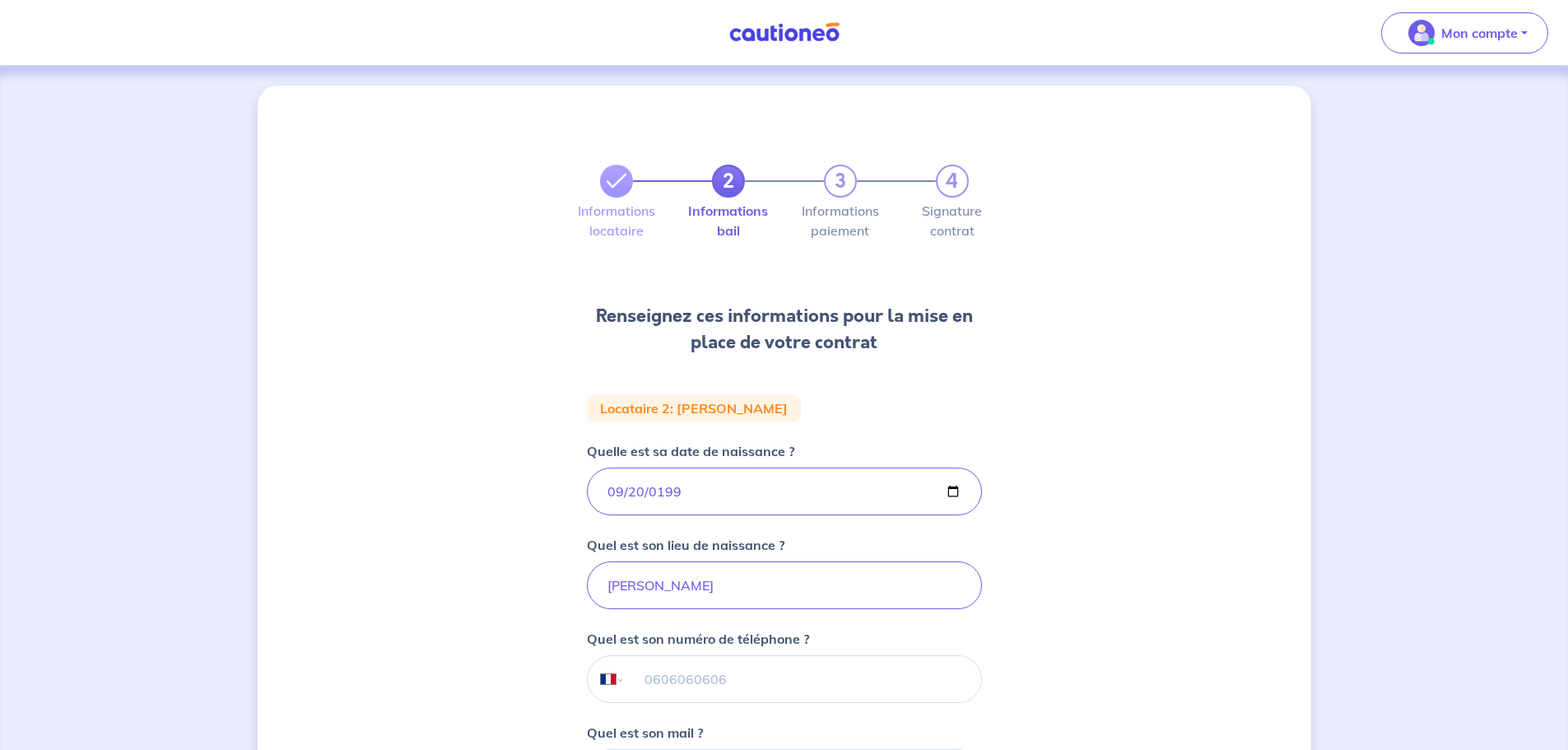
click at [687, 678] on input "tel" at bounding box center [802, 679] width 356 height 46
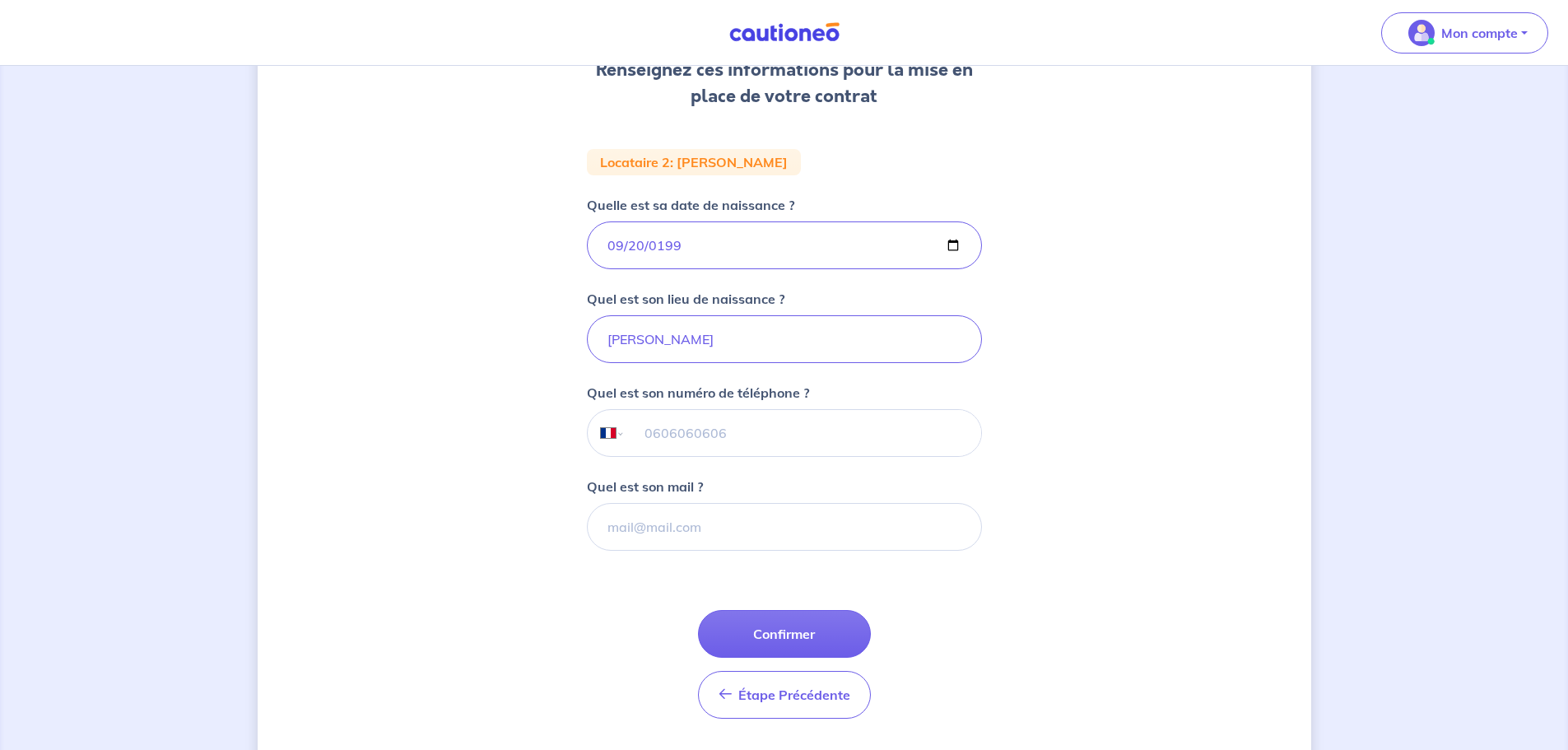
scroll to position [247, 0]
click at [832, 632] on button "Confirmer" at bounding box center [784, 633] width 173 height 48
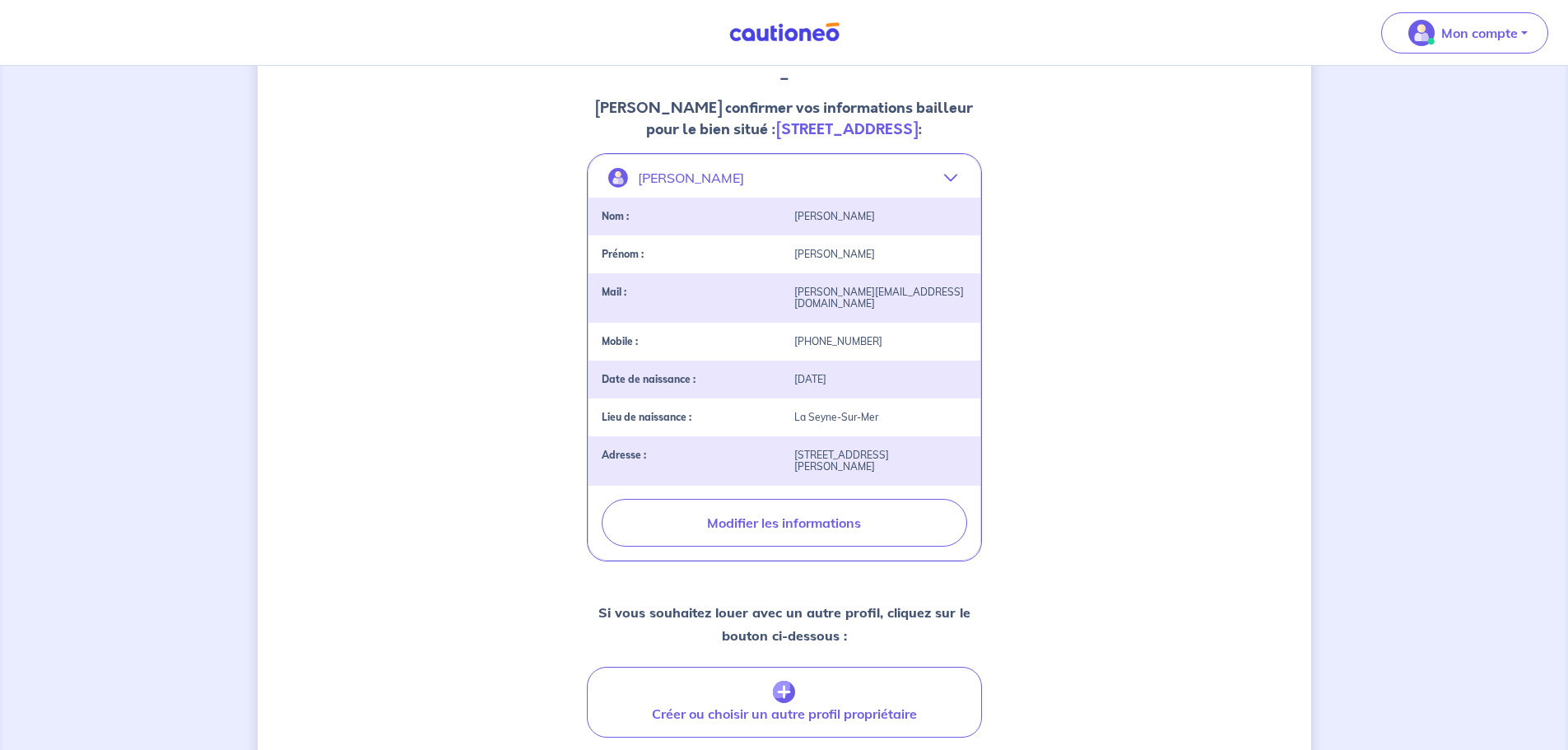
scroll to position [465, 0]
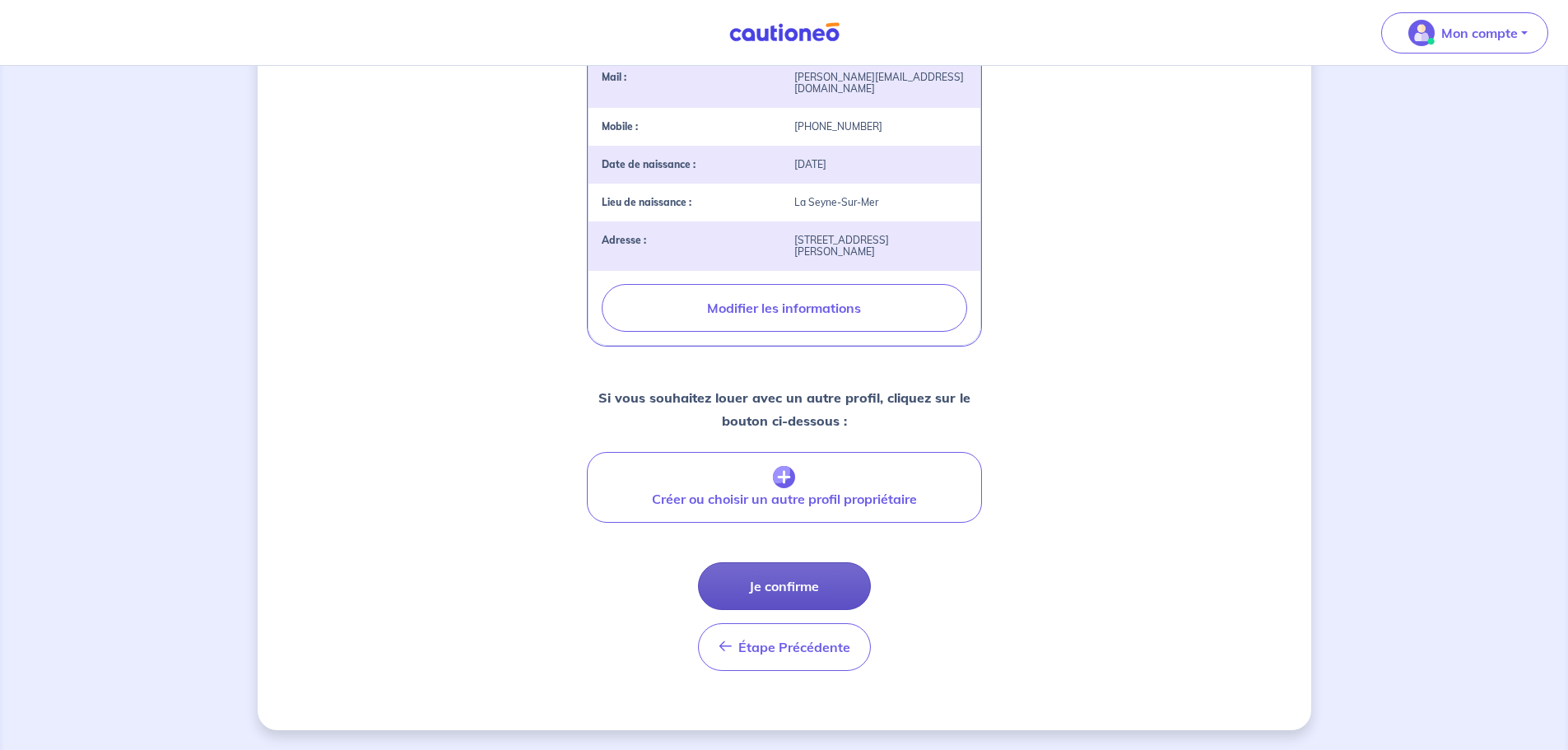
click at [794, 593] on button "Je confirme" at bounding box center [784, 586] width 173 height 48
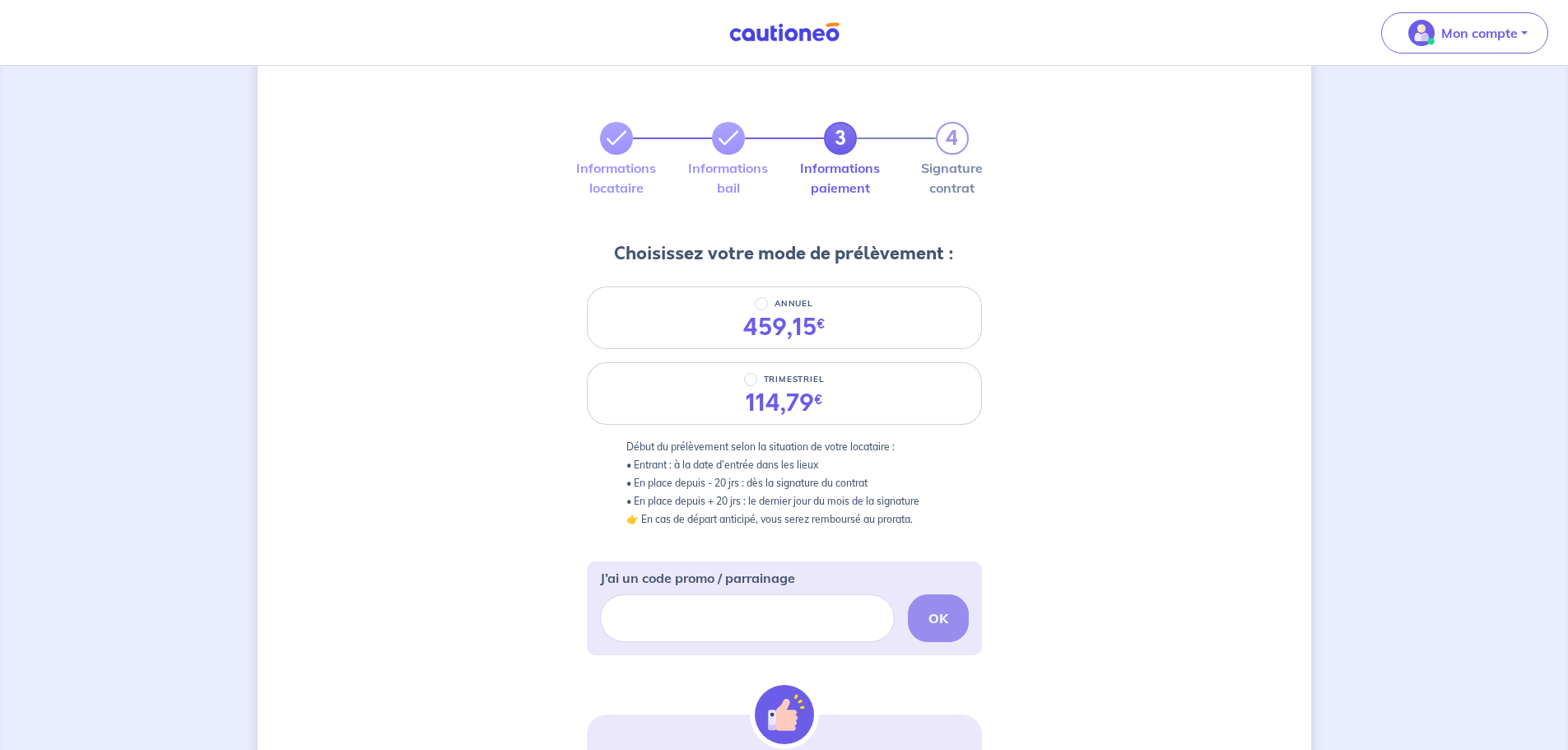
scroll to position [83, 0]
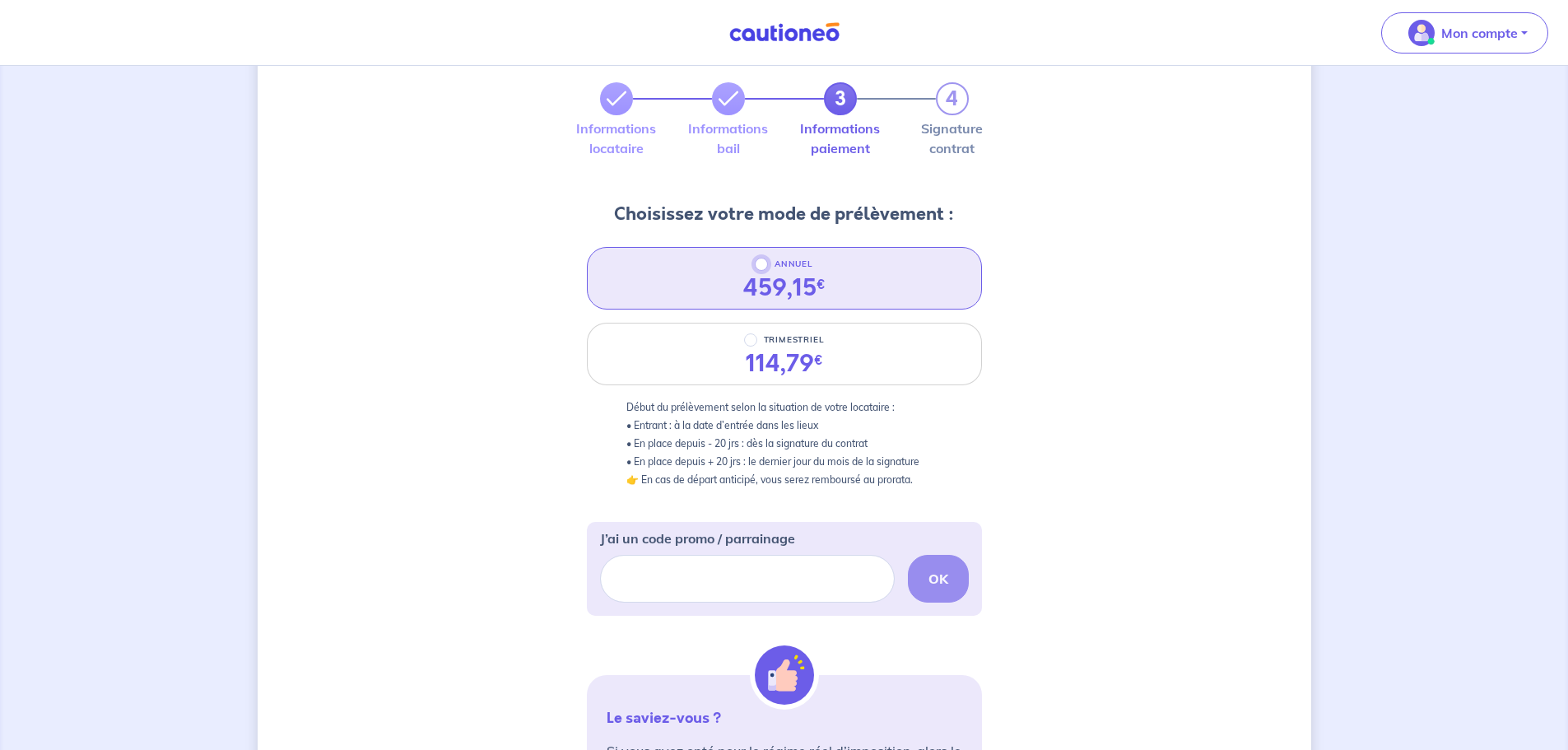
click at [760, 268] on input "ANNUEL" at bounding box center [761, 264] width 13 height 13
radio input "true"
click at [768, 424] on p "Début du prélèvement selon la situation de votre locataire : • Entrant : à la d…" at bounding box center [784, 444] width 316 height 91
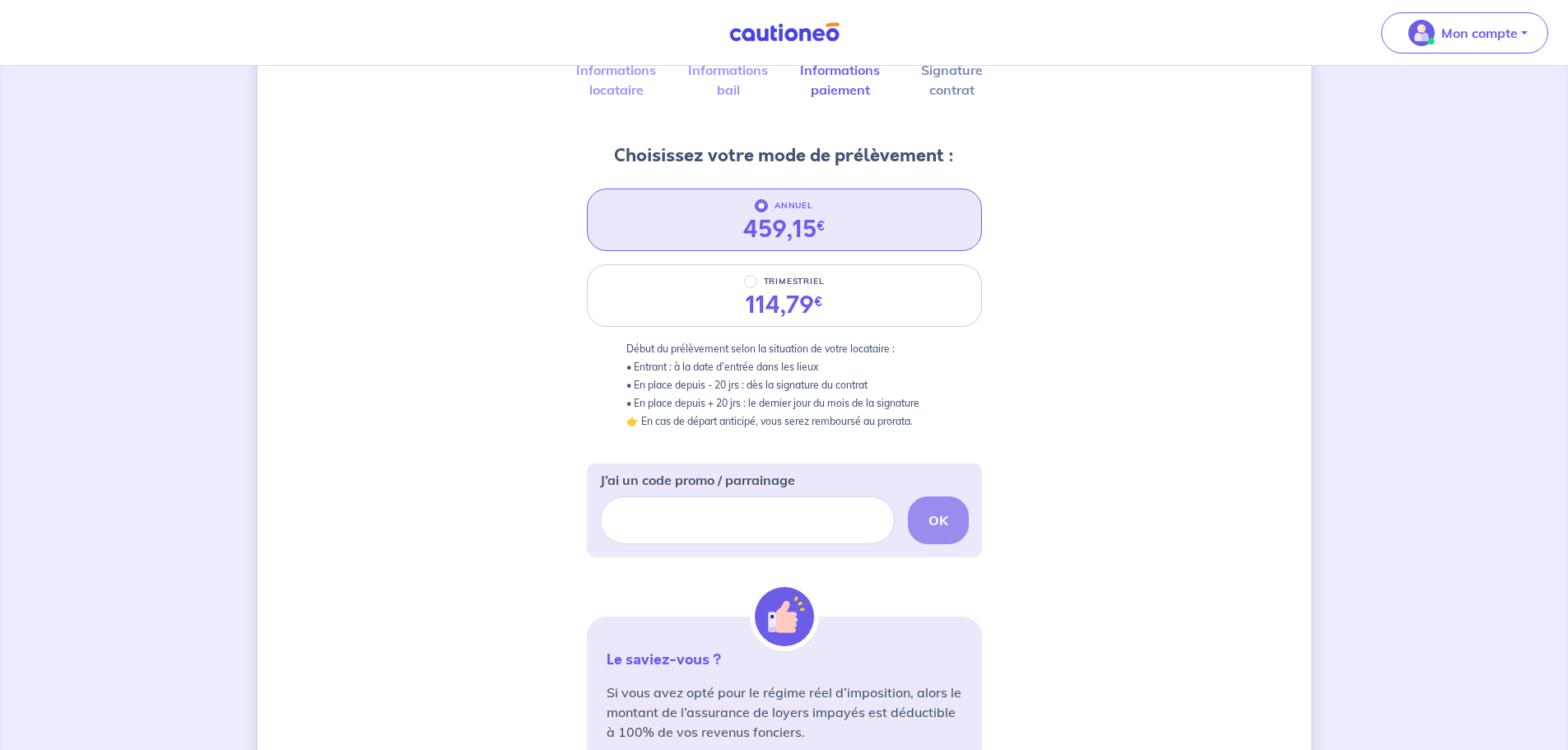
scroll to position [165, 0]
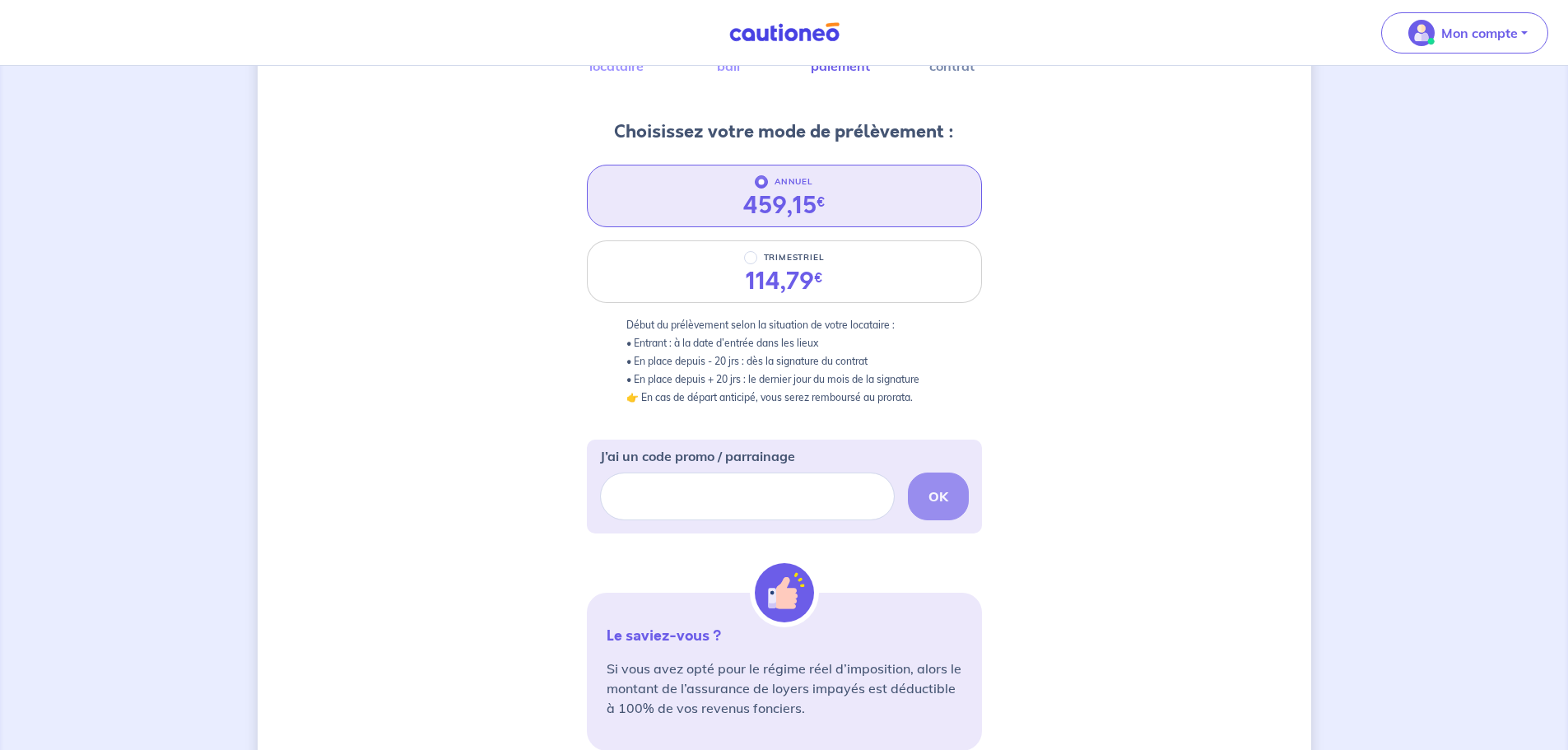
click at [817, 385] on p "Début du prélèvement selon la situation de votre locataire : • Entrant : à la d…" at bounding box center [784, 361] width 316 height 91
click at [796, 402] on p "Début du prélèvement selon la situation de votre locataire : • Entrant : à la d…" at bounding box center [784, 361] width 316 height 91
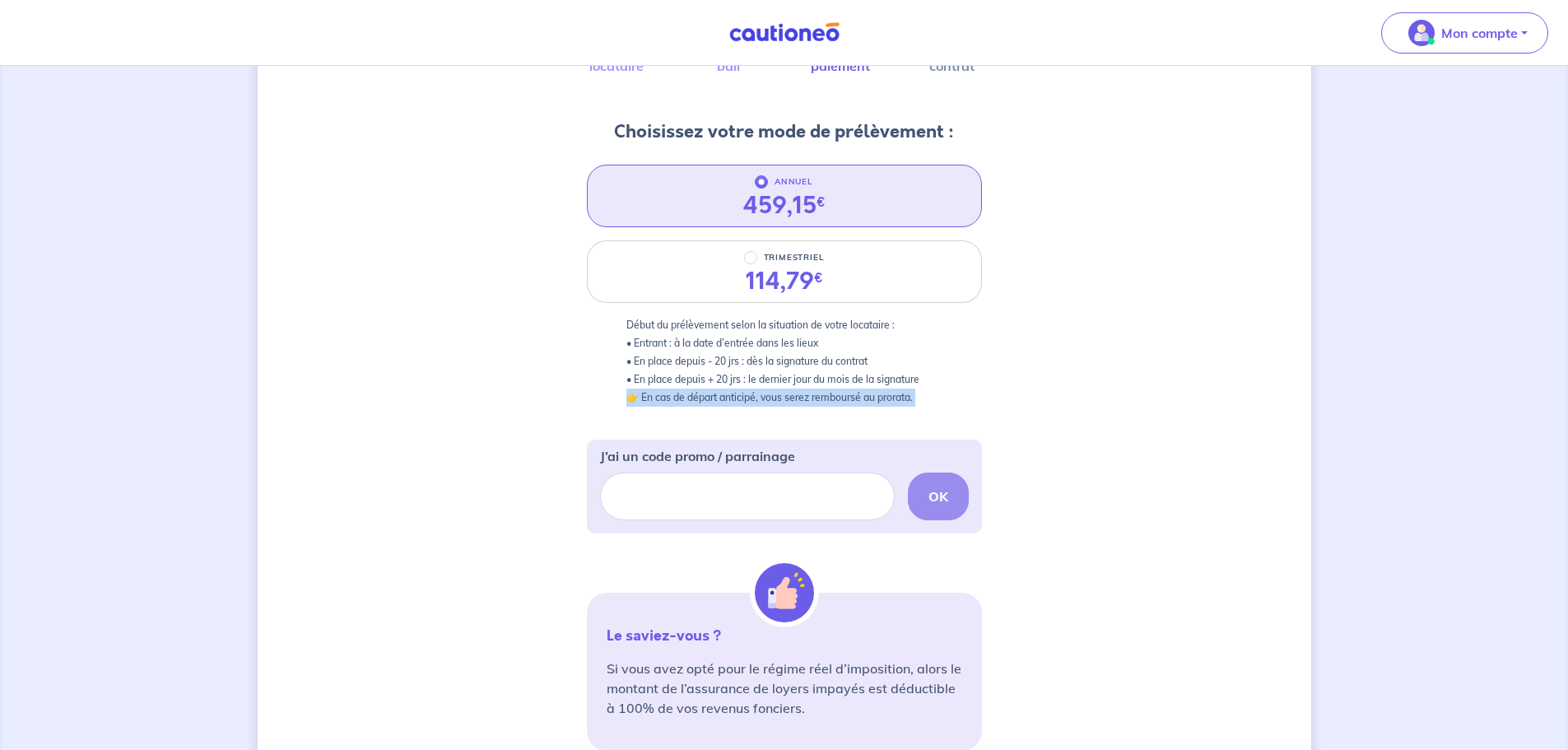
click at [796, 402] on p "Début du prélèvement selon la situation de votre locataire : • Entrant : à la d…" at bounding box center [784, 361] width 316 height 91
click at [813, 371] on p "Début du prélèvement selon la situation de votre locataire : • Entrant : à la d…" at bounding box center [784, 361] width 316 height 91
click at [711, 512] on input "J’ai un code promo / parrainage" at bounding box center [747, 496] width 294 height 48
paste input "CAU01"
click at [935, 496] on strong "OK" at bounding box center [938, 496] width 20 height 17
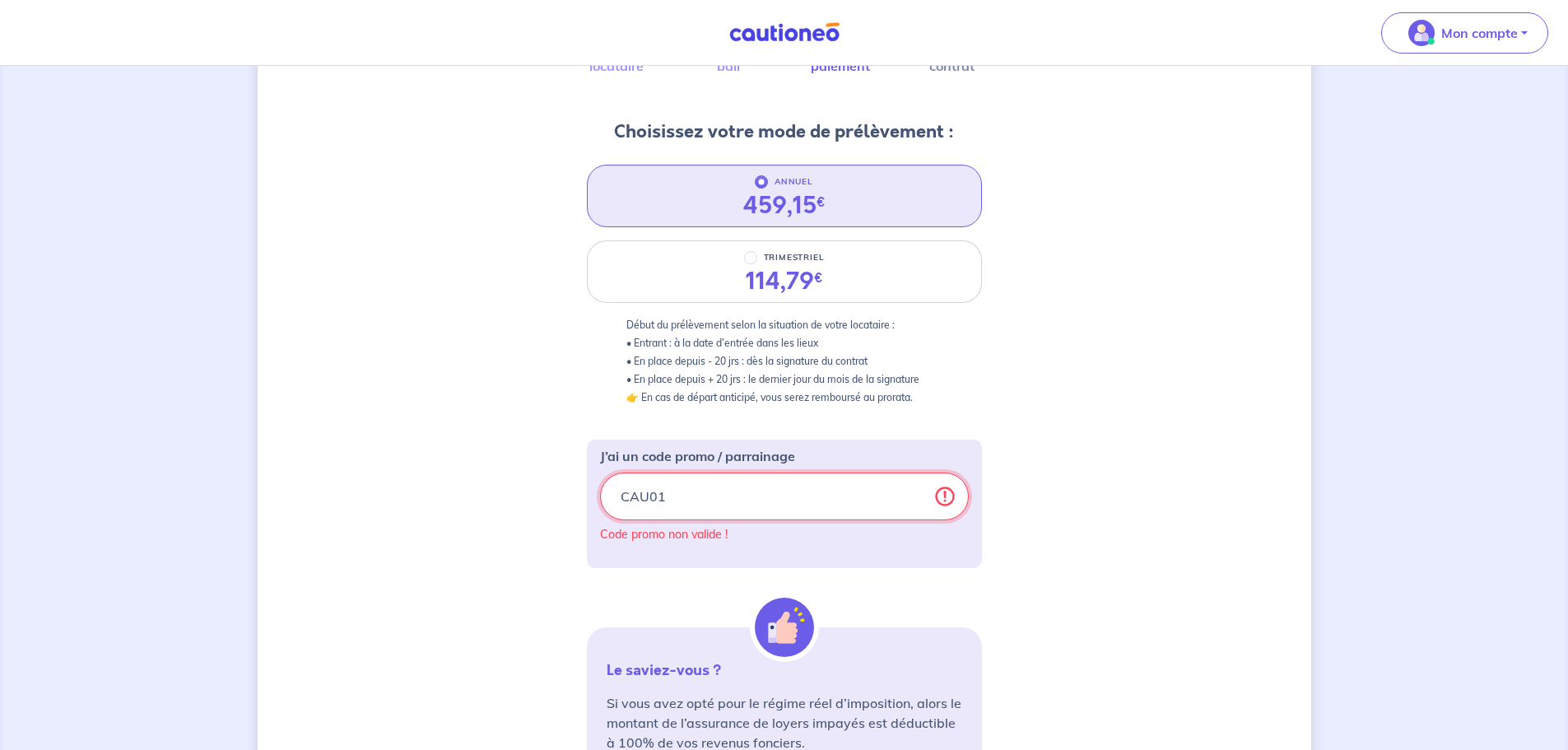
click at [751, 488] on input "CAU01" at bounding box center [784, 496] width 369 height 48
click at [750, 486] on input "CAU01" at bounding box center [784, 496] width 369 height 48
paste input "AV_SOFINCO1"
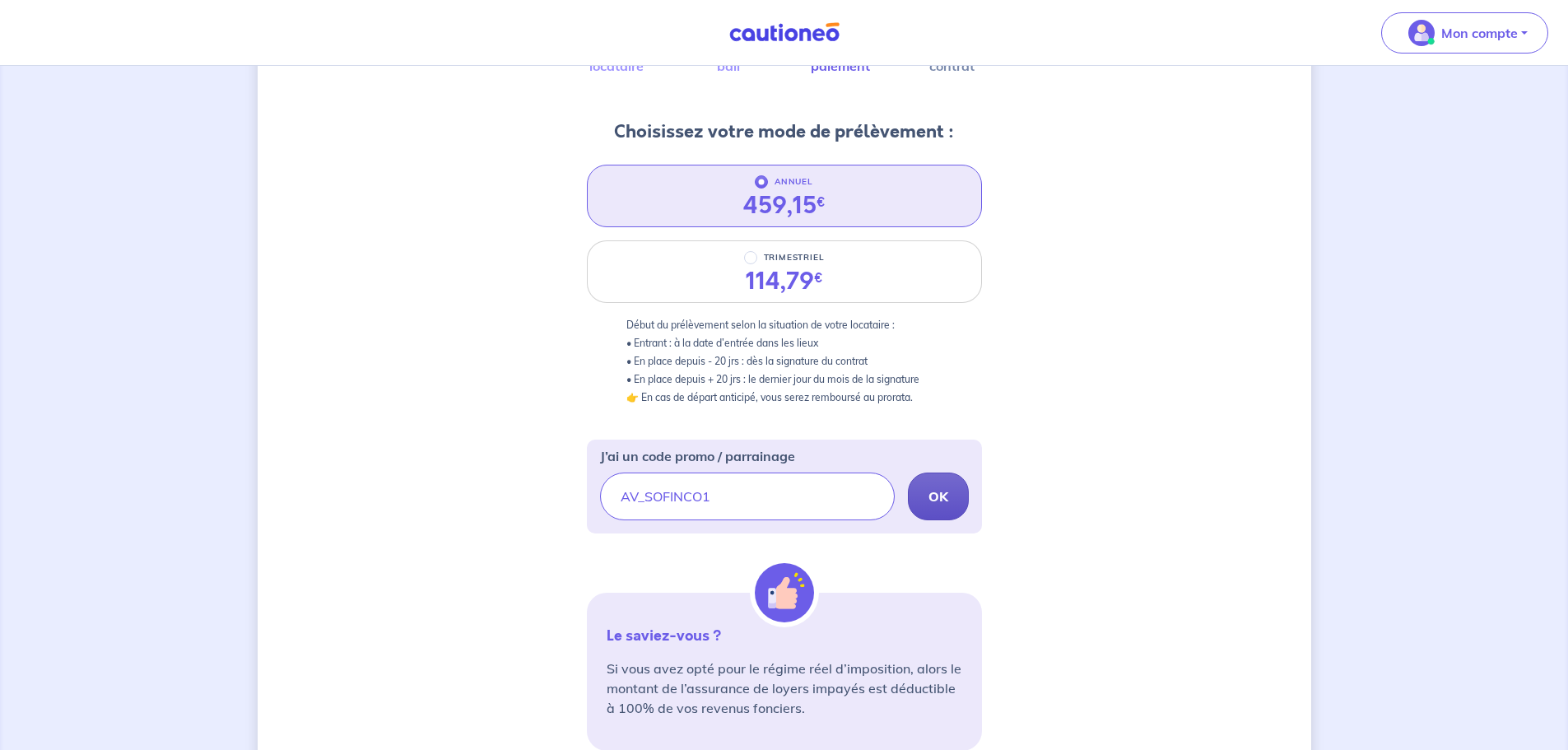
click at [954, 502] on button "OK" at bounding box center [938, 496] width 60 height 48
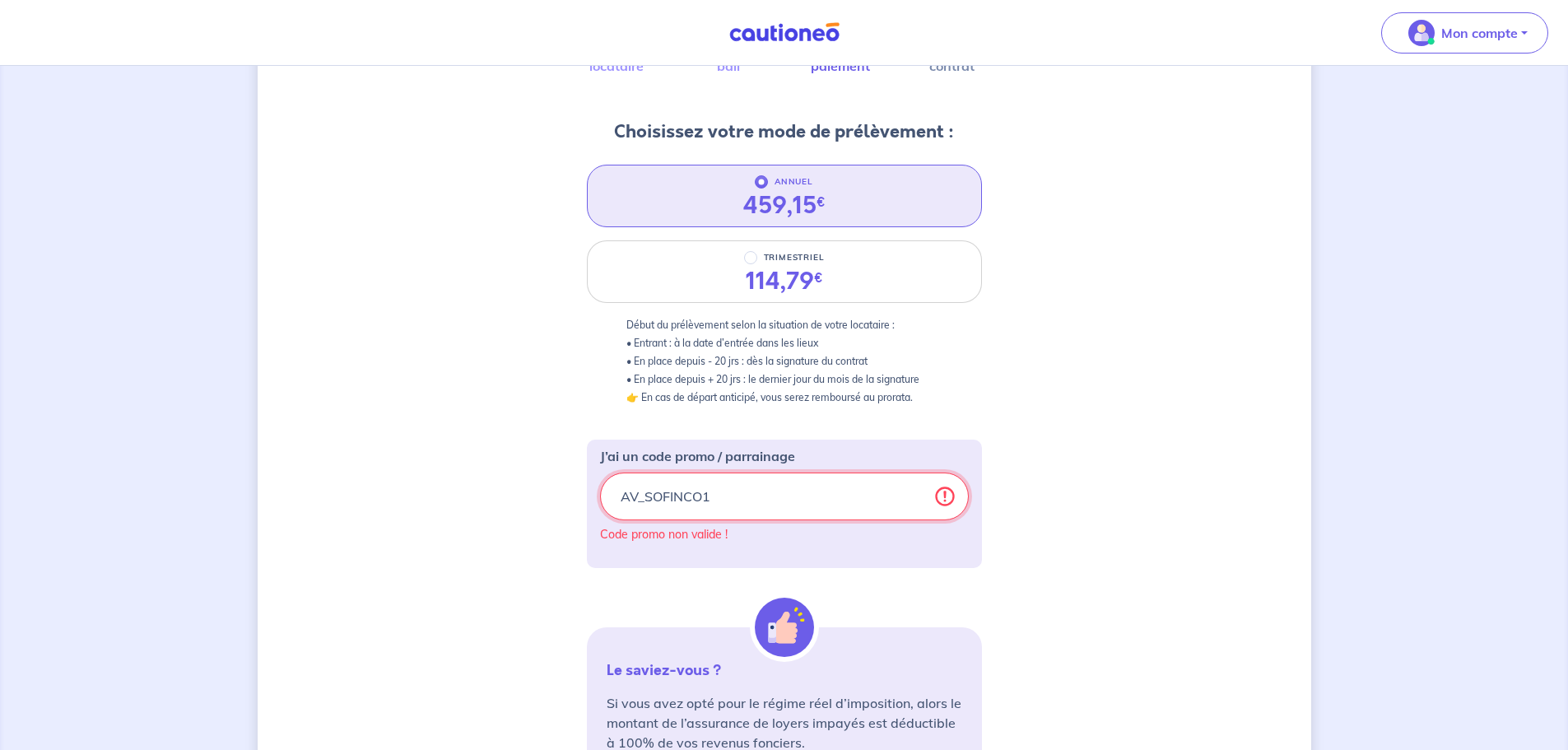
click at [712, 498] on input "AV_SOFINCO1" at bounding box center [784, 496] width 369 height 48
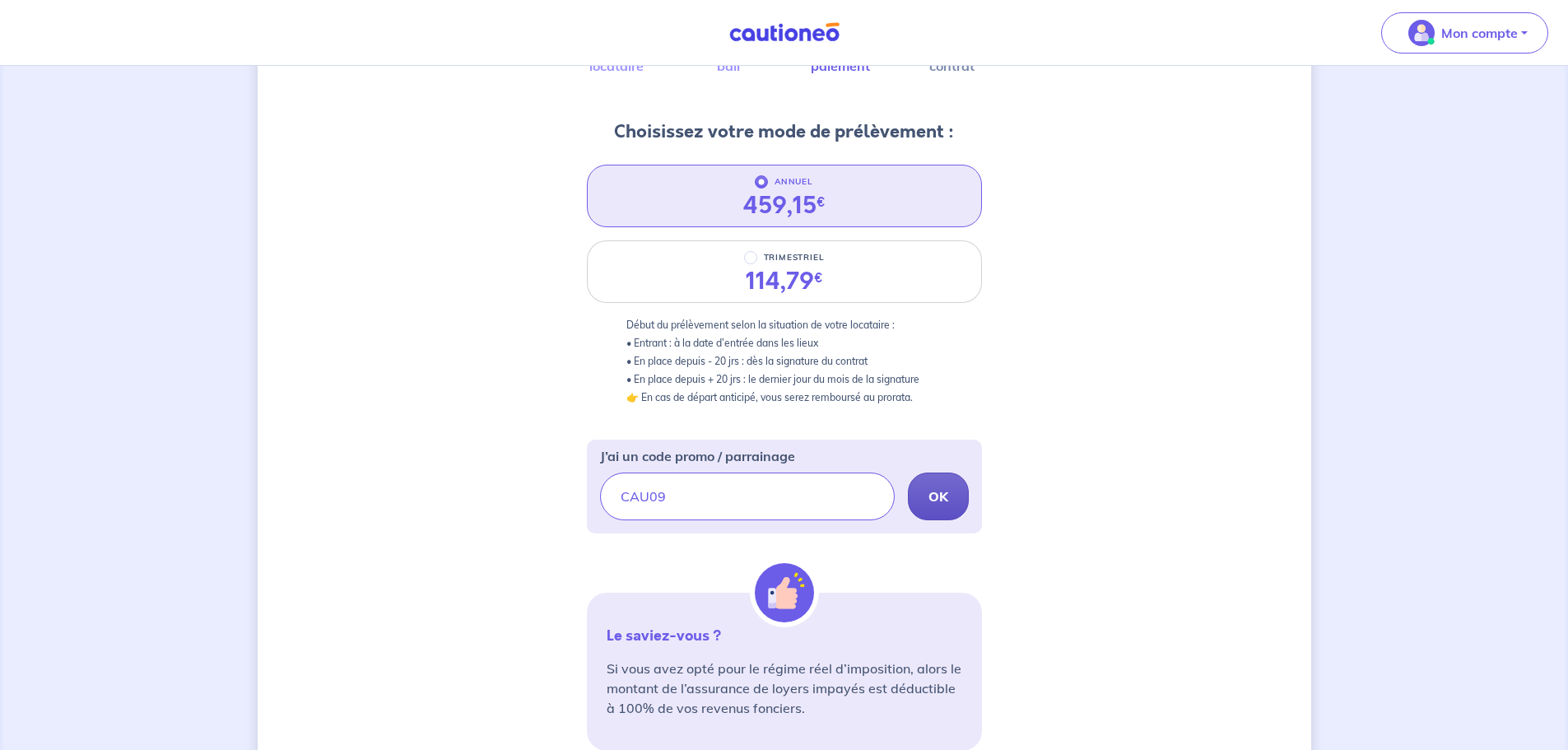
click at [953, 509] on button "OK" at bounding box center [938, 496] width 60 height 48
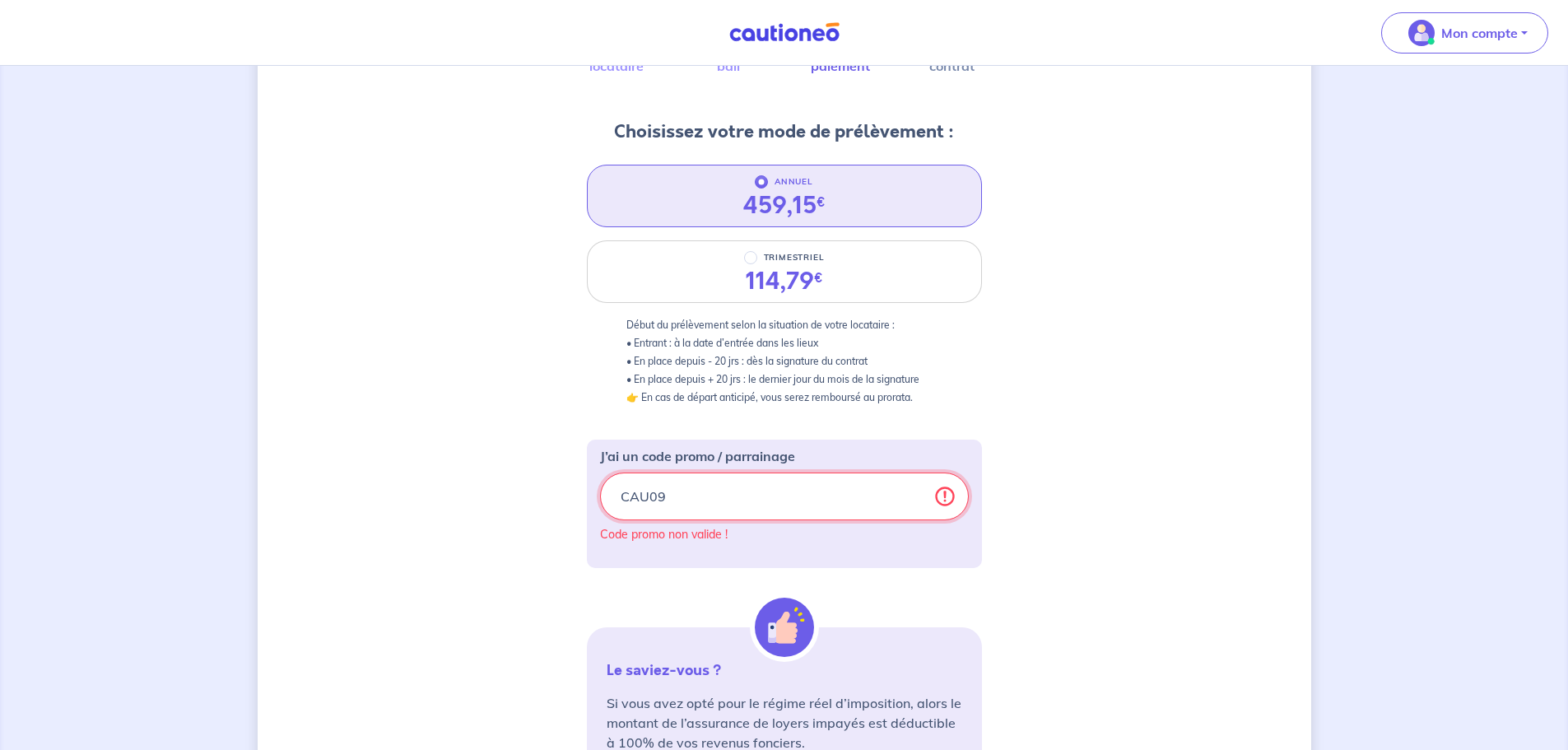
click at [744, 480] on input "CAU09" at bounding box center [784, 496] width 369 height 48
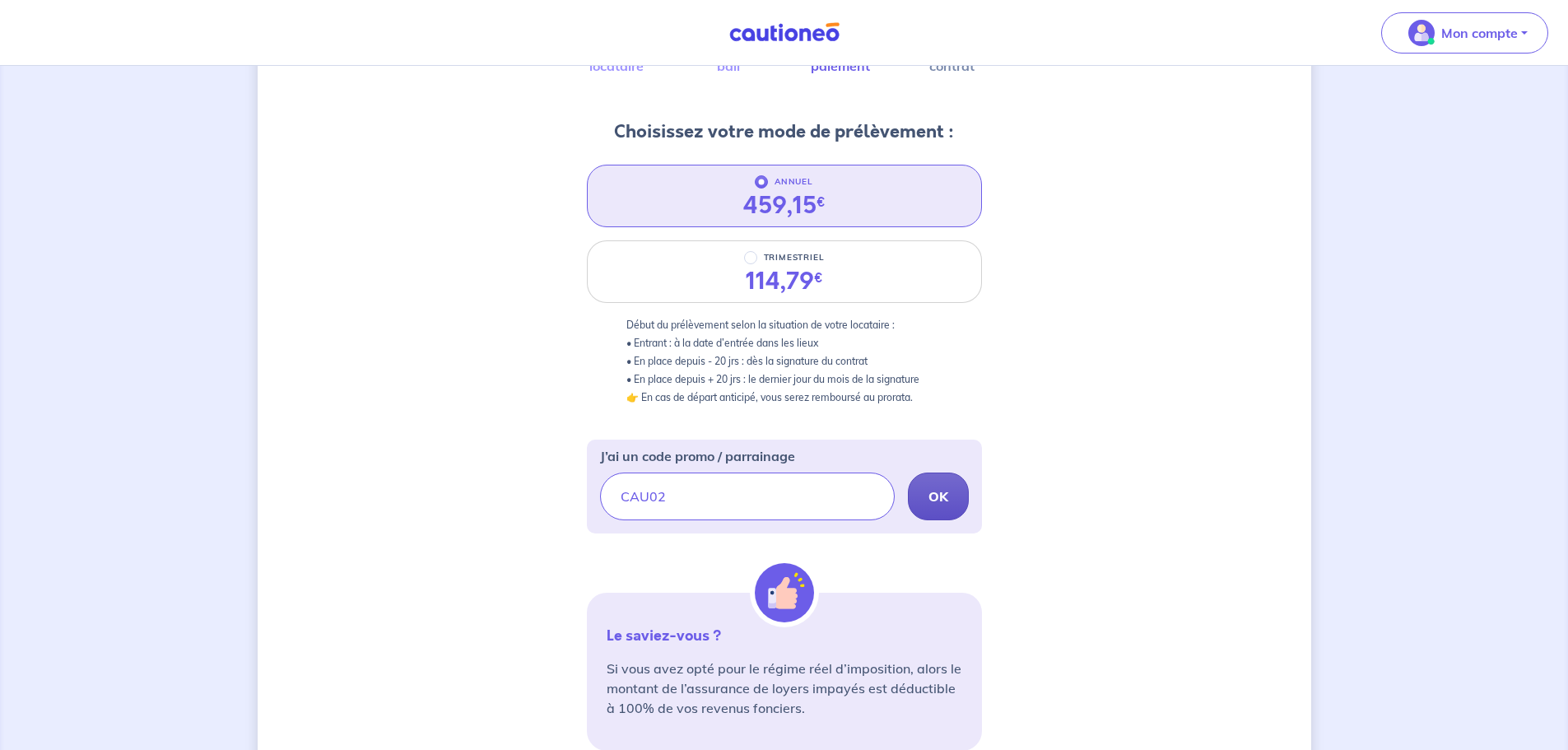
click at [951, 491] on button "OK" at bounding box center [938, 496] width 60 height 48
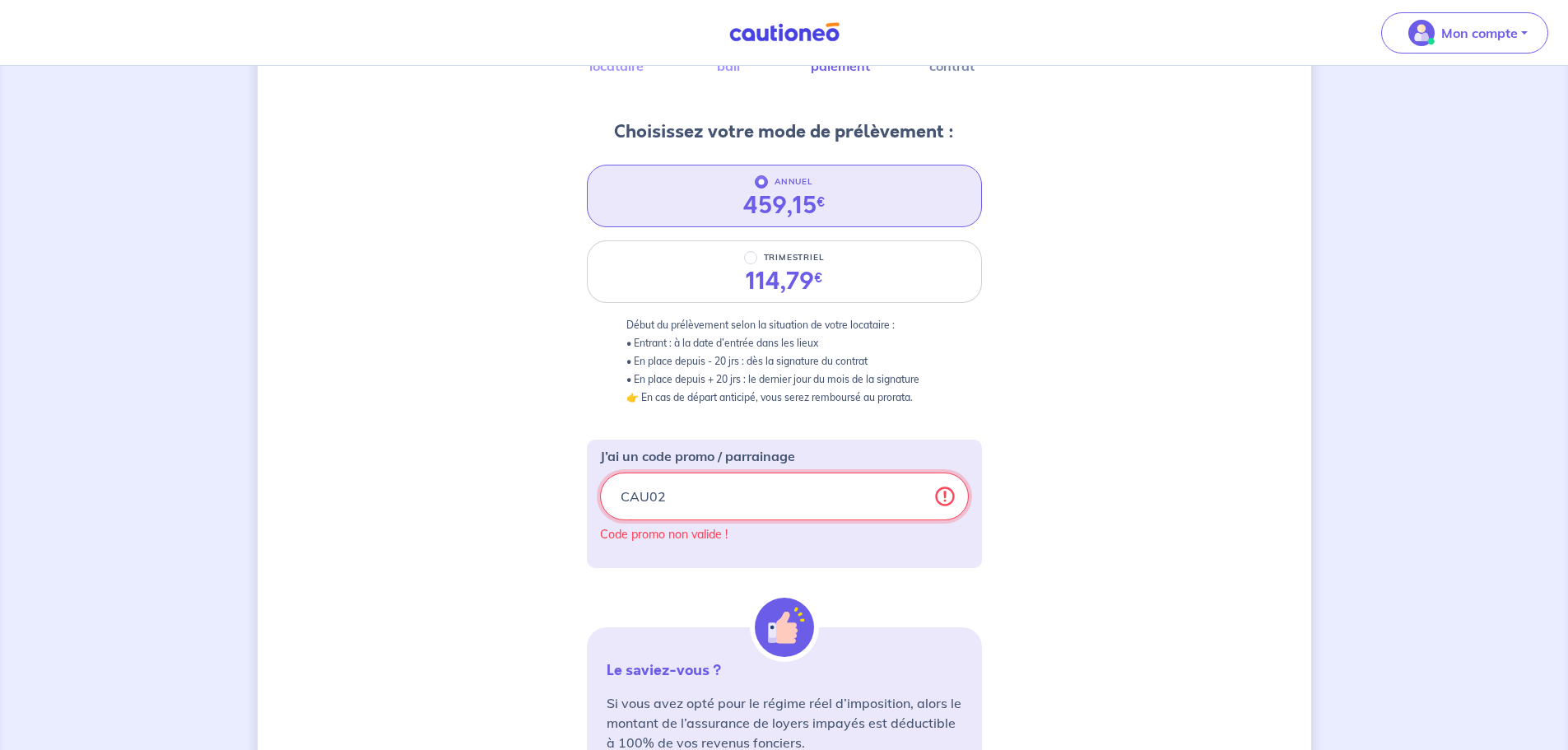
click at [680, 494] on input "CAU02" at bounding box center [784, 496] width 369 height 48
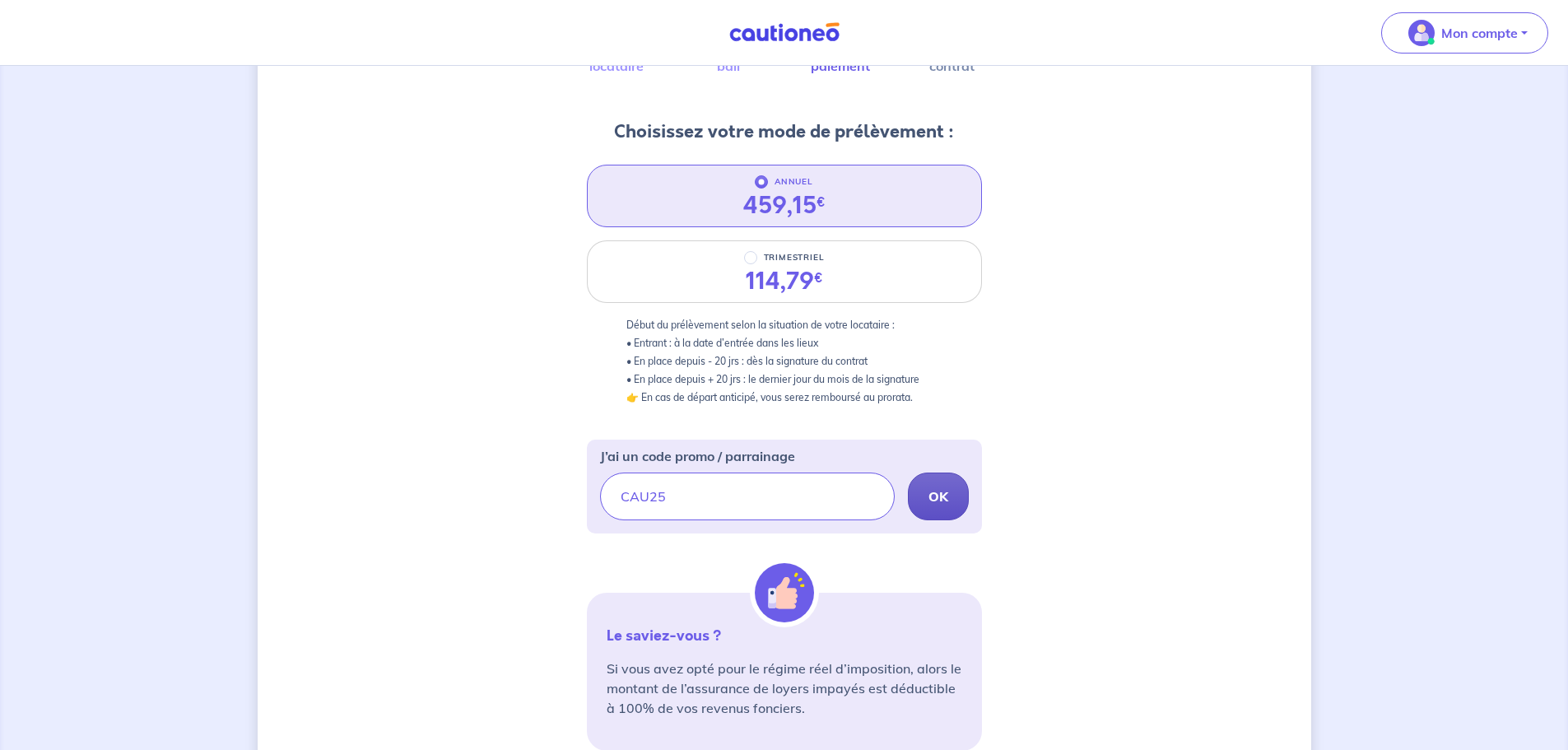
click at [933, 488] on strong "OK" at bounding box center [938, 496] width 20 height 17
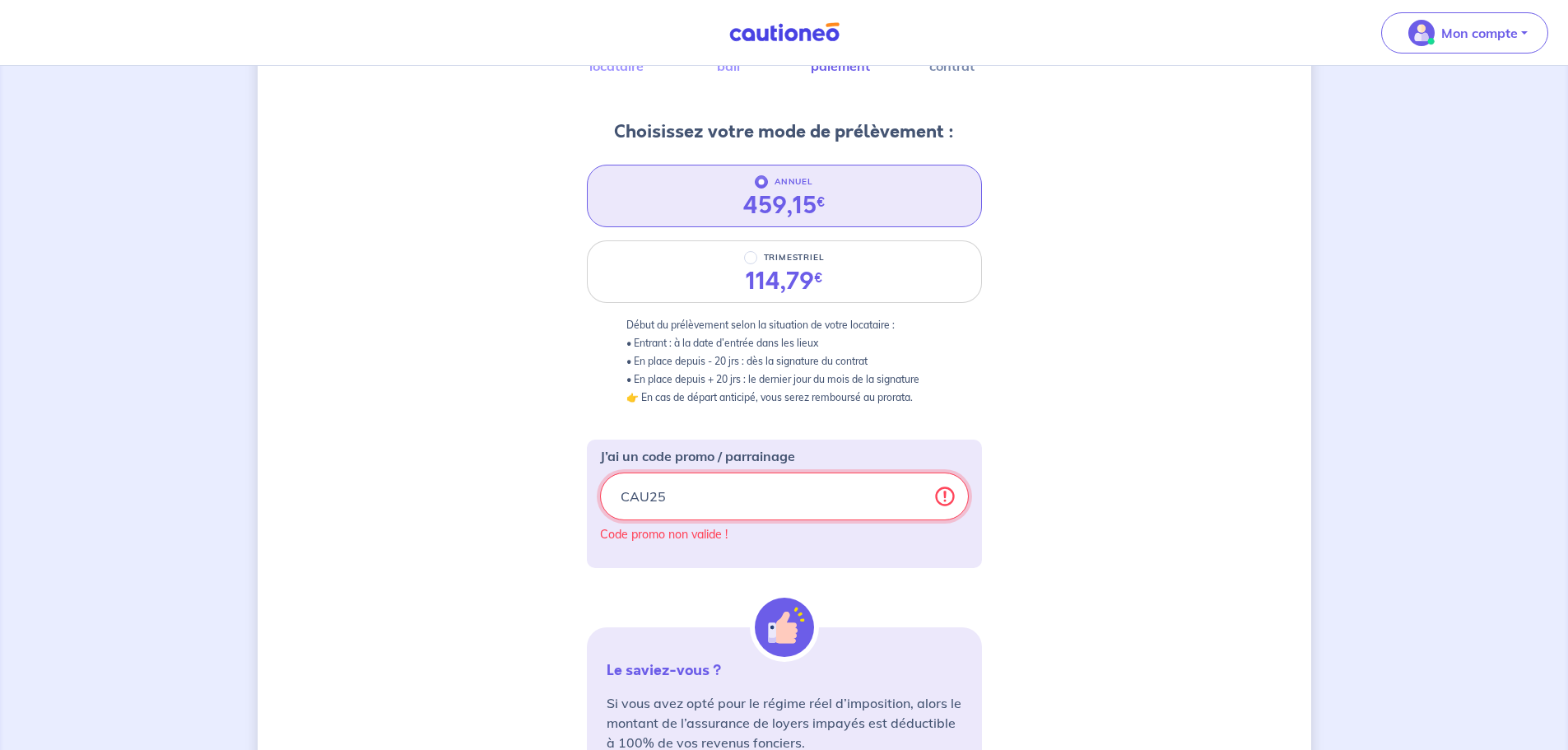
click at [744, 511] on input "CAU25" at bounding box center [784, 496] width 369 height 48
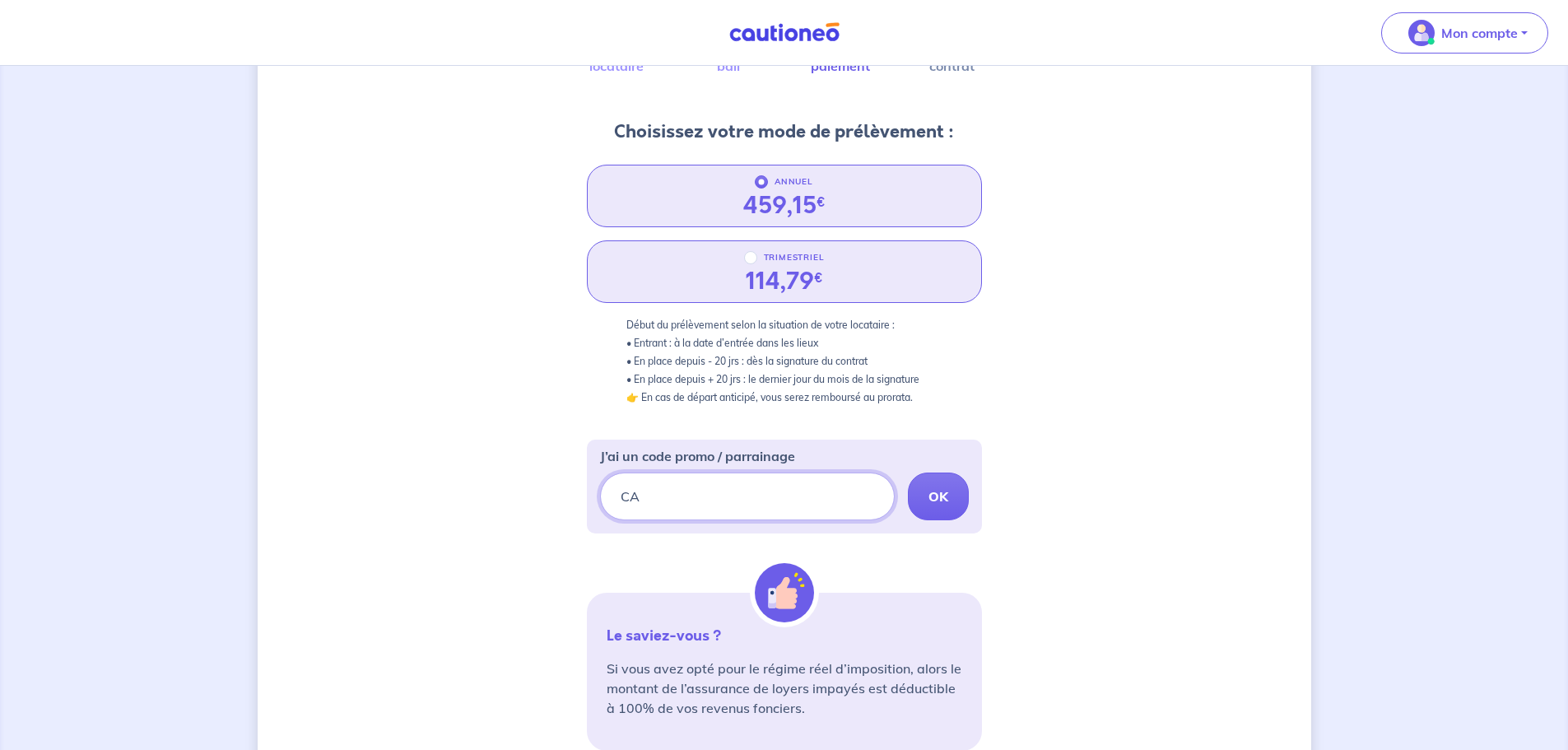
type input "C"
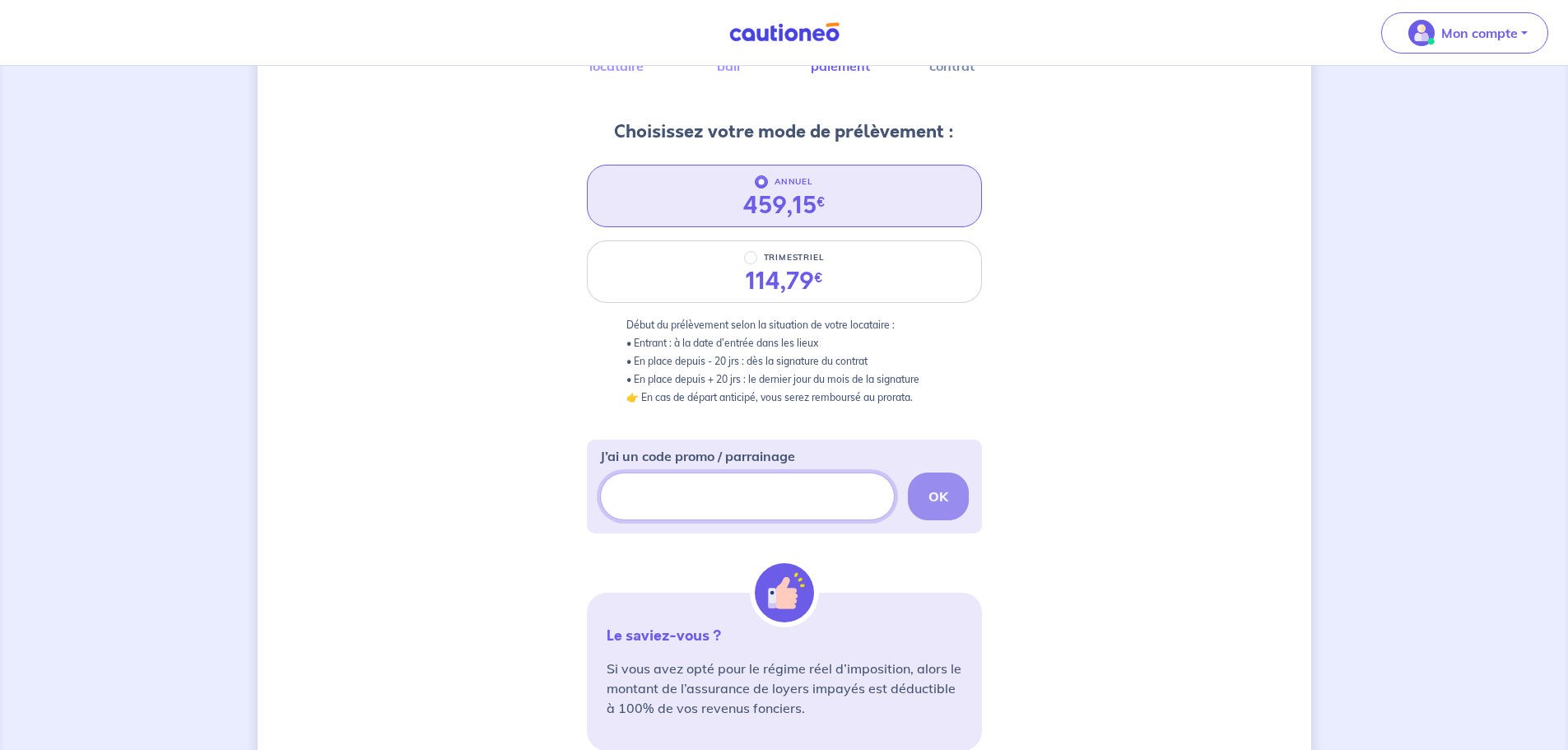
paste input "Jelouebien"
type input "Jelouebien"
click at [936, 500] on strong "OK" at bounding box center [938, 496] width 20 height 17
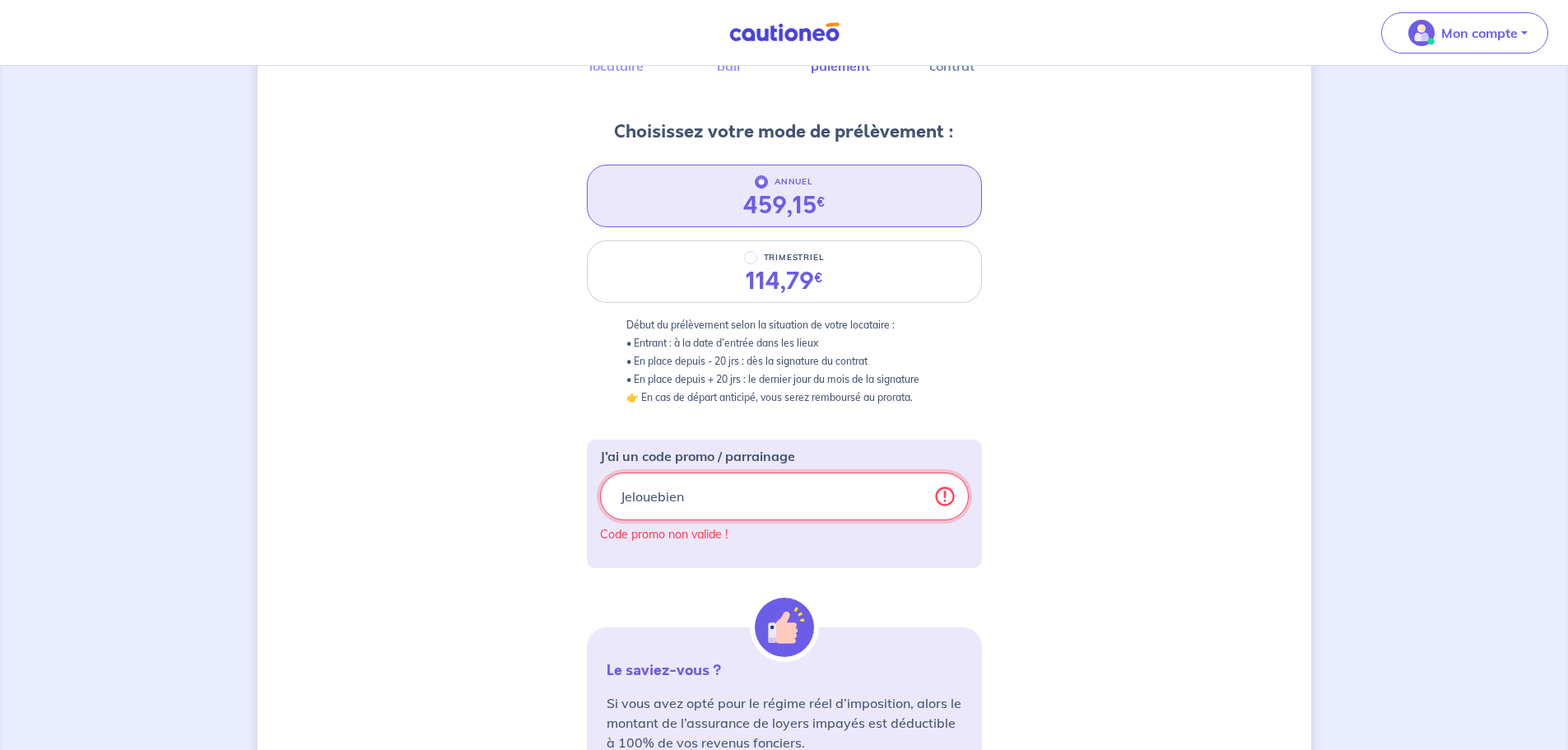
click at [814, 502] on input "Jelouebien" at bounding box center [784, 496] width 369 height 48
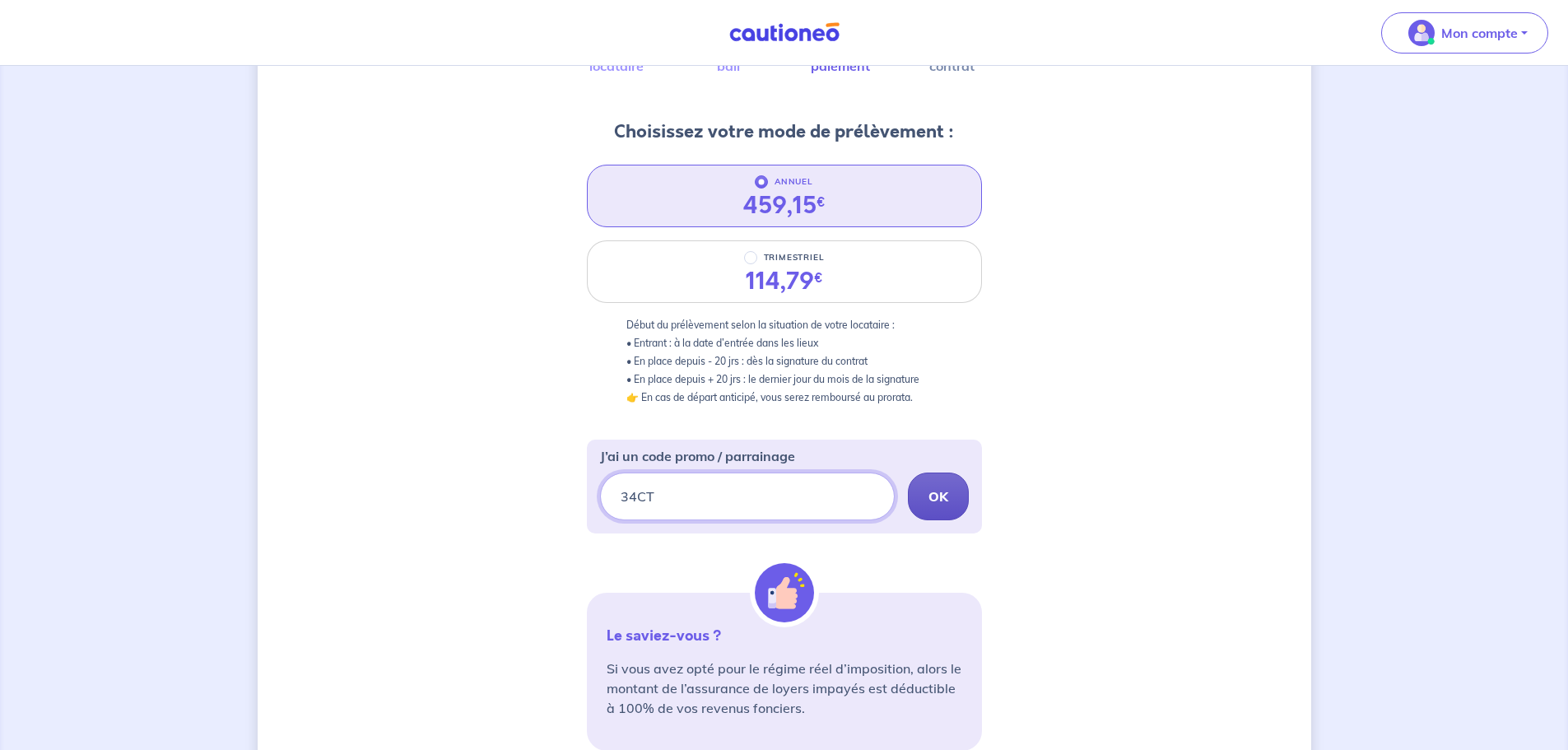
type input "34CT"
click at [949, 495] on button "OK" at bounding box center [938, 496] width 60 height 48
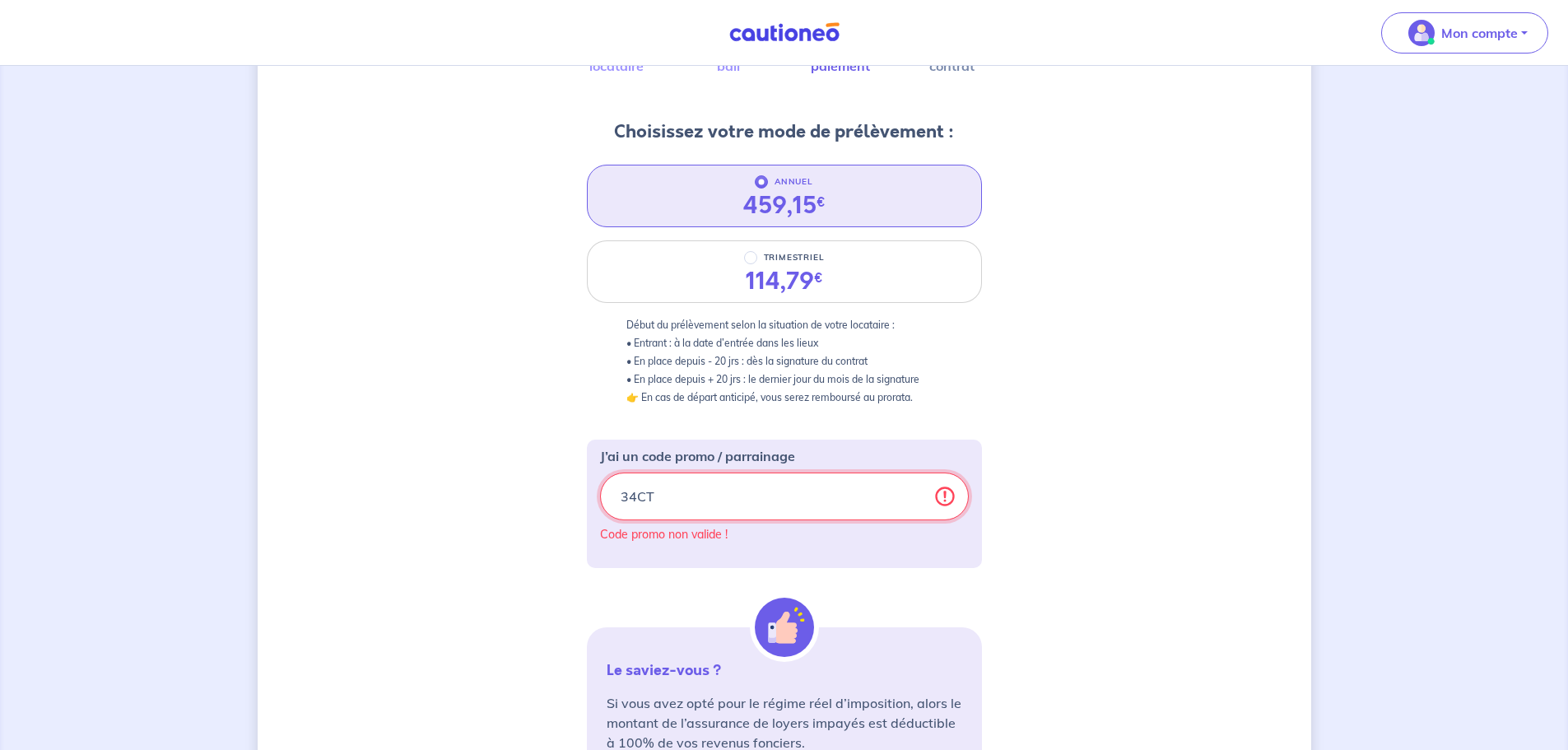
drag, startPoint x: 869, startPoint y: 496, endPoint x: 559, endPoint y: 486, distance: 310.2
click at [559, 486] on div "3 4 Informations locataire Informations bail Informations paiement Signature co…" at bounding box center [784, 473] width 1053 height 1105
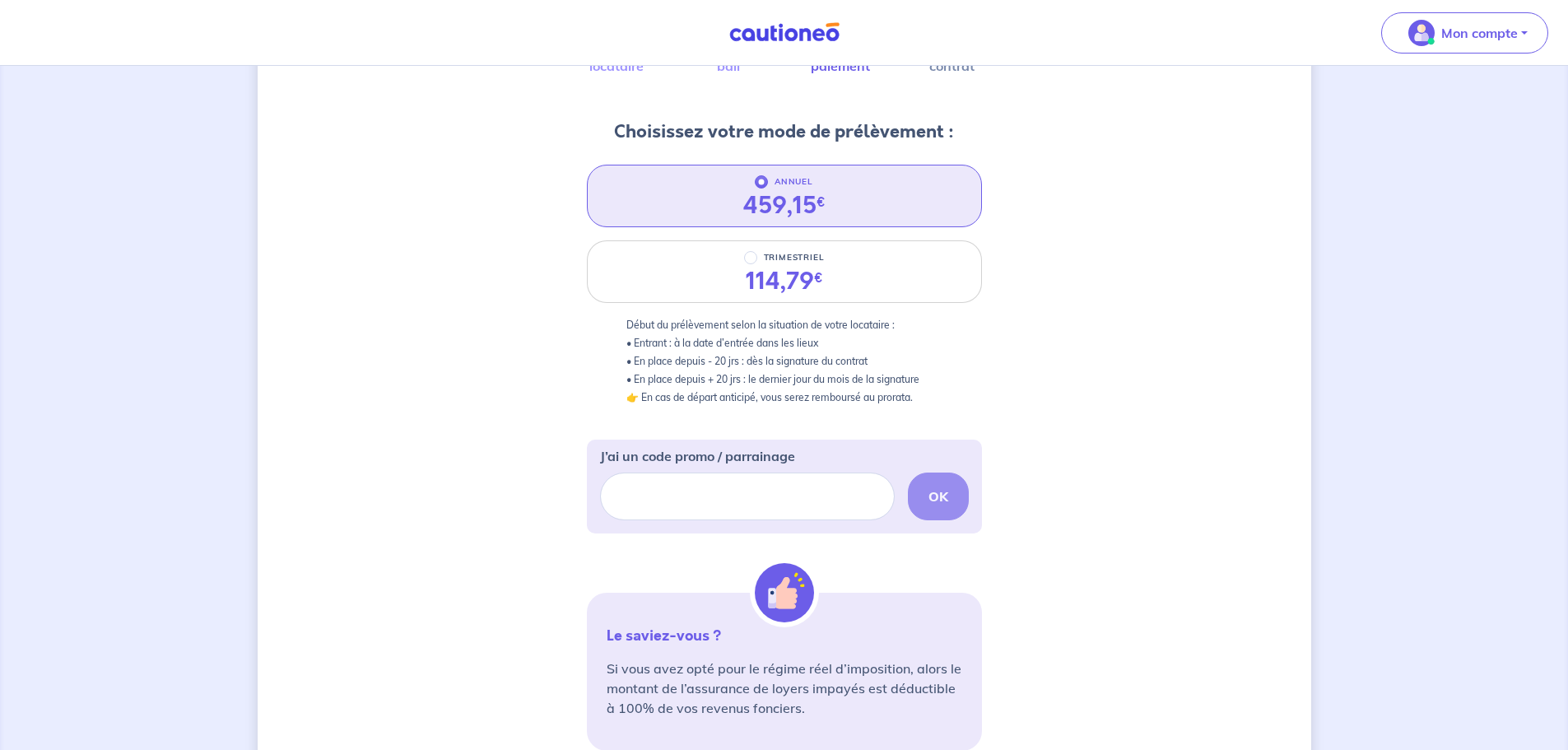
click at [1094, 457] on div "3 4 Informations locataire Informations bail Informations paiement Signature co…" at bounding box center [784, 456] width 1053 height 1070
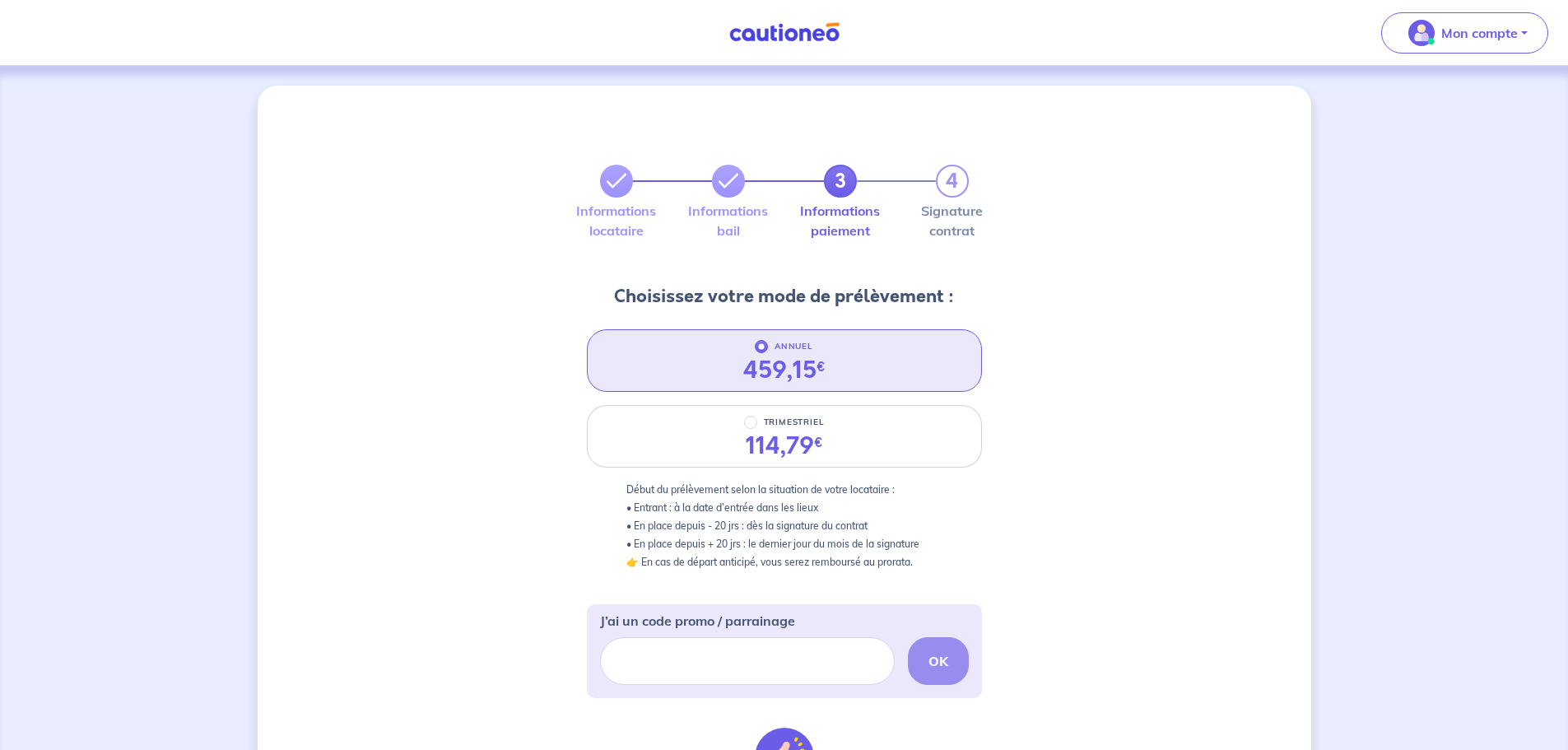
scroll to position [247, 0]
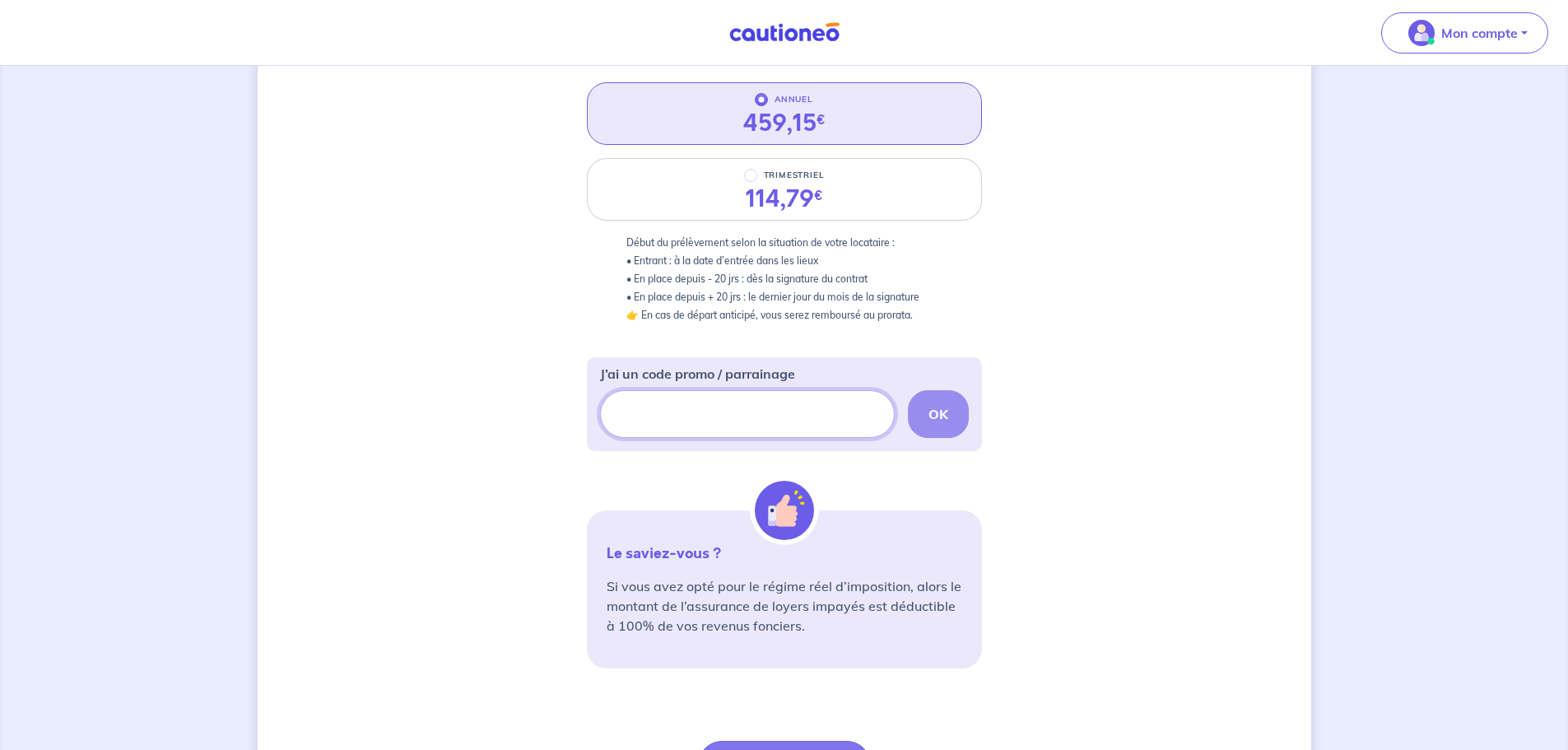
click at [744, 413] on input "J’ai un code promo / parrainage" at bounding box center [747, 415] width 294 height 48
paste input "ders-3"
click at [947, 408] on strong "OK" at bounding box center [938, 414] width 20 height 17
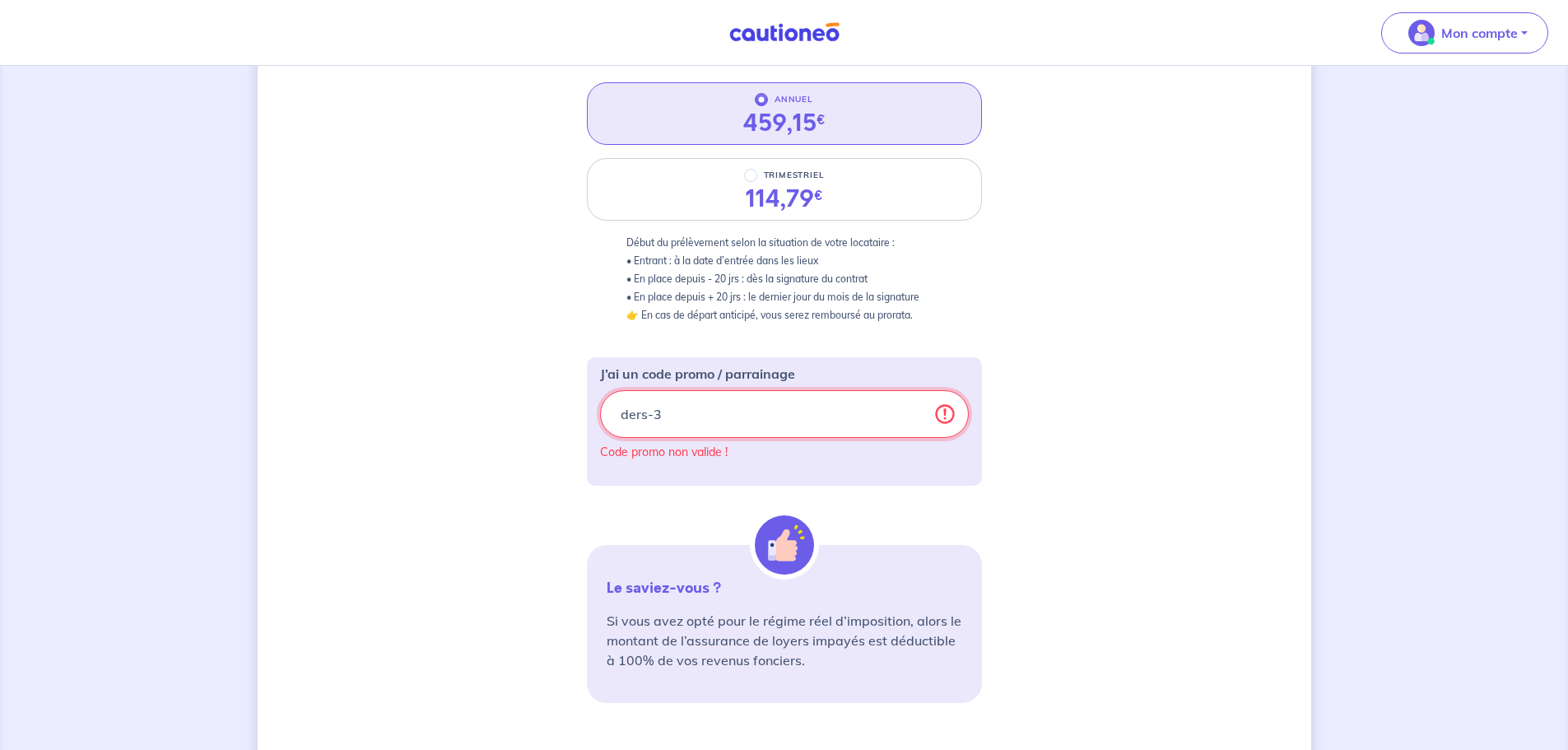
click at [788, 421] on input "ders-3" at bounding box center [784, 415] width 369 height 48
paste input "https://parrainage.cautioneo.com/"
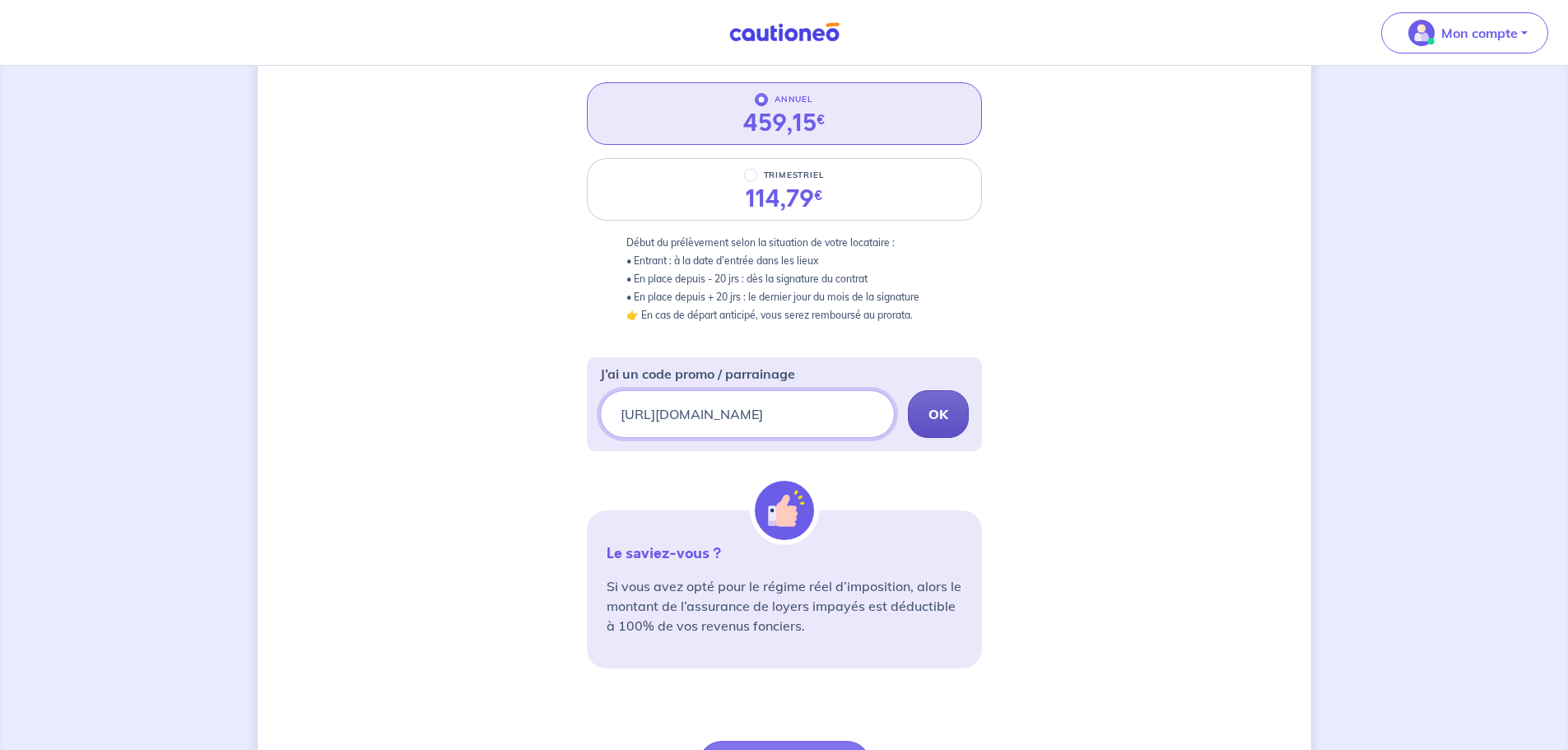
type input "https://parrainage.cautioneo.com/ders-3"
click at [953, 420] on button "OK" at bounding box center [938, 415] width 60 height 48
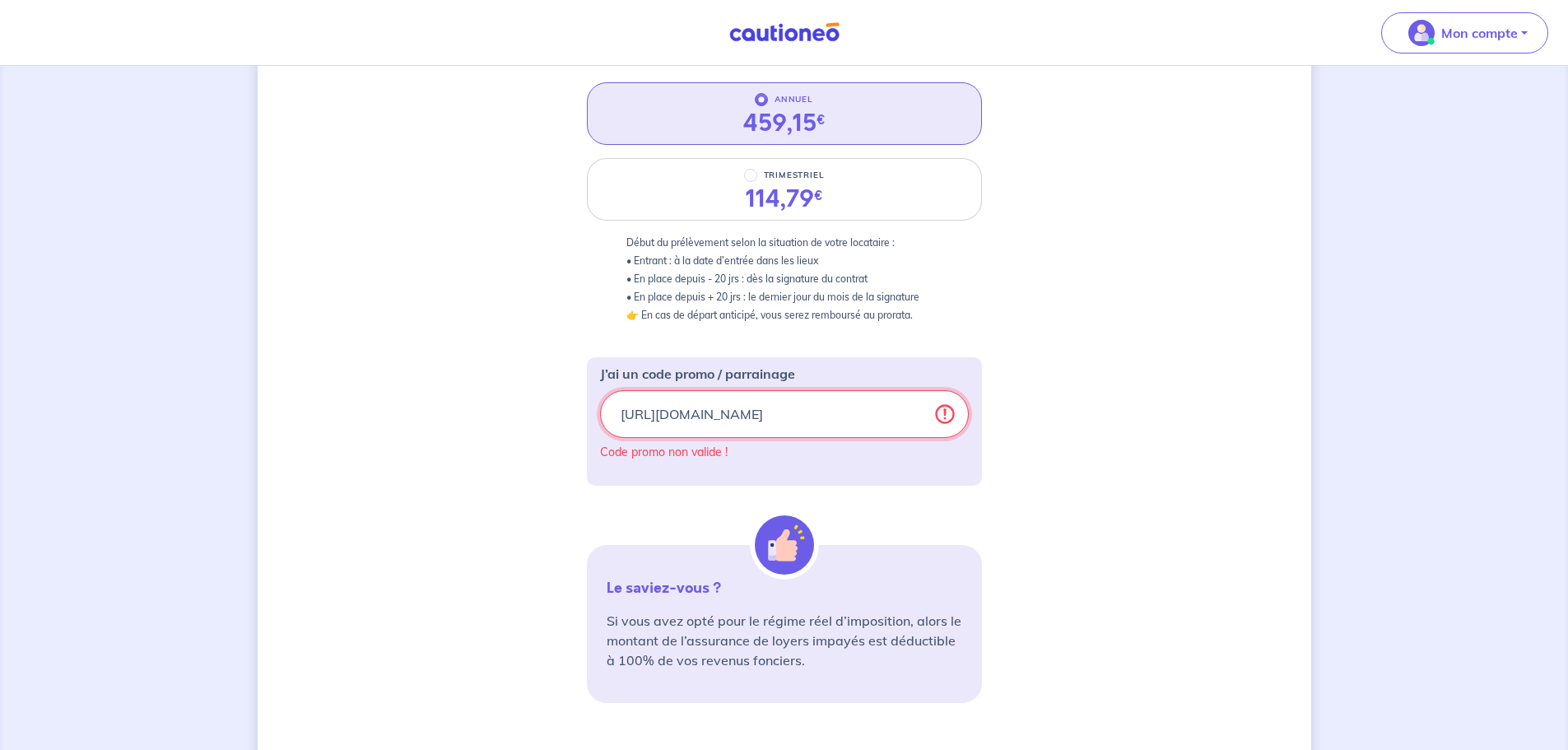
click at [861, 419] on input "https://parrainage.cautioneo.com/ders-3" at bounding box center [784, 415] width 369 height 48
click at [862, 419] on input "https://parrainage.cautioneo.com/ders-3" at bounding box center [784, 415] width 369 height 48
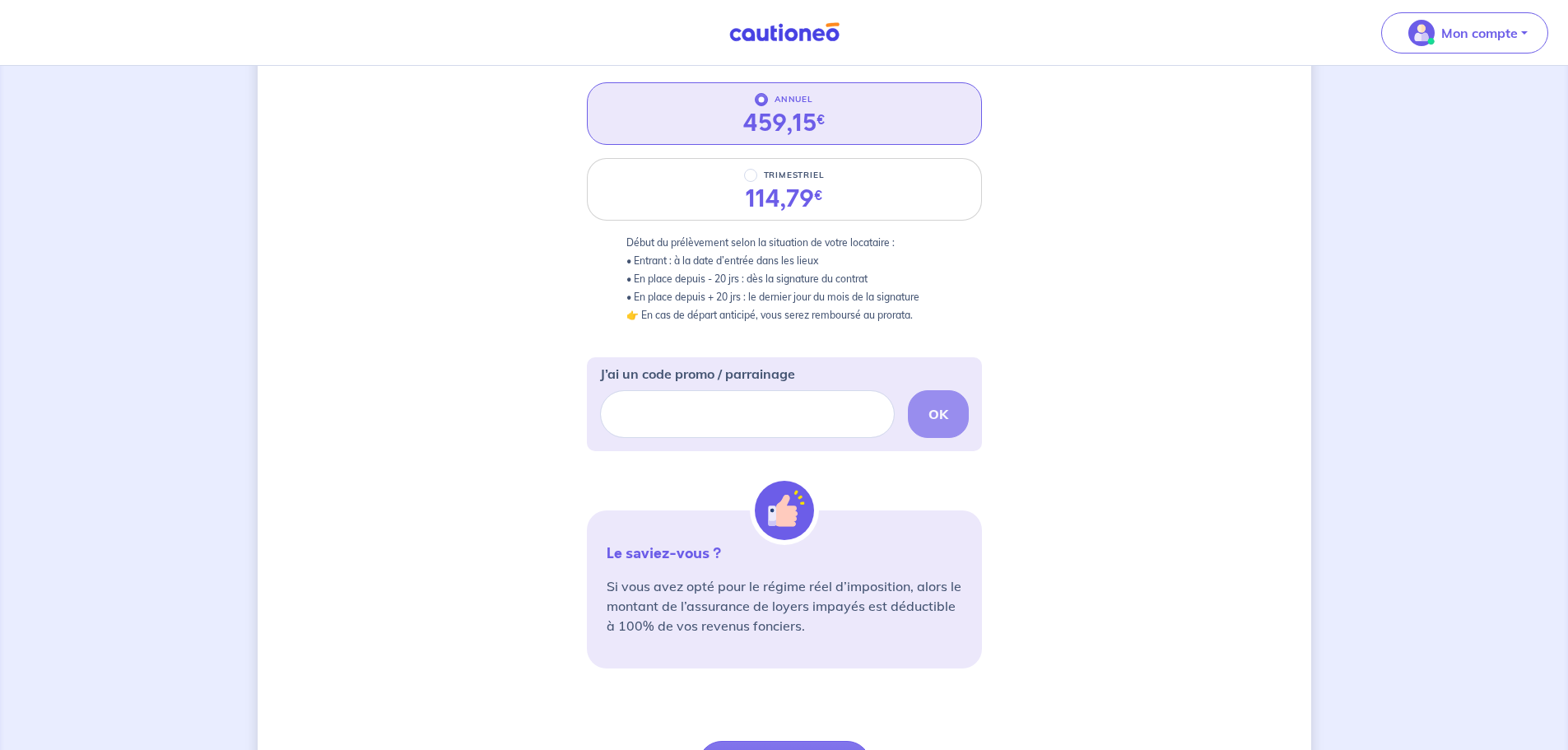
click at [1156, 533] on div "3 4 Informations locataire Informations bail Informations paiement Signature co…" at bounding box center [784, 374] width 1053 height 1070
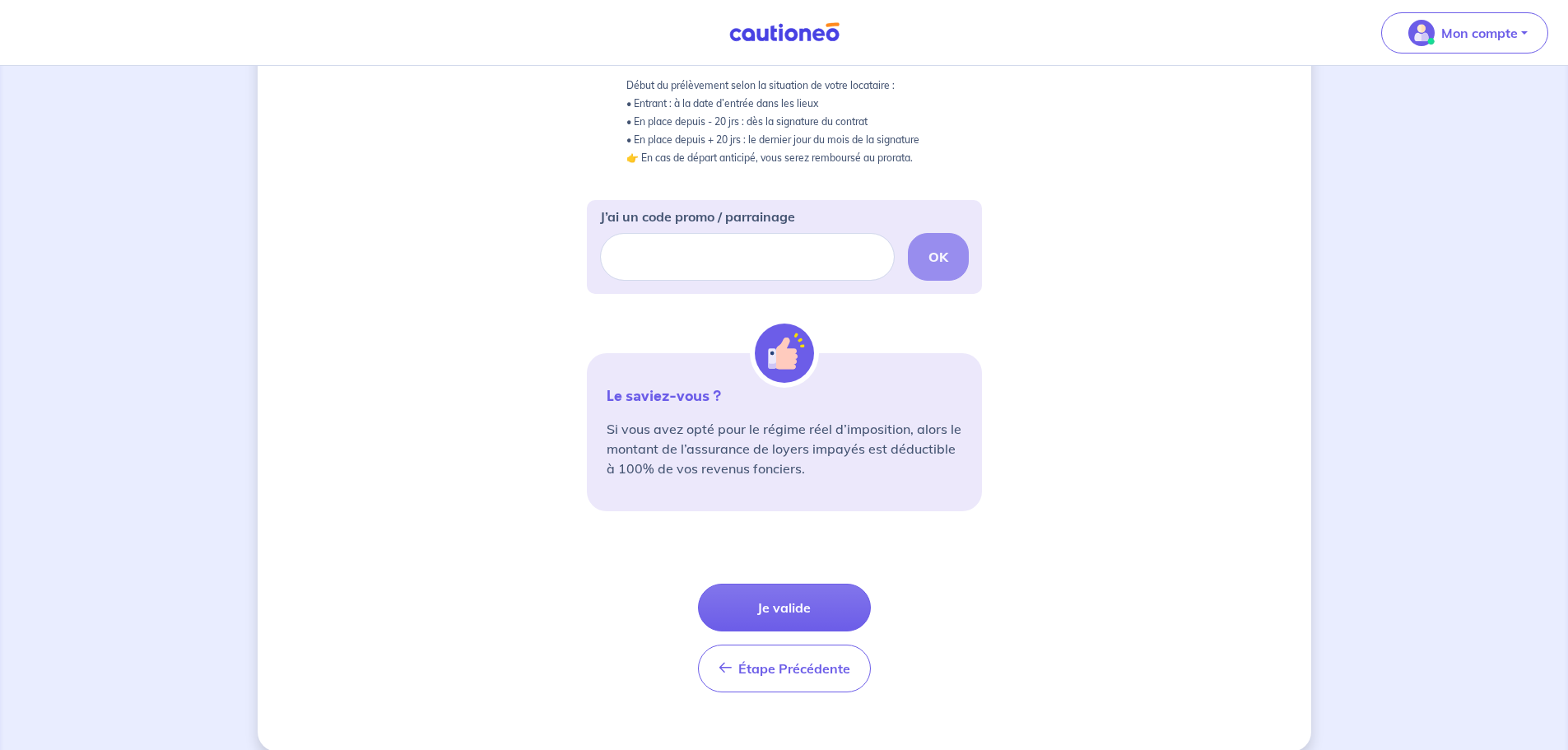
scroll to position [425, 0]
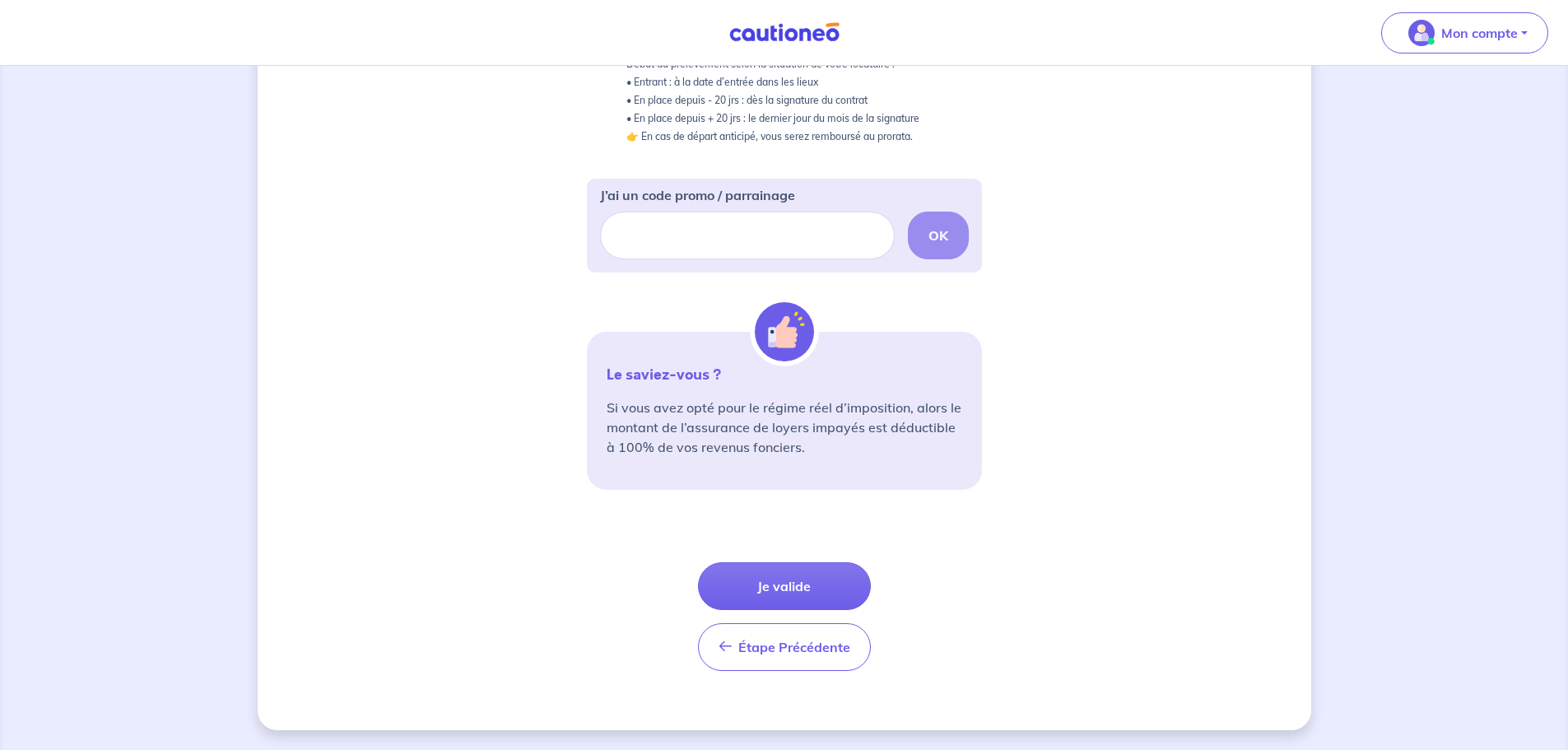
click at [771, 433] on p "Si vous avez opté pour le régime réel d’imposition, alors le montant de l’assur…" at bounding box center [784, 427] width 356 height 60
click at [808, 579] on button "Je valide" at bounding box center [784, 586] width 173 height 48
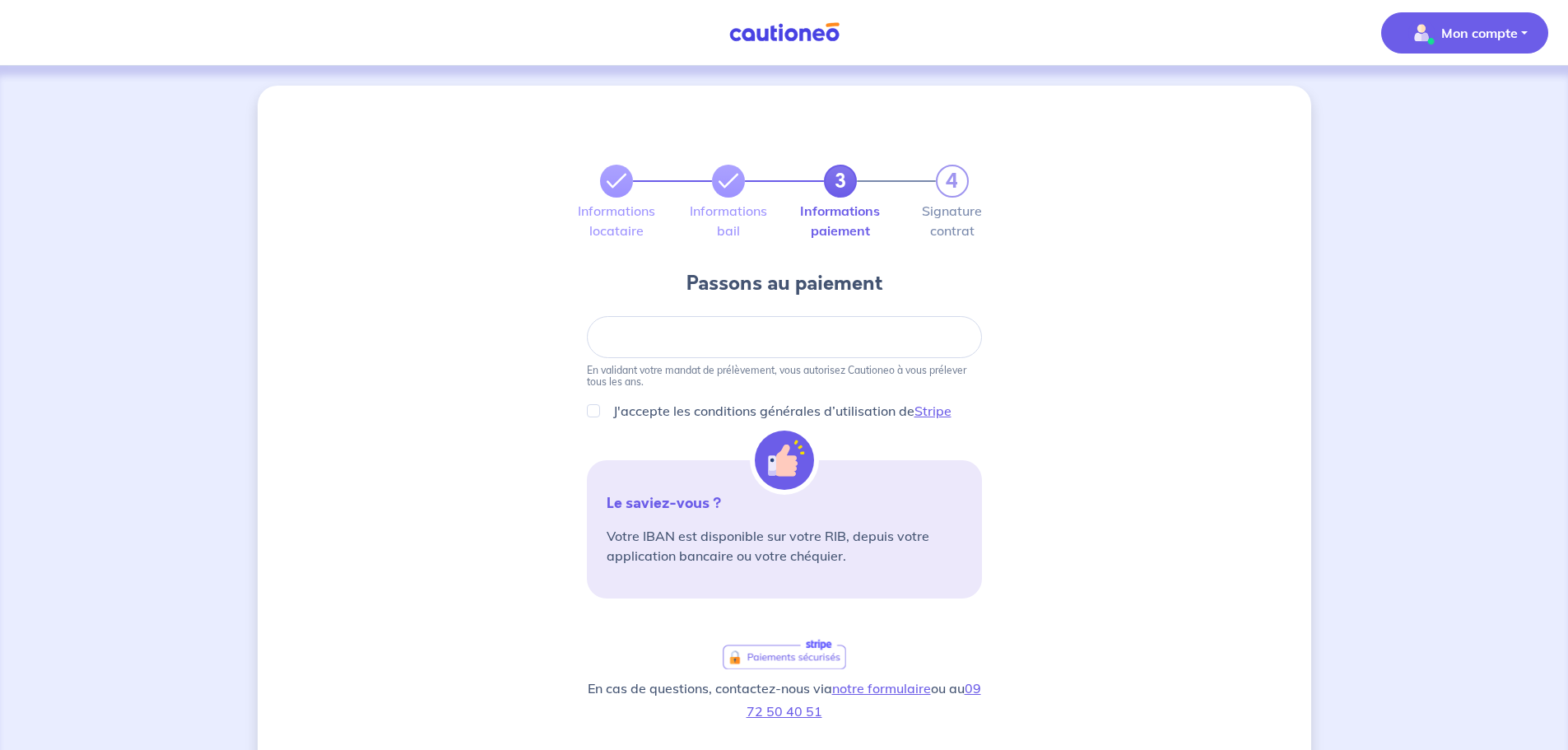
click at [1492, 21] on span "Mon compte" at bounding box center [1459, 33] width 116 height 27
click at [1462, 107] on link "Mes informations" at bounding box center [1448, 102] width 133 height 27
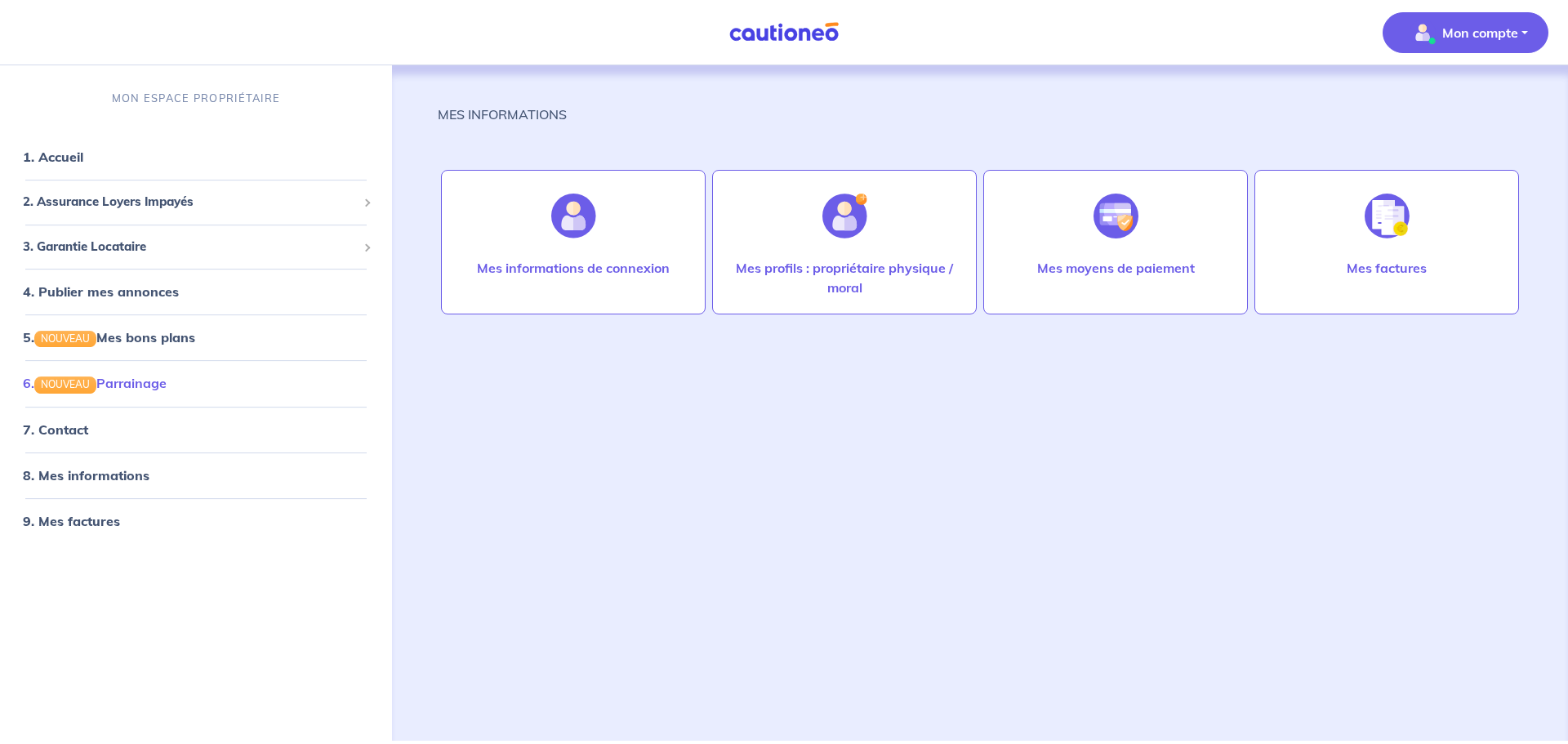
click at [124, 391] on link "6. NOUVEAU Parrainage" at bounding box center [94, 383] width 144 height 17
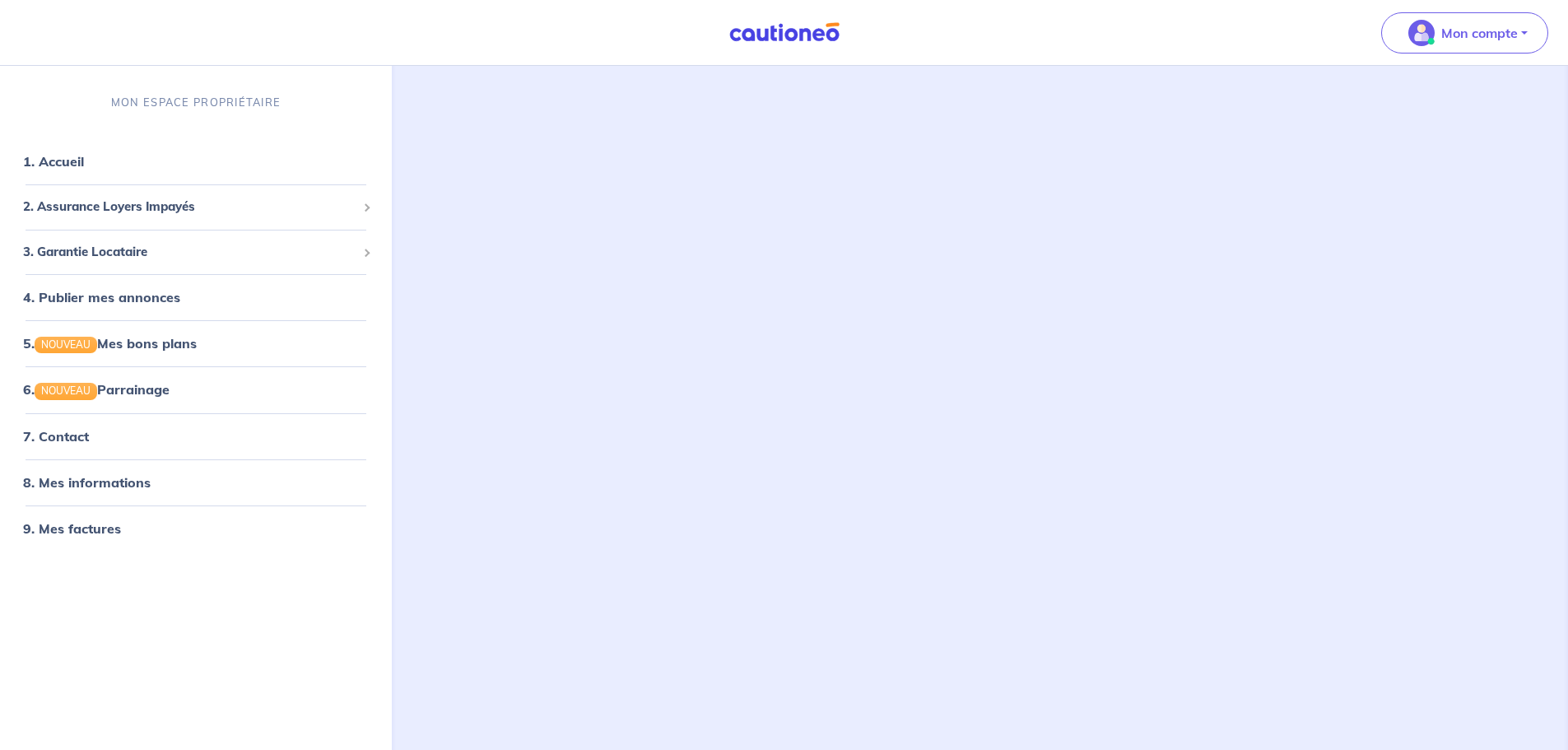
scroll to position [72, 0]
drag, startPoint x: 166, startPoint y: 213, endPoint x: 200, endPoint y: 222, distance: 35.2
click at [166, 213] on span "2. Assurance Loyers Impayés" at bounding box center [189, 206] width 334 height 19
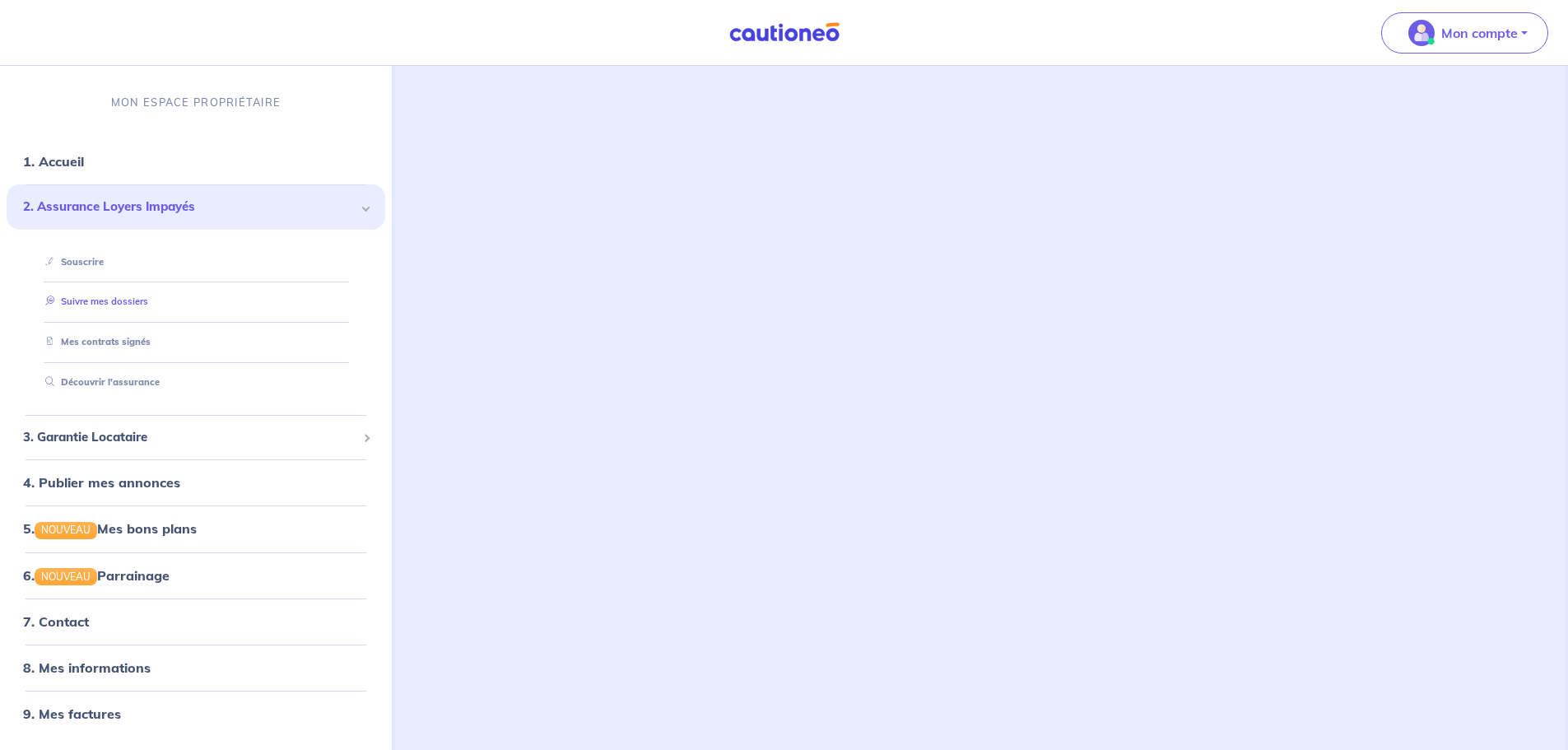
click at [108, 302] on link "Suivre mes dossiers" at bounding box center [92, 302] width 109 height 12
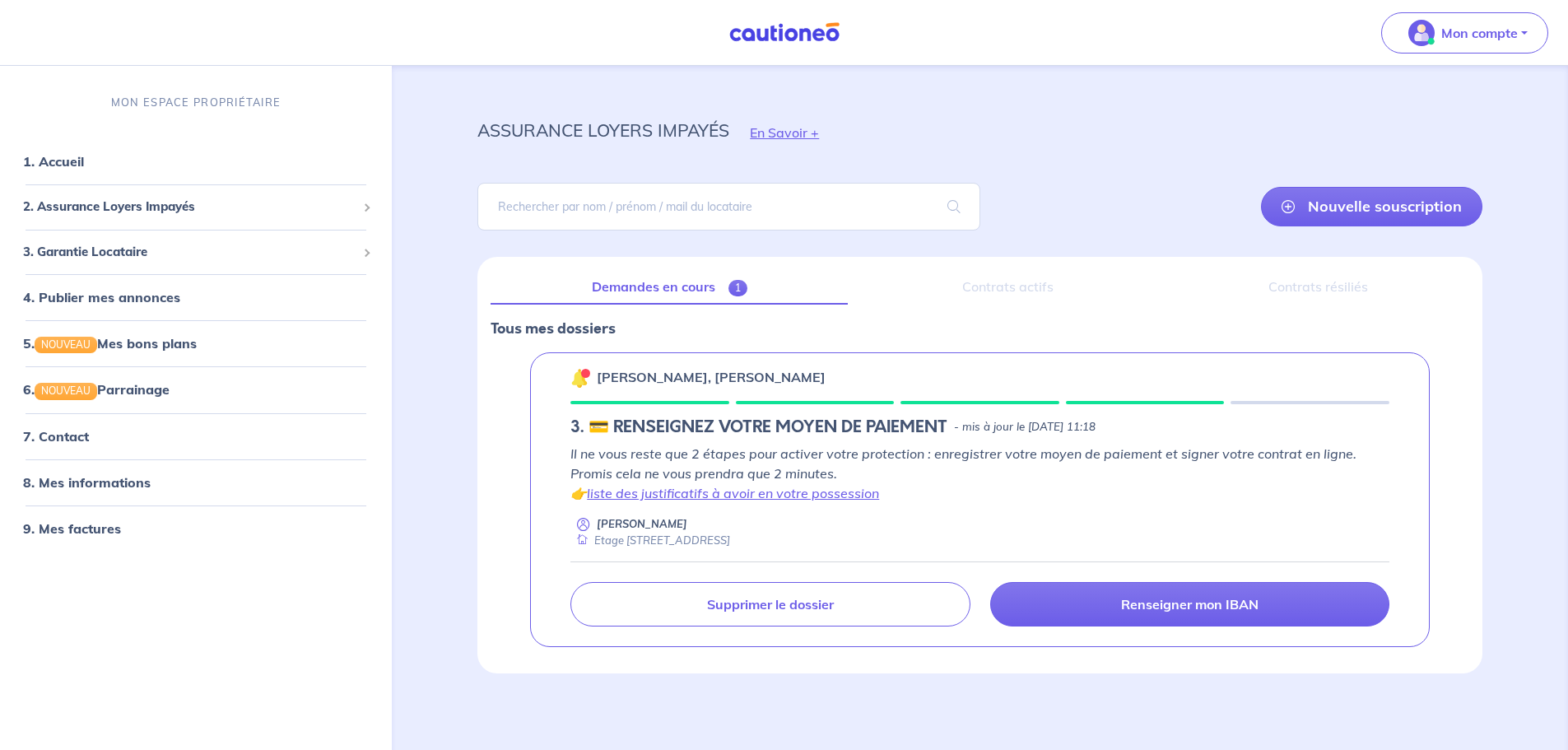
scroll to position [12, 0]
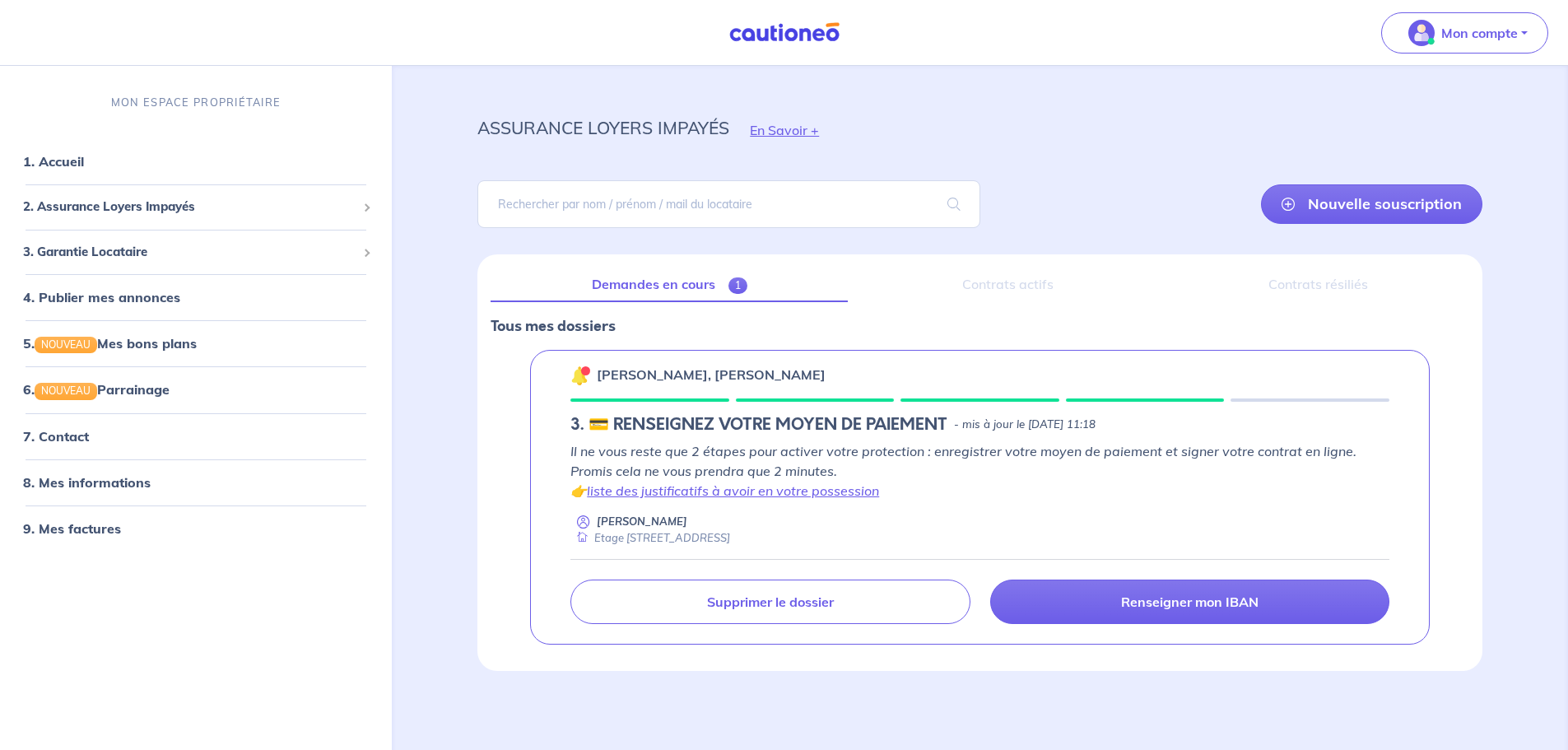
click at [842, 457] on p "Il ne vous reste que 2 étapes pour activer votre protection : enregistrer votre…" at bounding box center [979, 471] width 819 height 60
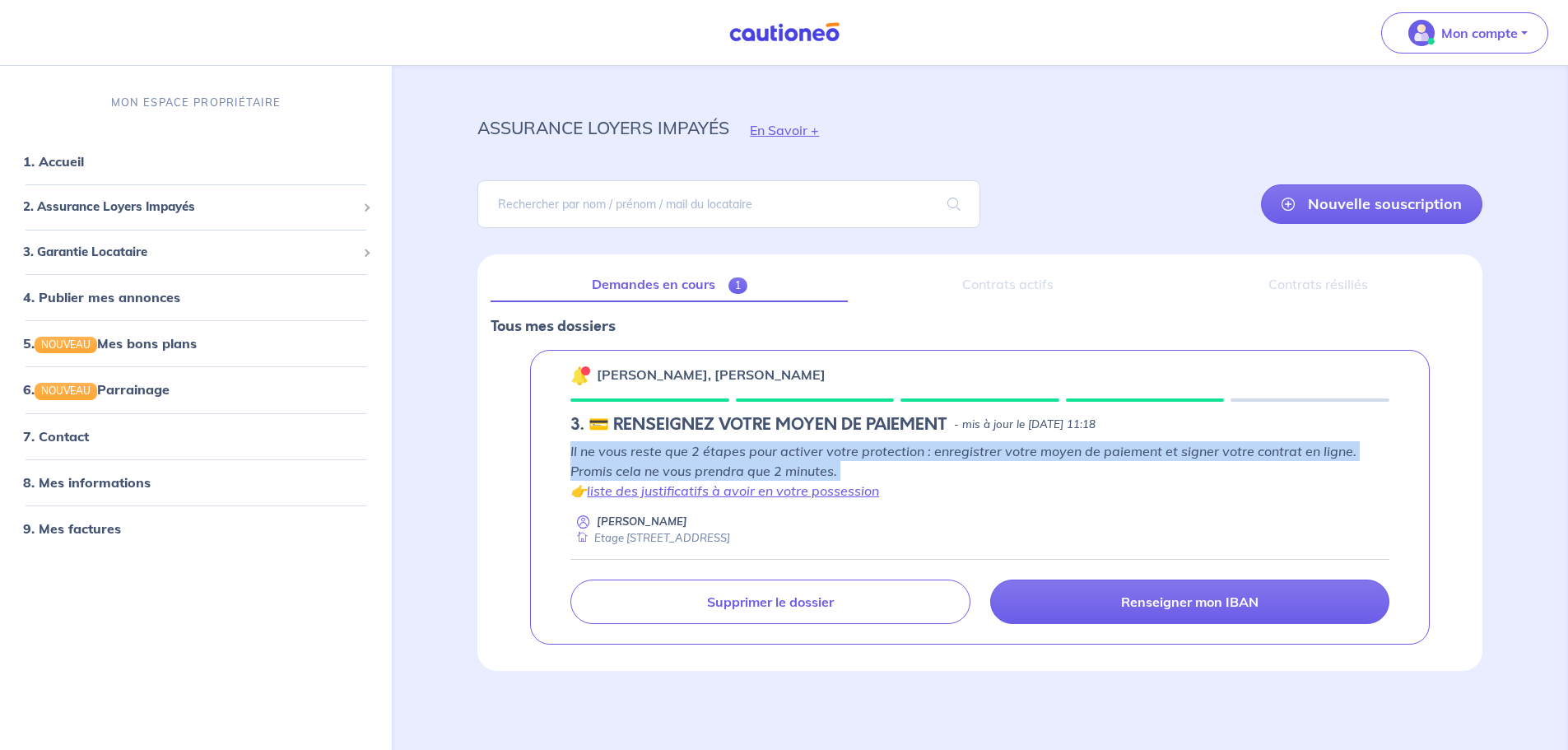
click at [842, 457] on p "Il ne vous reste que 2 étapes pour activer votre protection : enregistrer votre…" at bounding box center [979, 471] width 819 height 60
click at [797, 456] on p "Il ne vous reste que 2 étapes pour activer votre protection : enregistrer votre…" at bounding box center [979, 471] width 819 height 60
drag, startPoint x: 762, startPoint y: 456, endPoint x: 800, endPoint y: 464, distance: 38.8
click at [800, 464] on p "Il ne vous reste que 2 étapes pour activer votre protection : enregistrer votre…" at bounding box center [979, 471] width 819 height 60
